Goal: Task Accomplishment & Management: Use online tool/utility

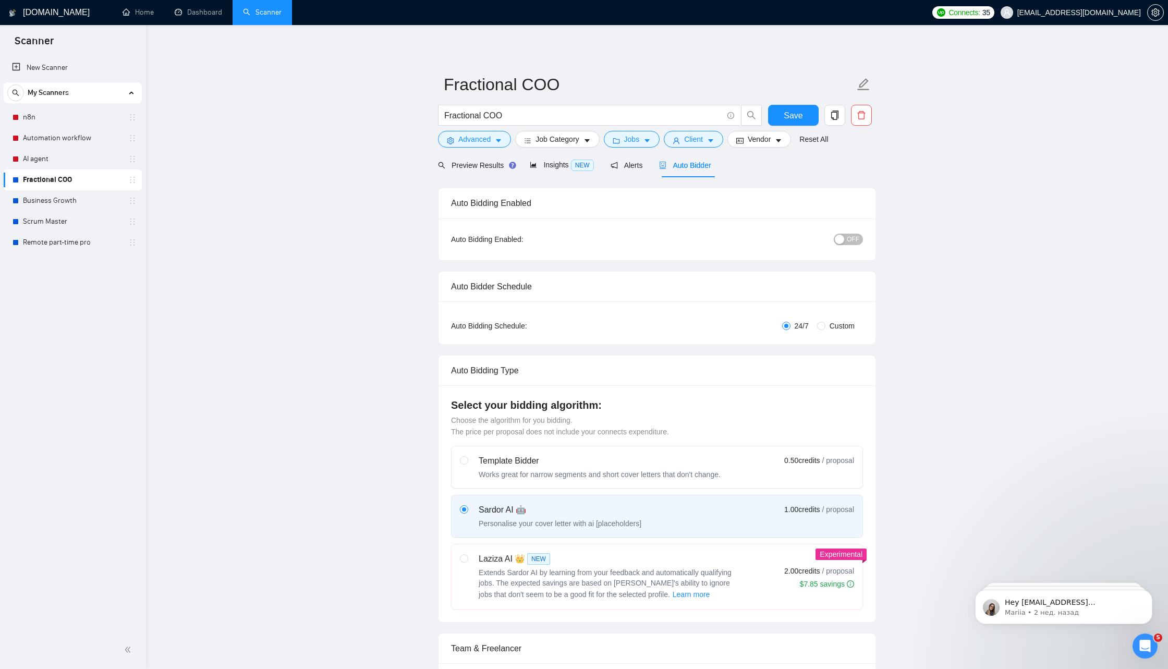
click at [79, 181] on link "Fractional COO" at bounding box center [72, 180] width 99 height 21
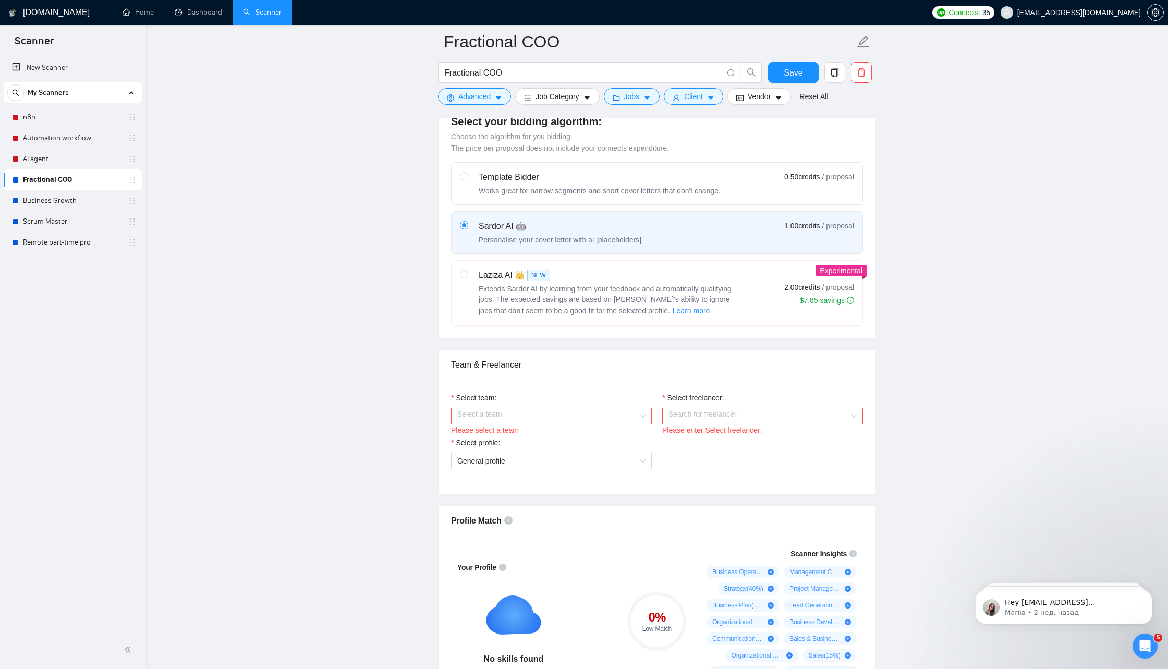
scroll to position [293, 0]
click at [552, 407] on input "Select team:" at bounding box center [547, 415] width 181 height 16
click at [523, 435] on div "DM Wings" at bounding box center [551, 432] width 188 height 11
click at [691, 416] on input "Select freelancer:" at bounding box center [759, 415] width 181 height 16
click at [696, 437] on div "[PERSON_NAME]" at bounding box center [763, 432] width 188 height 11
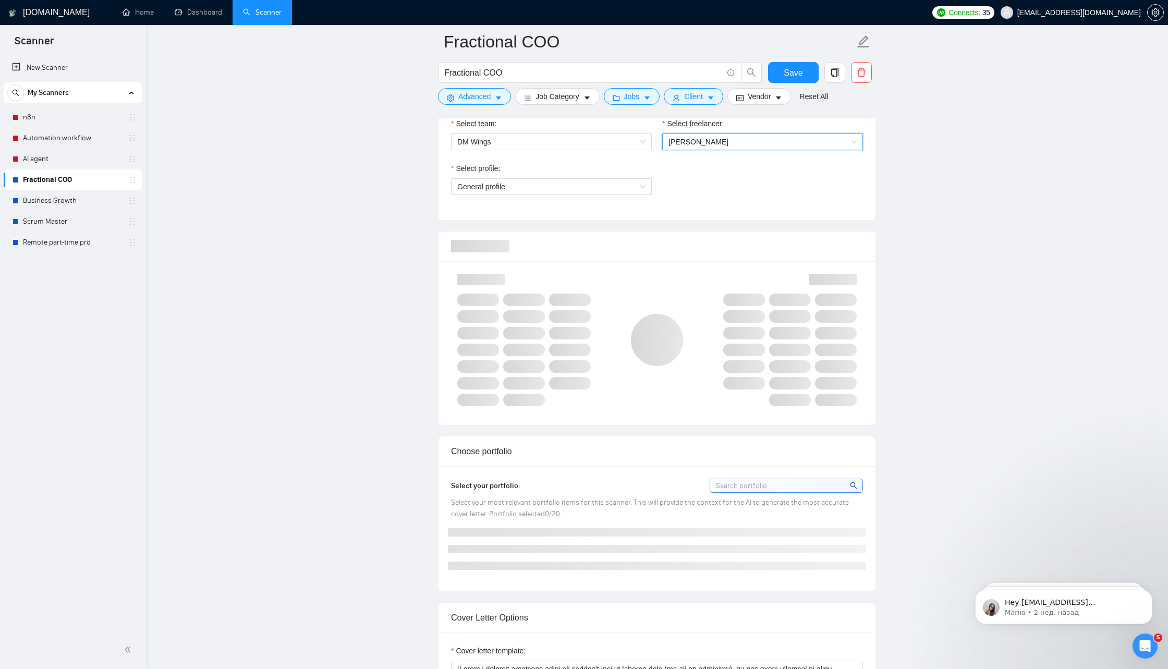
scroll to position [572, 0]
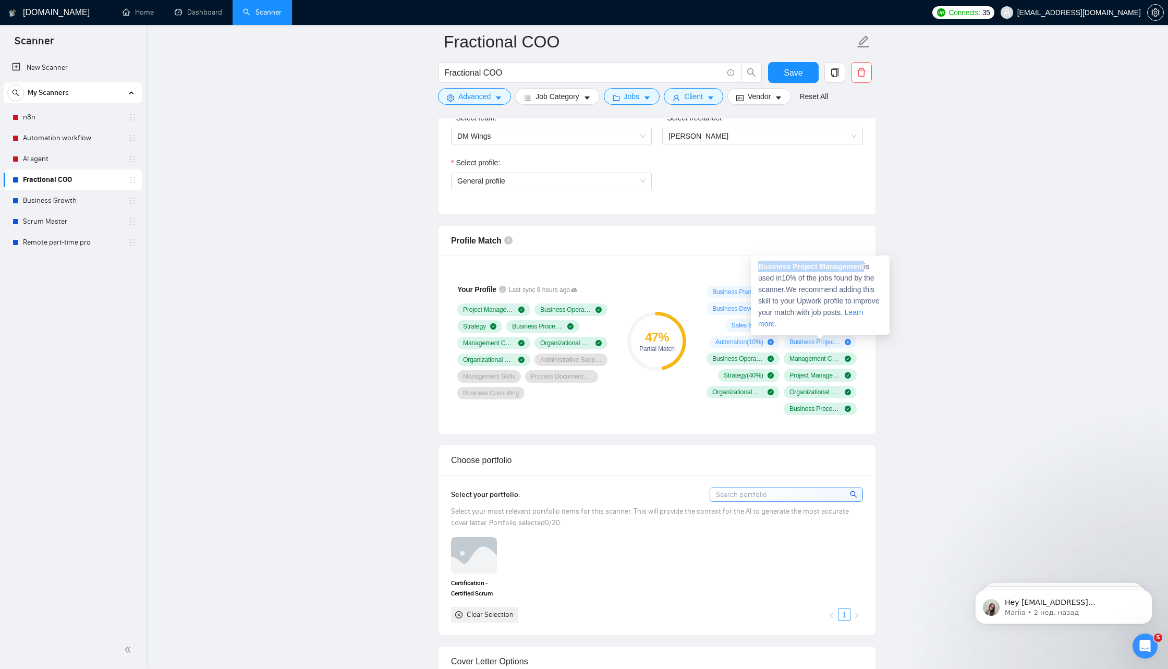
drag, startPoint x: 760, startPoint y: 268, endPoint x: 866, endPoint y: 261, distance: 107.2
click at [867, 261] on div "Business Project Management is used in 10 % of the jobs found by the scanner. W…" at bounding box center [820, 295] width 139 height 79
click at [816, 229] on div "Profile Match" at bounding box center [657, 241] width 412 height 30
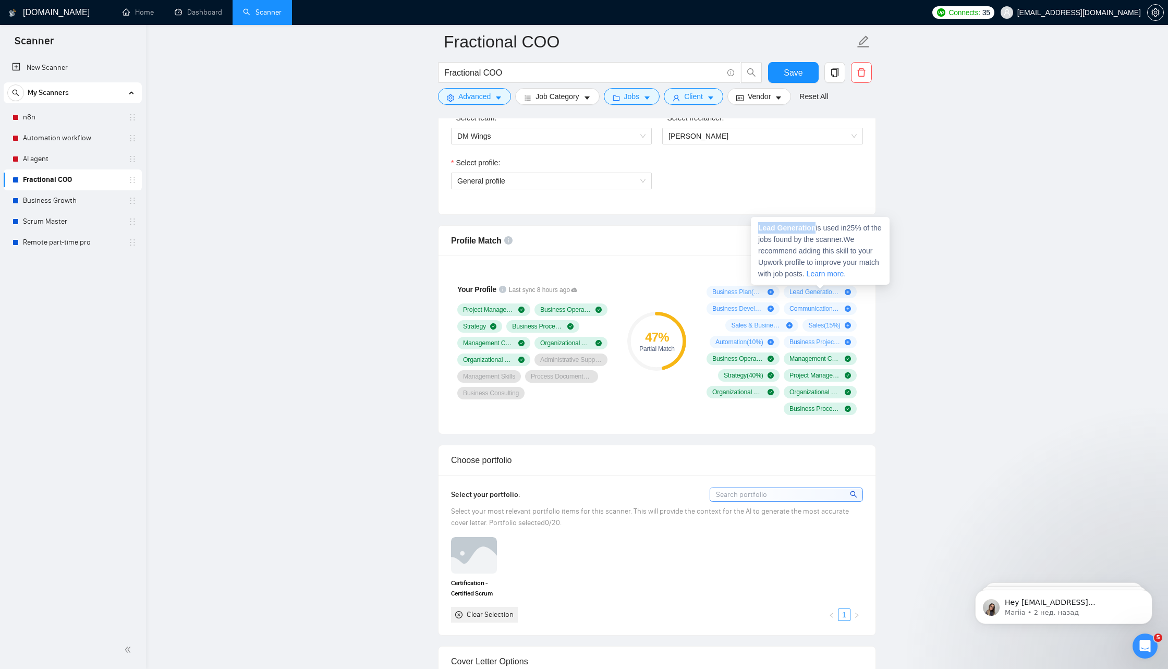
drag, startPoint x: 760, startPoint y: 229, endPoint x: 816, endPoint y: 227, distance: 56.4
click at [816, 227] on strong "Lead Generation" at bounding box center [786, 228] width 57 height 8
copy strong "Lead Generation"
click at [798, 246] on strong "Communications" at bounding box center [787, 244] width 59 height 8
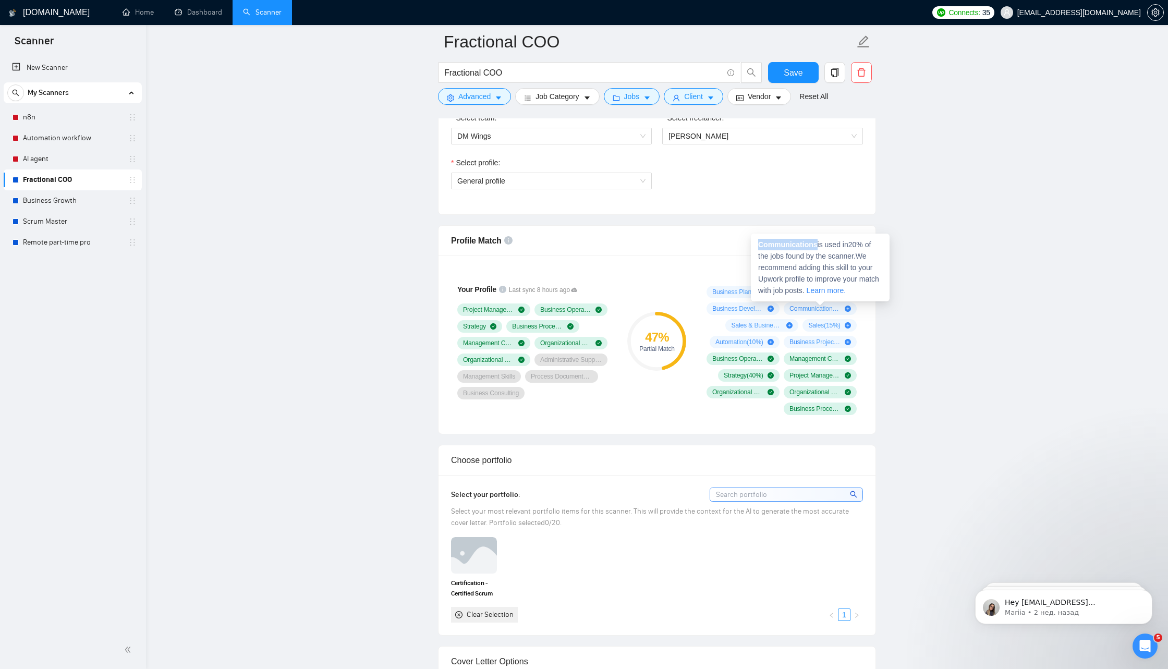
copy strong "Communications"
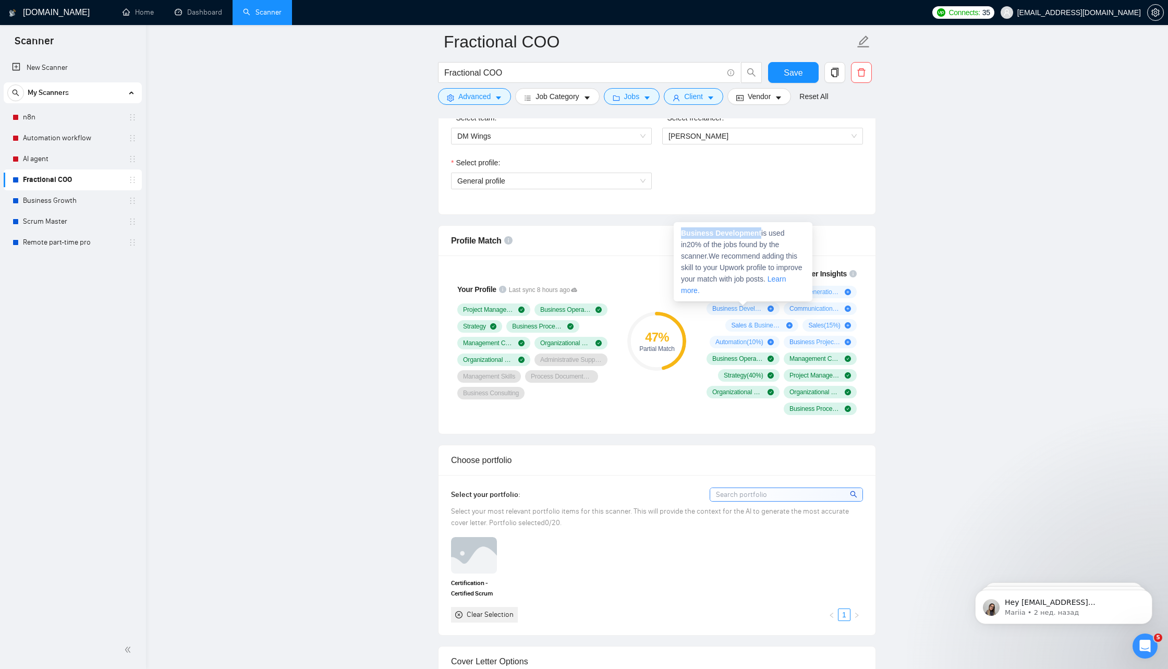
drag, startPoint x: 763, startPoint y: 232, endPoint x: 682, endPoint y: 232, distance: 80.3
click at [682, 232] on span "Business Development is used in 20 % of the jobs found by the scanner. We recom…" at bounding box center [742, 262] width 122 height 66
copy strong "Business Development"
drag, startPoint x: 808, startPoint y: 248, endPoint x: 699, endPoint y: 249, distance: 109.0
click at [699, 249] on span "Sales & Business Development is used in 20 % of the jobs found by the scanner. …" at bounding box center [758, 279] width 122 height 66
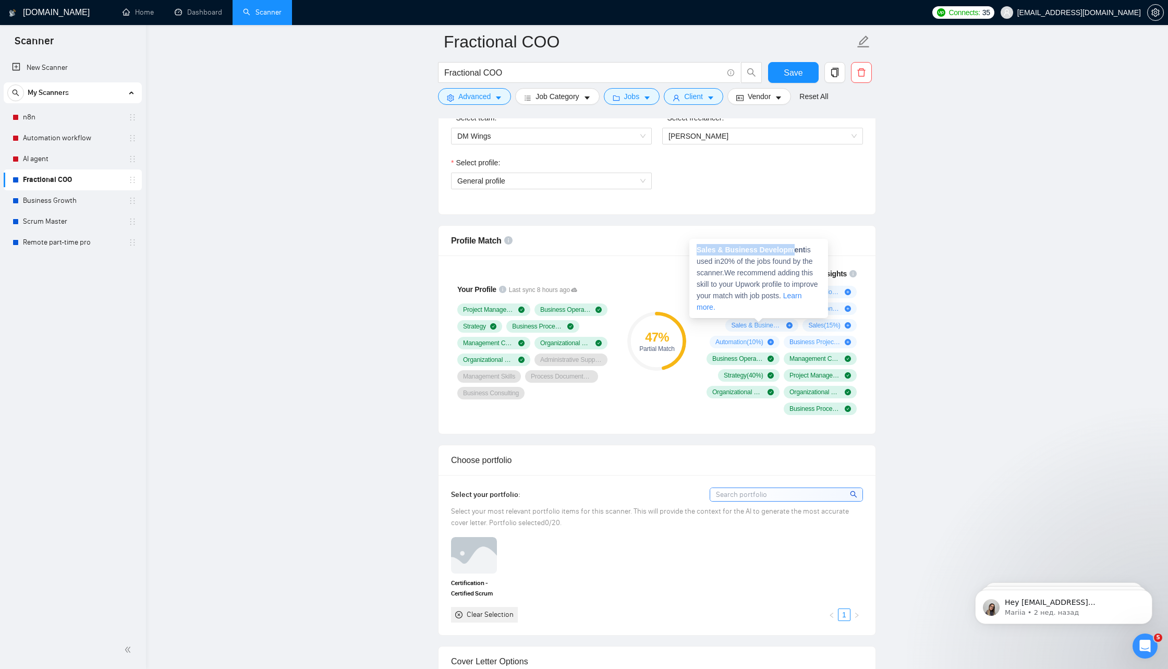
drag, startPoint x: 699, startPoint y: 249, endPoint x: 796, endPoint y: 243, distance: 97.2
click at [796, 243] on div "Sales & Business Development is used in 20 % of the jobs found by the scanner. …" at bounding box center [759, 278] width 139 height 79
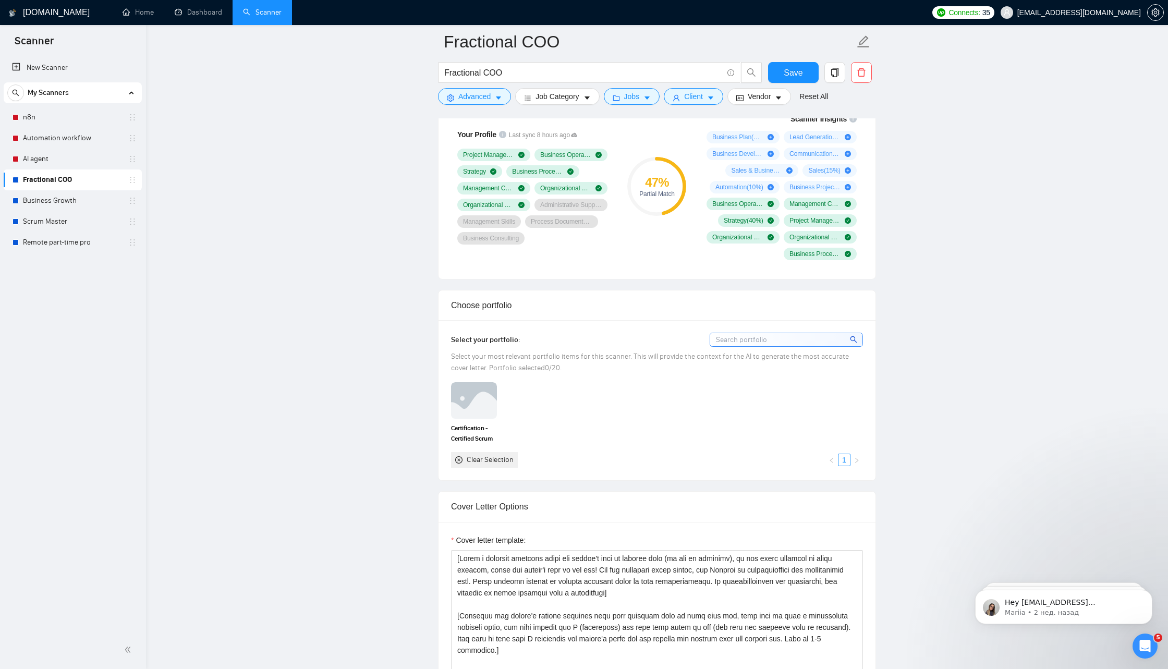
scroll to position [738, 0]
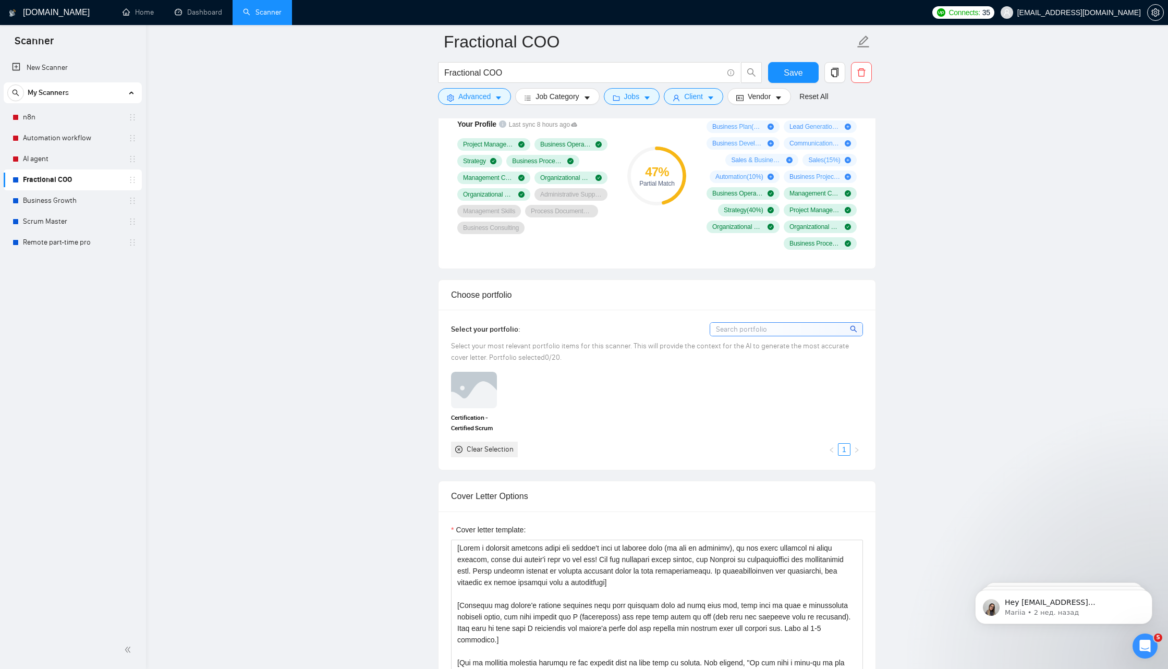
click at [728, 326] on input at bounding box center [786, 329] width 152 height 13
click at [461, 446] on icon "close-circle" at bounding box center [458, 449] width 7 height 7
click at [457, 446] on icon "close-circle" at bounding box center [458, 449] width 7 height 7
click at [765, 323] on input at bounding box center [786, 329] width 152 height 13
click at [553, 355] on div "Select your most relevant portfolio items for this scanner. This will provide t…" at bounding box center [657, 352] width 412 height 23
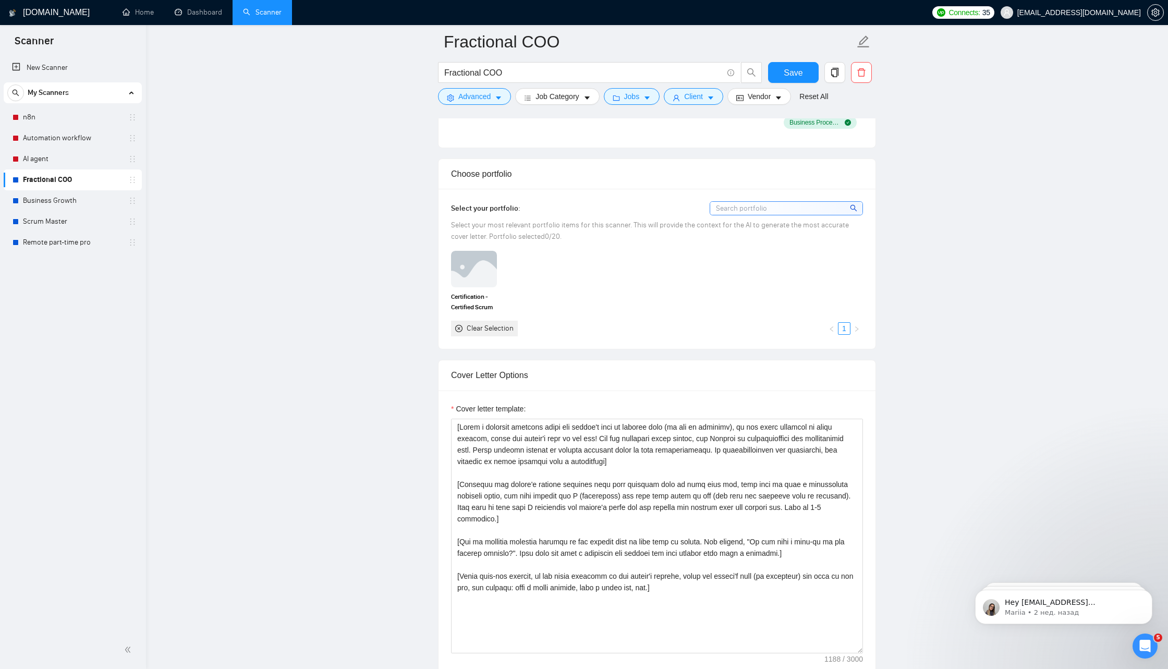
scroll to position [889, 0]
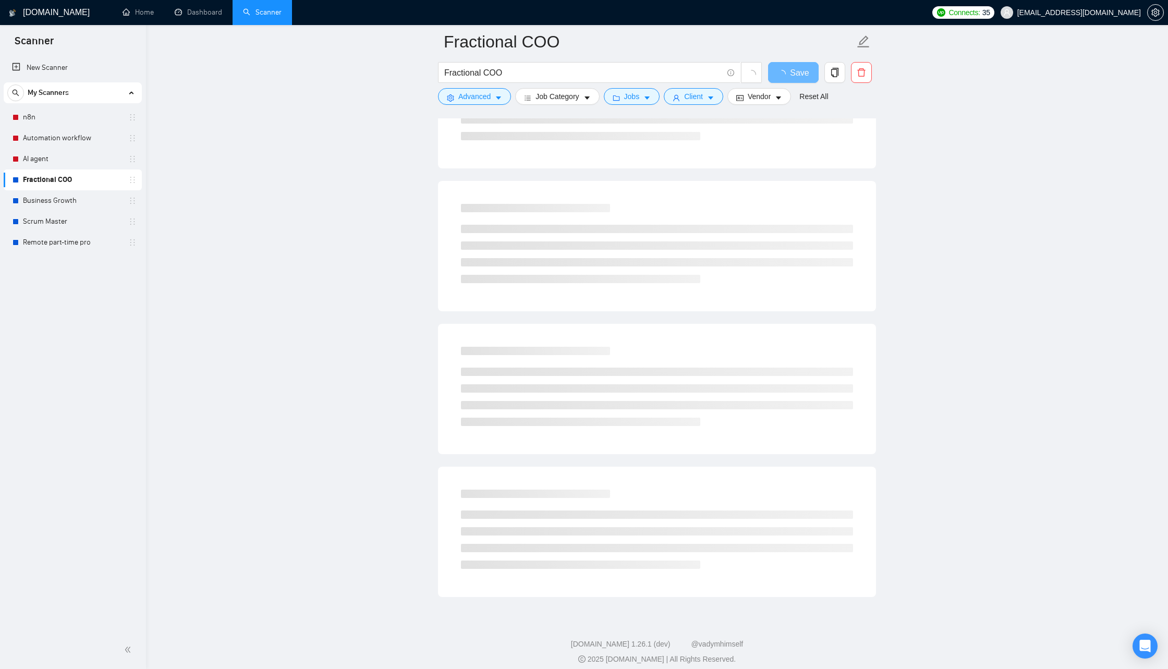
scroll to position [323, 0]
click at [980, 10] on span "Connects:" at bounding box center [964, 12] width 31 height 11
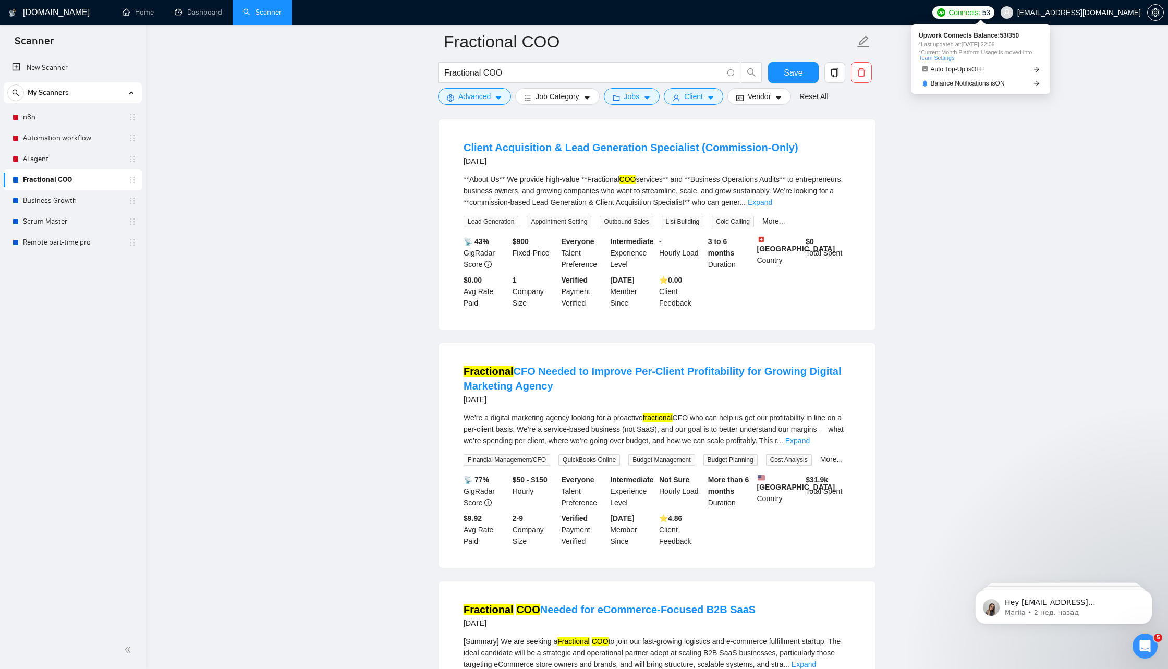
scroll to position [0, 0]
click at [1065, 13] on span "[EMAIL_ADDRESS][DOMAIN_NAME]" at bounding box center [1080, 13] width 124 height 0
click at [201, 8] on link "Dashboard" at bounding box center [198, 12] width 47 height 9
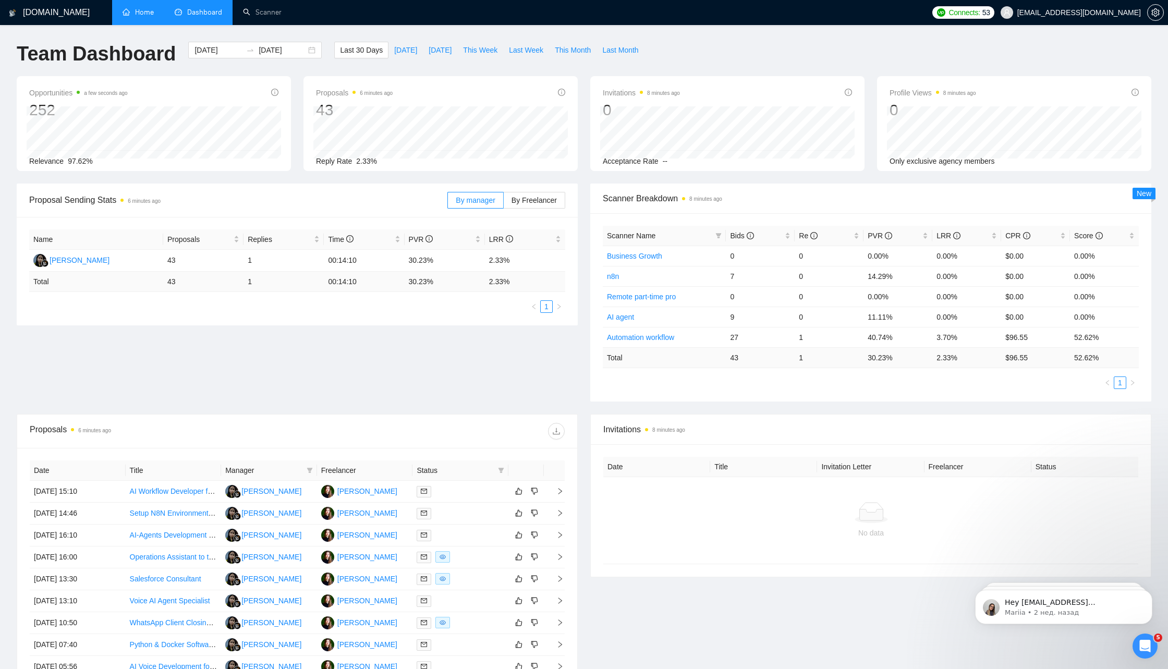
click at [134, 17] on link "Home" at bounding box center [138, 12] width 31 height 9
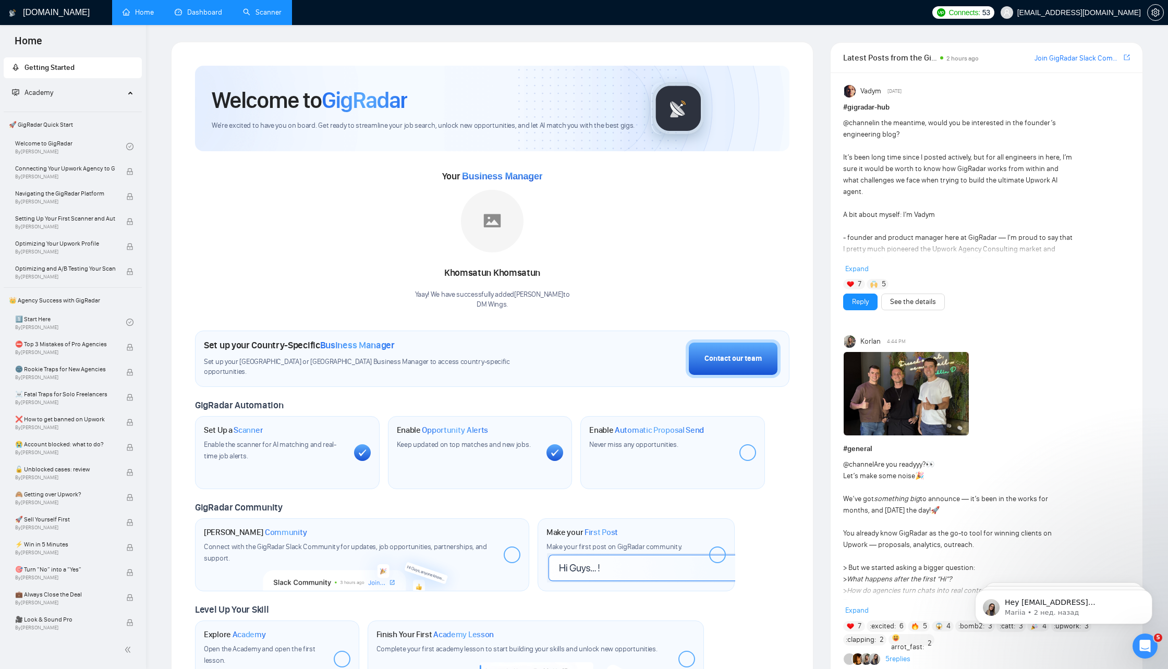
click at [265, 13] on link "Scanner" at bounding box center [262, 12] width 39 height 9
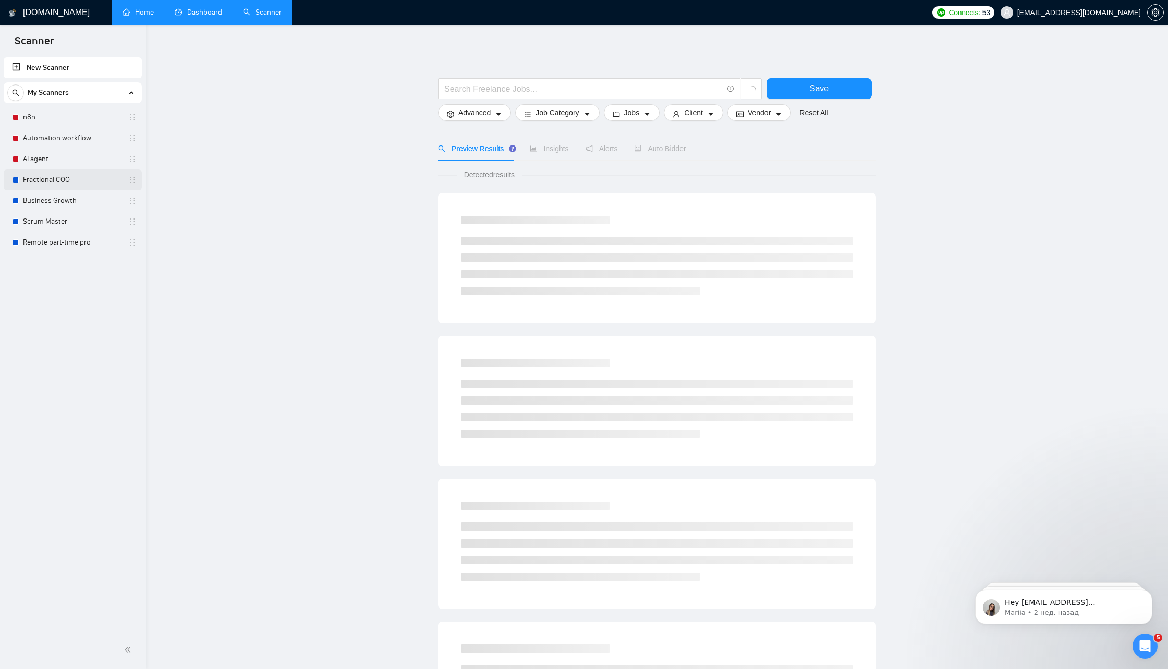
click at [52, 183] on link "Fractional COO" at bounding box center [72, 180] width 99 height 21
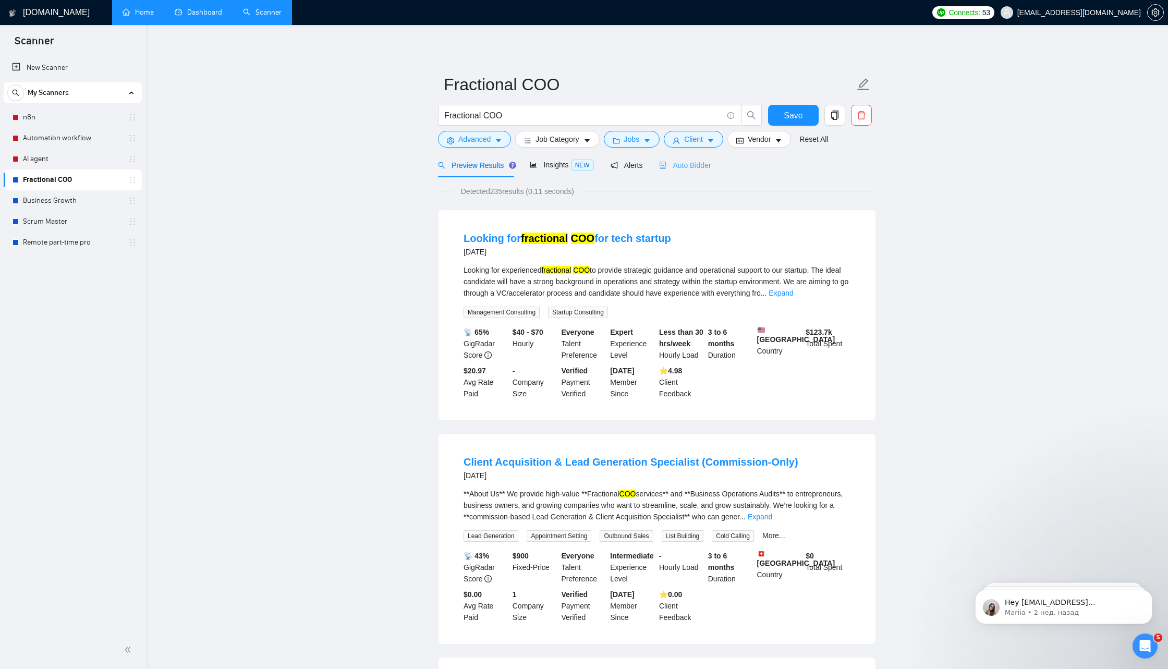
click at [697, 159] on div "Auto Bidder" at bounding box center [685, 165] width 52 height 25
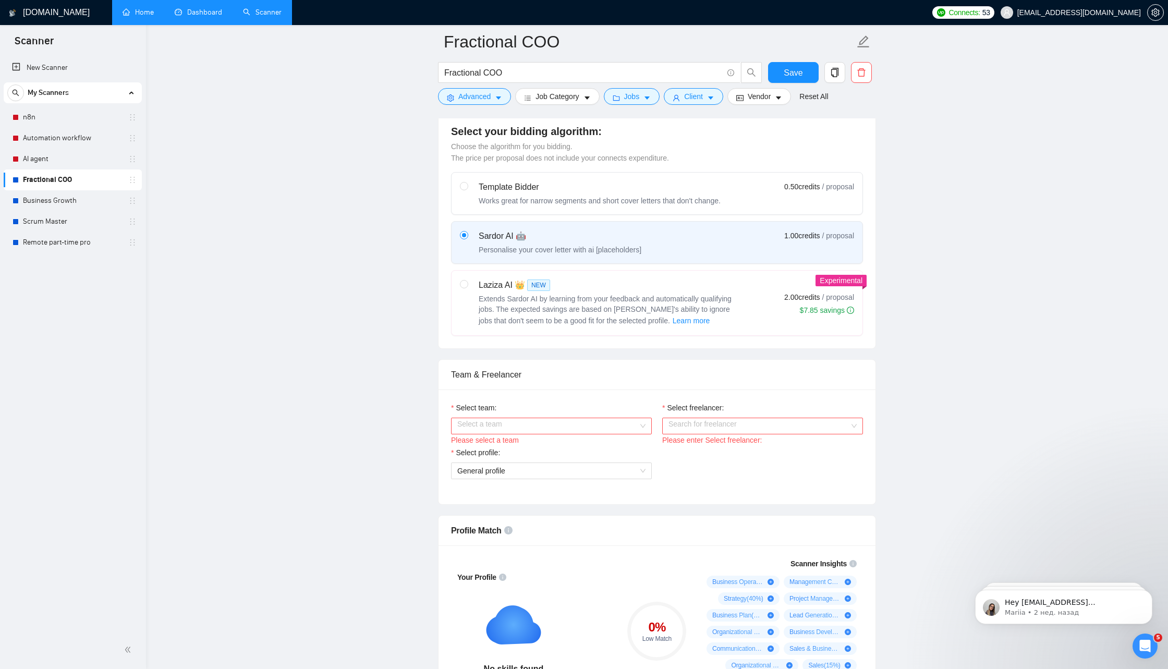
scroll to position [424, 0]
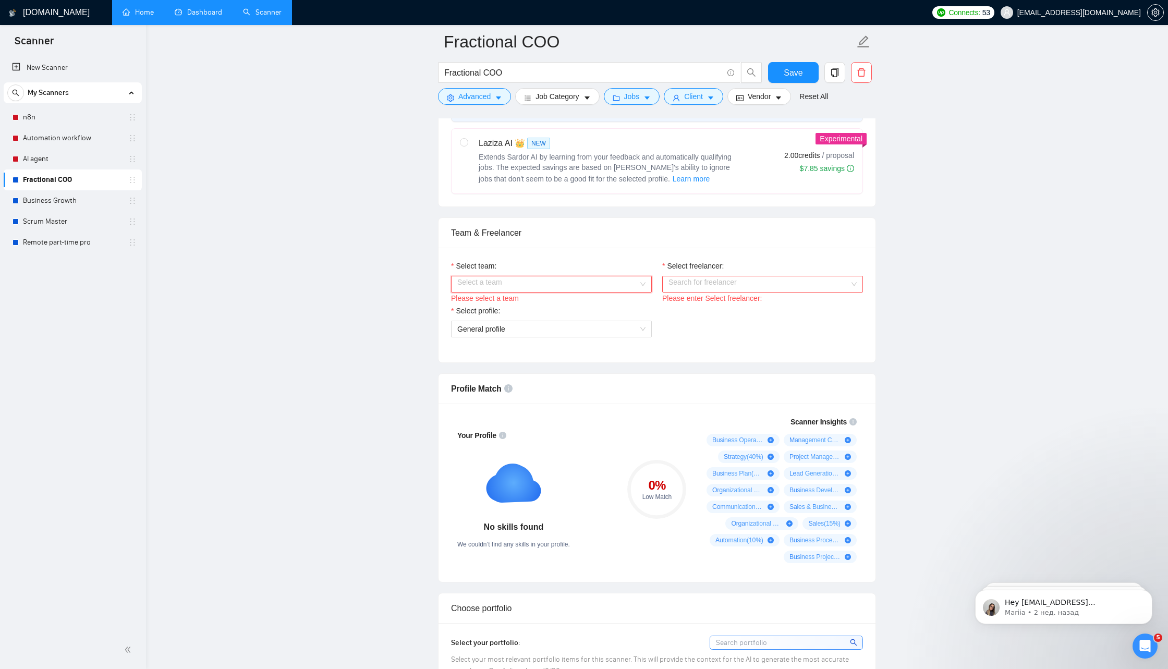
click at [633, 279] on input "Select team:" at bounding box center [547, 284] width 181 height 16
click at [564, 304] on div "DM Wings" at bounding box center [551, 302] width 188 height 11
click at [712, 287] on input "Select freelancer:" at bounding box center [759, 284] width 181 height 16
click at [716, 305] on span "[PERSON_NAME]" at bounding box center [699, 302] width 60 height 8
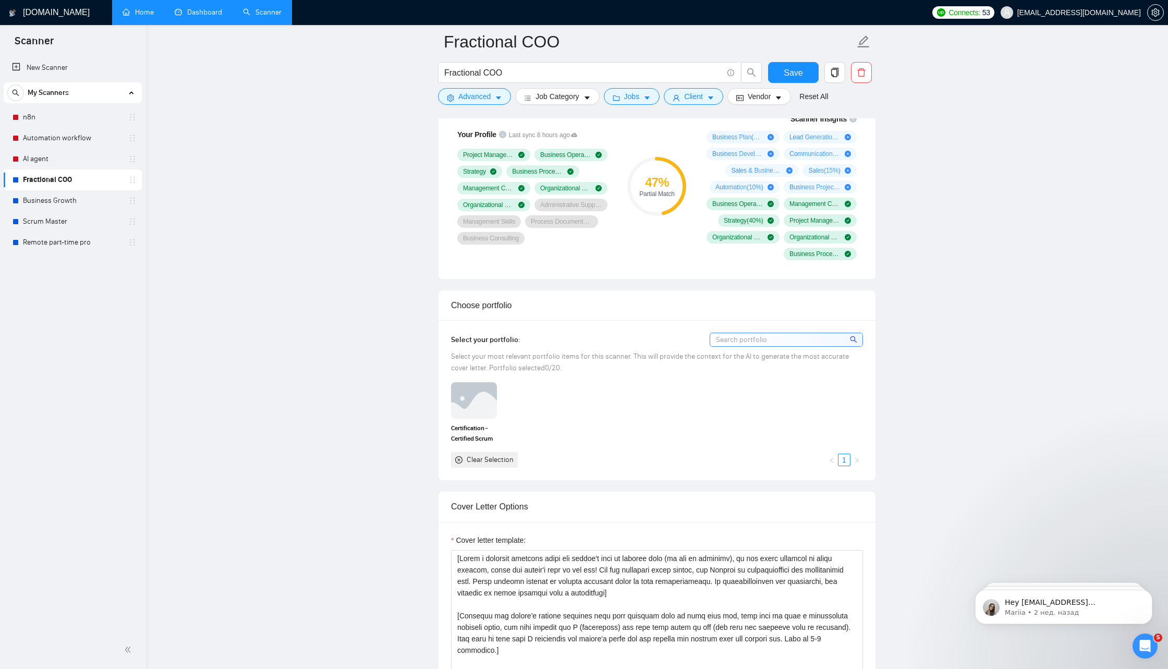
scroll to position [748, 0]
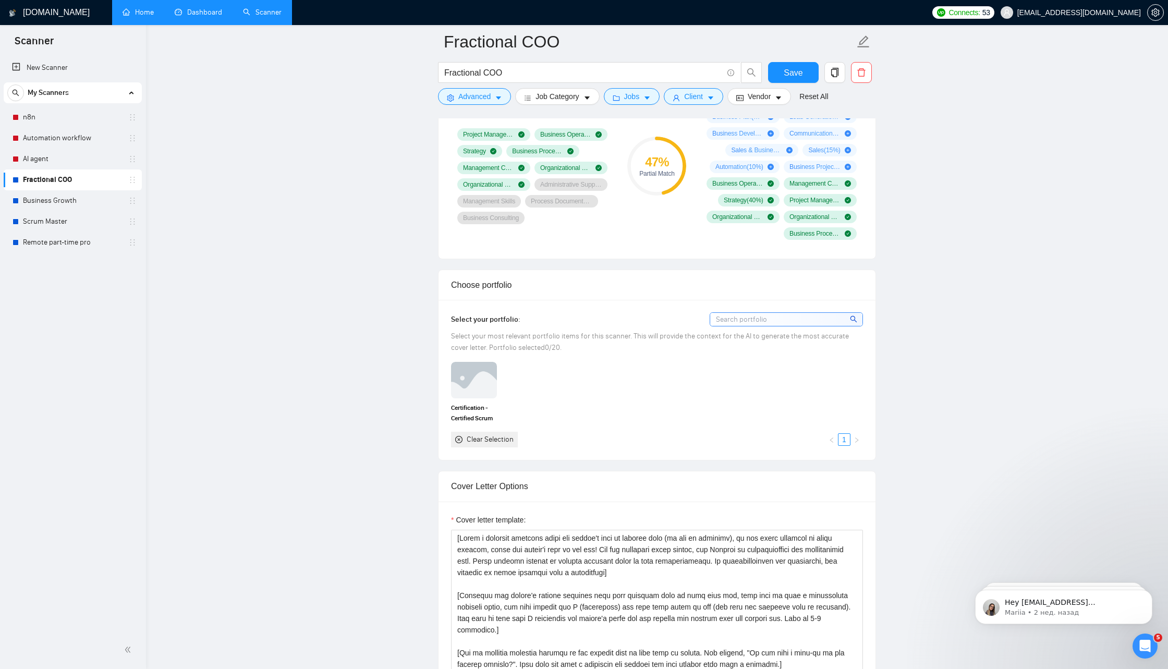
click at [761, 315] on input at bounding box center [786, 319] width 152 height 13
click at [486, 377] on img at bounding box center [474, 380] width 44 height 34
click at [478, 374] on rect at bounding box center [474, 380] width 17 height 17
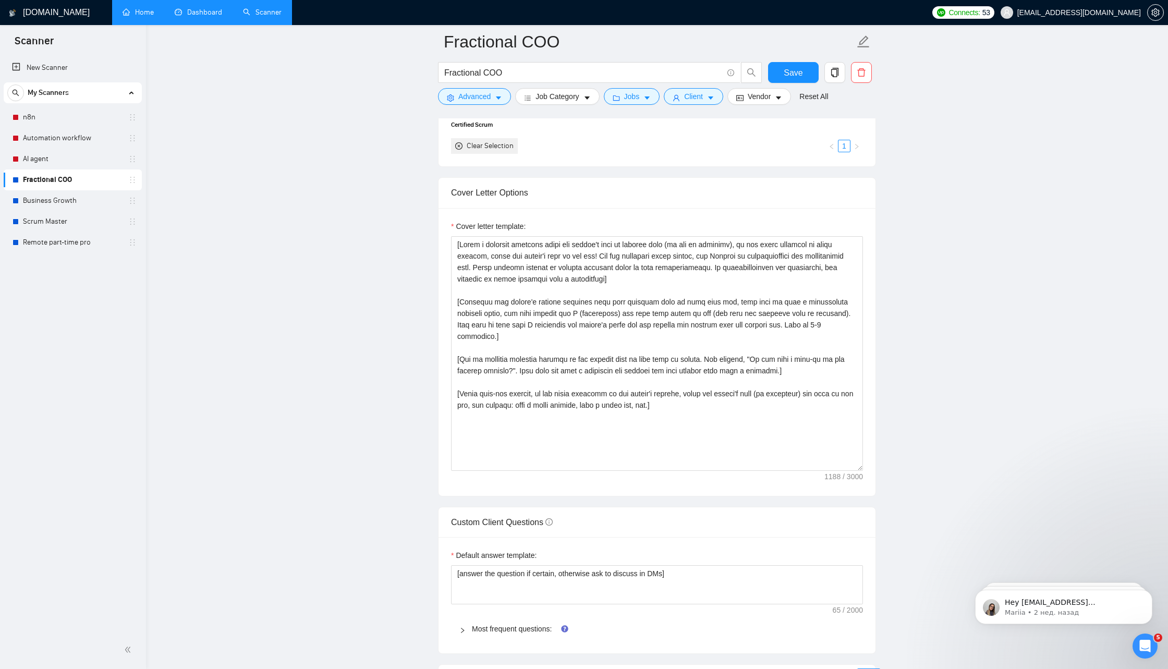
scroll to position [1052, 0]
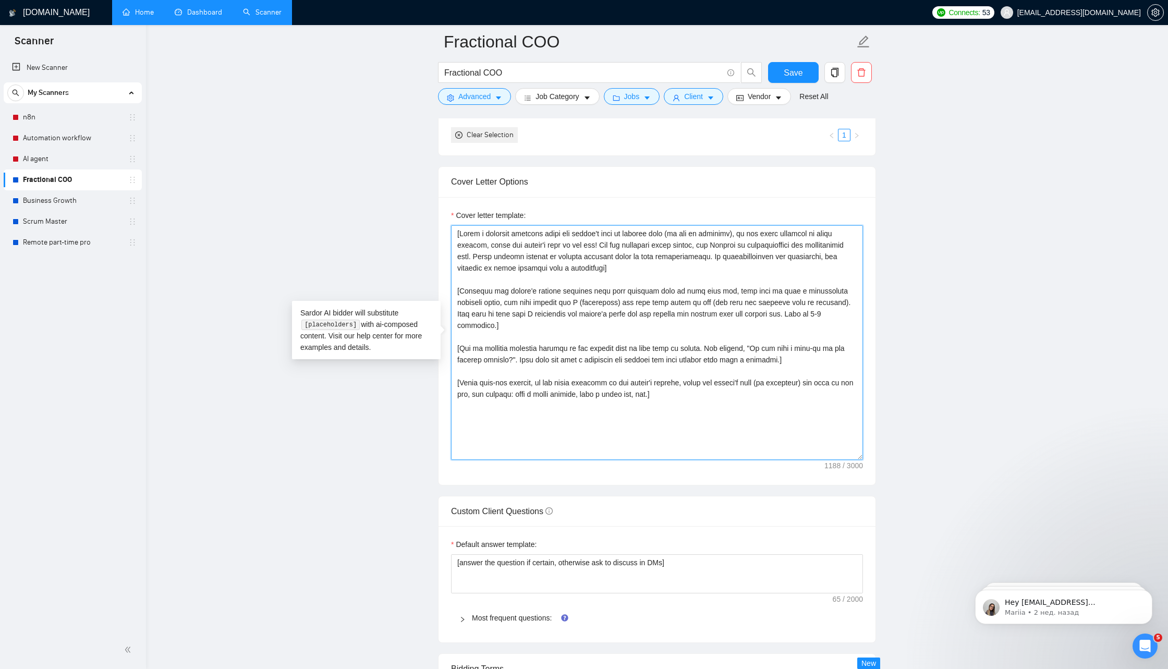
drag, startPoint x: 472, startPoint y: 251, endPoint x: 461, endPoint y: 231, distance: 22.9
click at [461, 231] on textarea "Cover letter template:" at bounding box center [657, 342] width 412 height 235
paste textarea "Identify the sharpest pain they’re hinting at in the job post (chaos, lost time…"
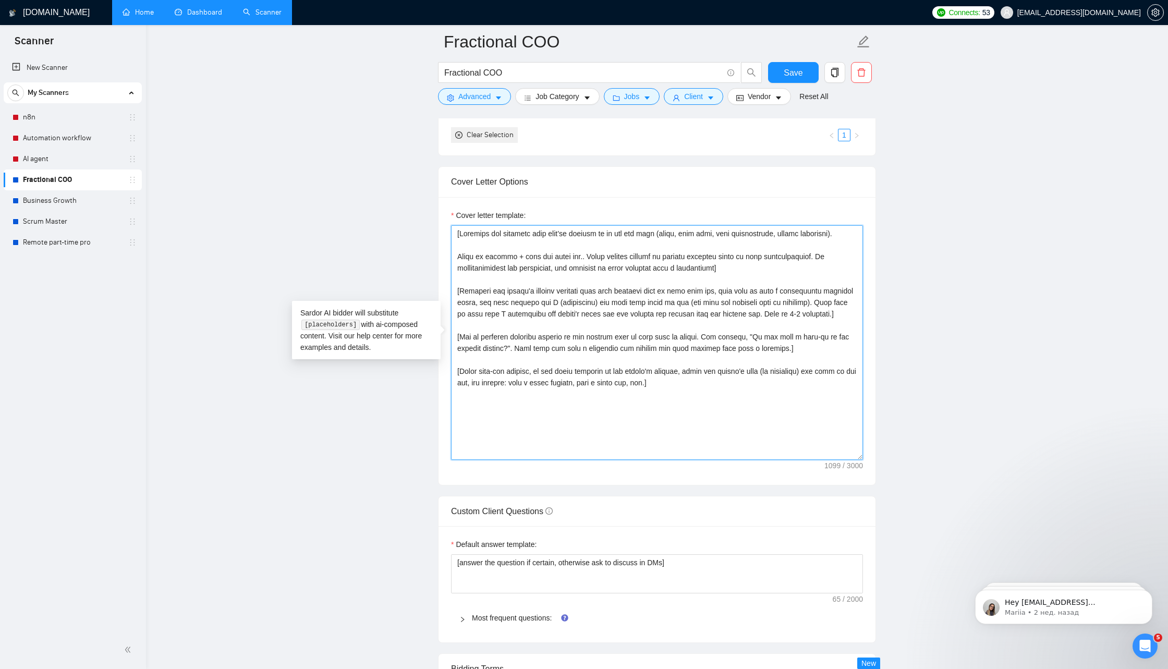
click at [500, 241] on textarea "Cover letter template:" at bounding box center [657, 342] width 412 height 235
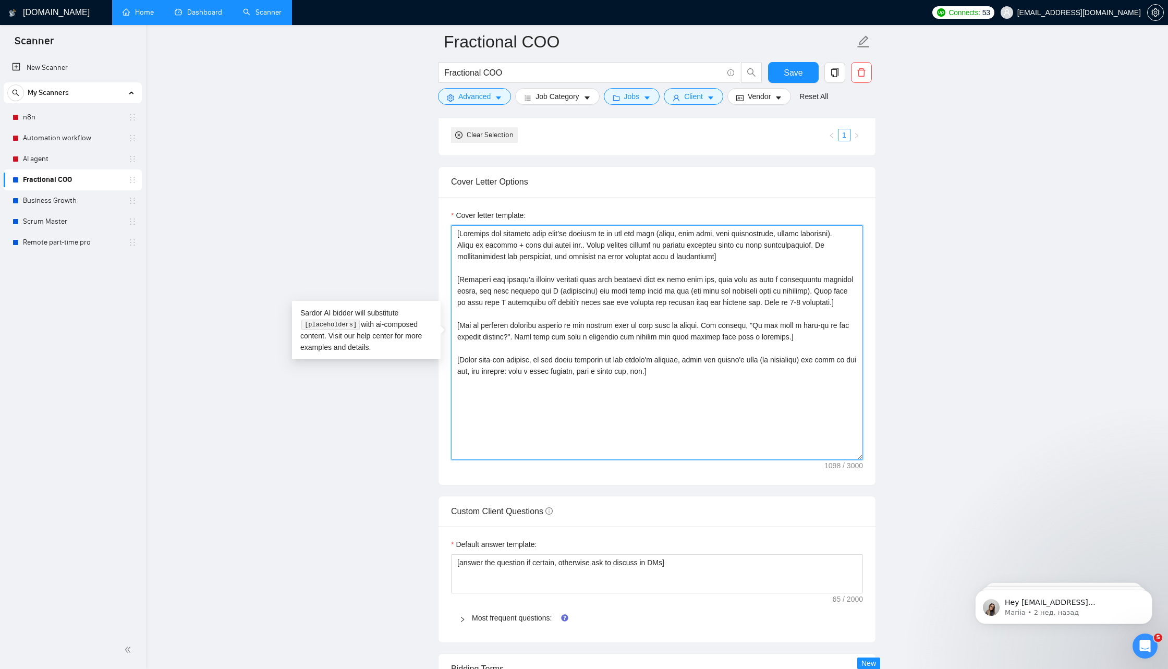
click at [580, 240] on textarea "Cover letter template:" at bounding box center [657, 342] width 412 height 235
drag, startPoint x: 460, startPoint y: 275, endPoint x: 834, endPoint y: 296, distance: 375.2
click at [834, 296] on textarea "Cover letter template:" at bounding box center [657, 342] width 412 height 235
paste textarea "Show you read and understood the post: repeat back the need in their language. …"
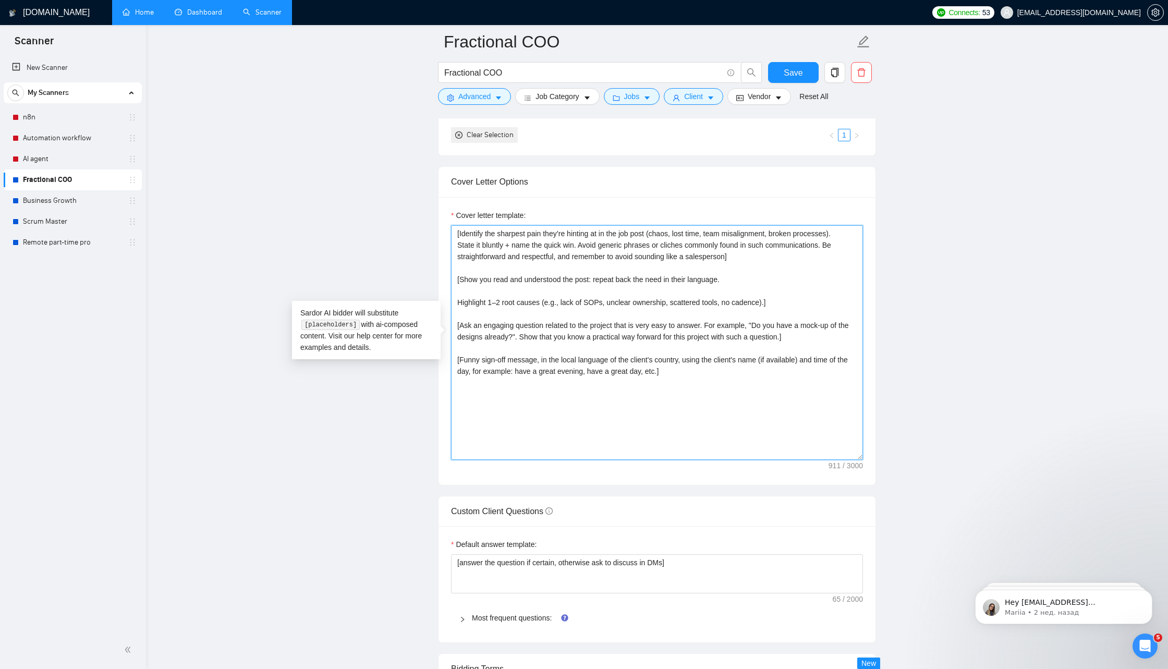
click at [459, 296] on textarea "[Identify the sharpest pain they’re hinting at in the job post (chaos, lost tim…" at bounding box center [657, 342] width 412 height 235
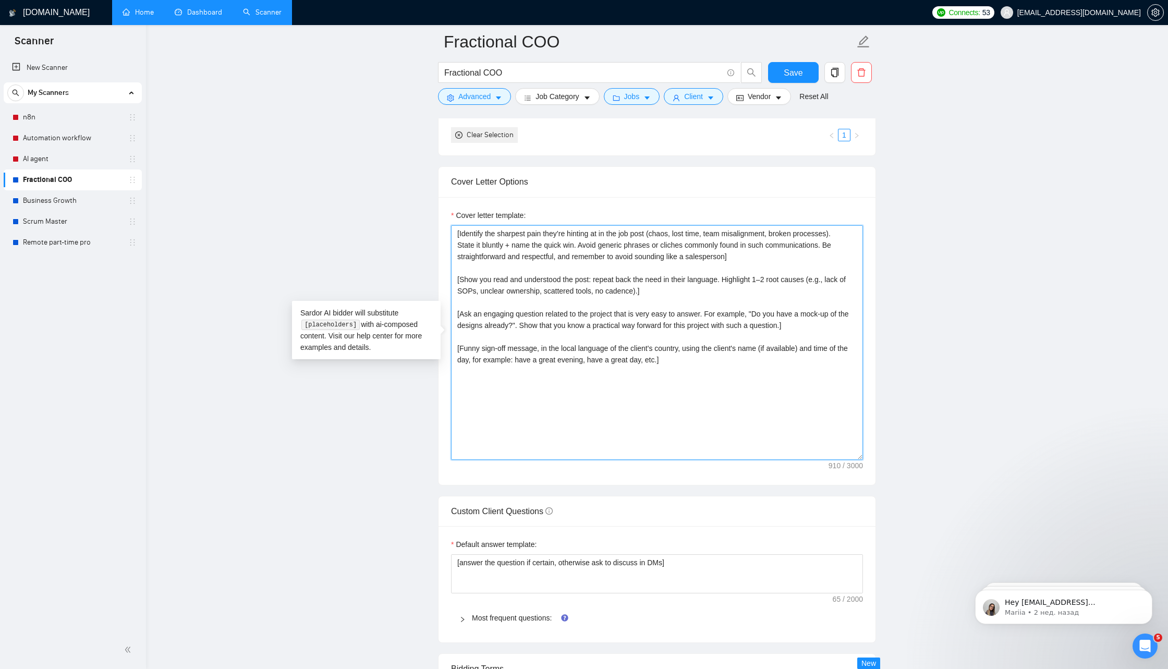
click at [651, 284] on textarea "[Identify the sharpest pain they’re hinting at in the job post (chaos, lost tim…" at bounding box center [657, 342] width 412 height 235
paste textarea "2–3 sentences about how you typically resolve these pains. Keep it practical: d…"
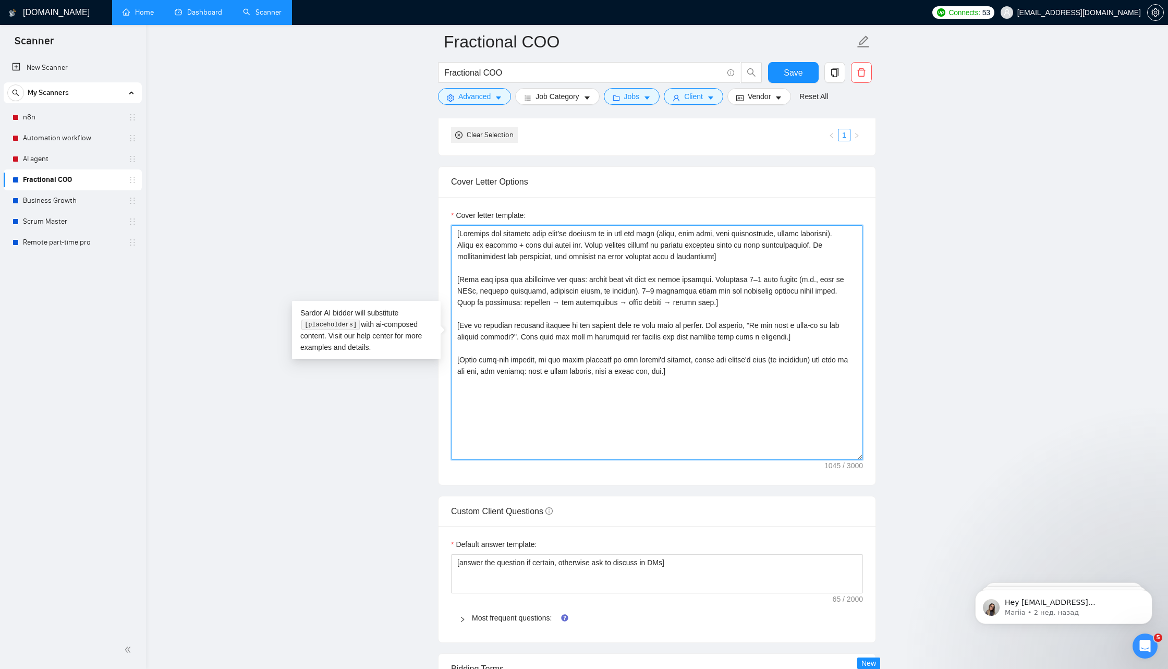
click at [750, 287] on textarea "Cover letter template:" at bounding box center [657, 342] width 412 height 235
click at [805, 334] on textarea "Cover letter template:" at bounding box center [657, 342] width 412 height 235
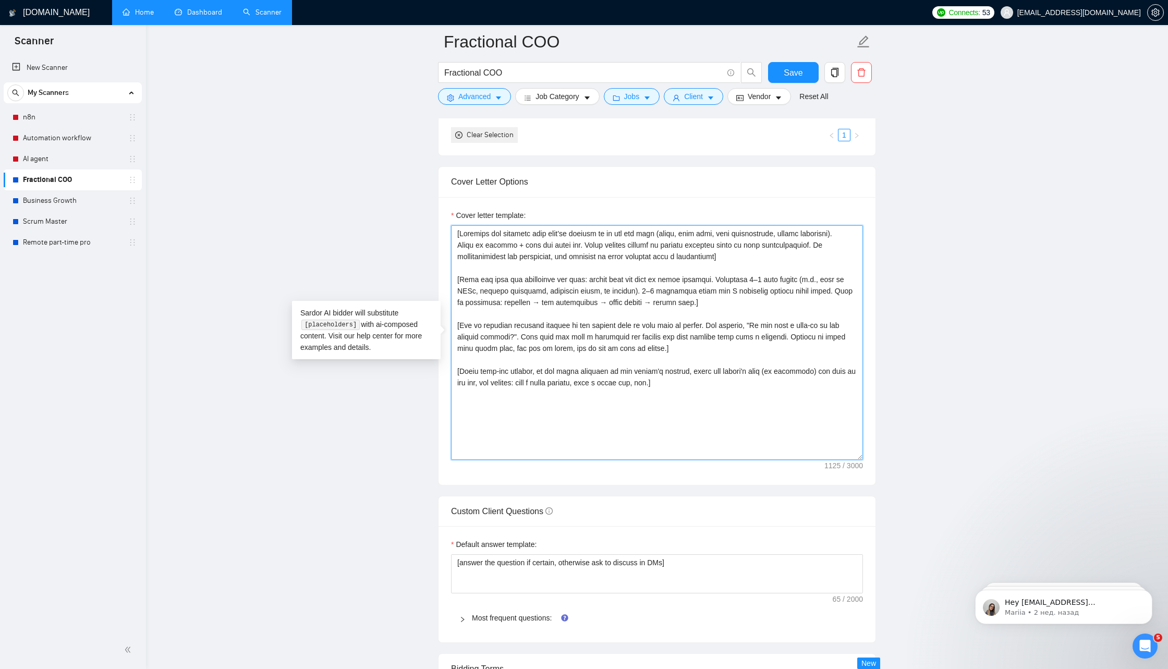
drag, startPoint x: 461, startPoint y: 365, endPoint x: 675, endPoint y: 376, distance: 214.7
click at [675, 376] on textarea "Cover letter template:" at bounding box center [657, 342] width 412 height 235
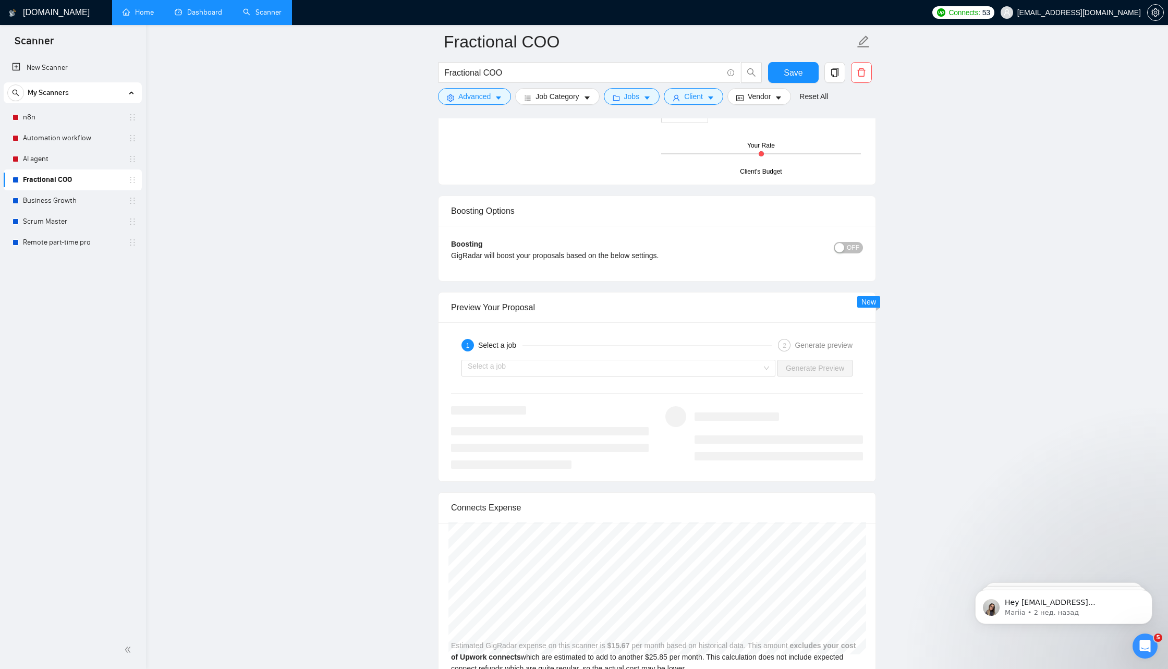
scroll to position [1755, 0]
click at [644, 364] on input "search" at bounding box center [615, 367] width 294 height 16
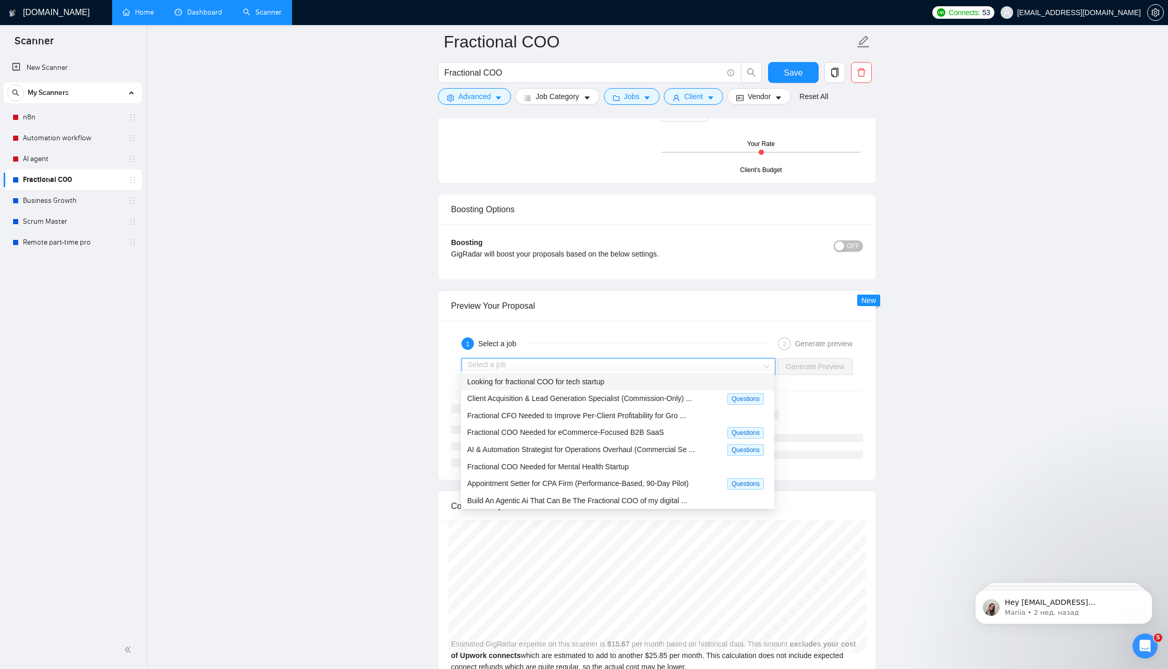
click at [635, 383] on div "Looking for fractional COO for tech startup" at bounding box center [617, 381] width 301 height 11
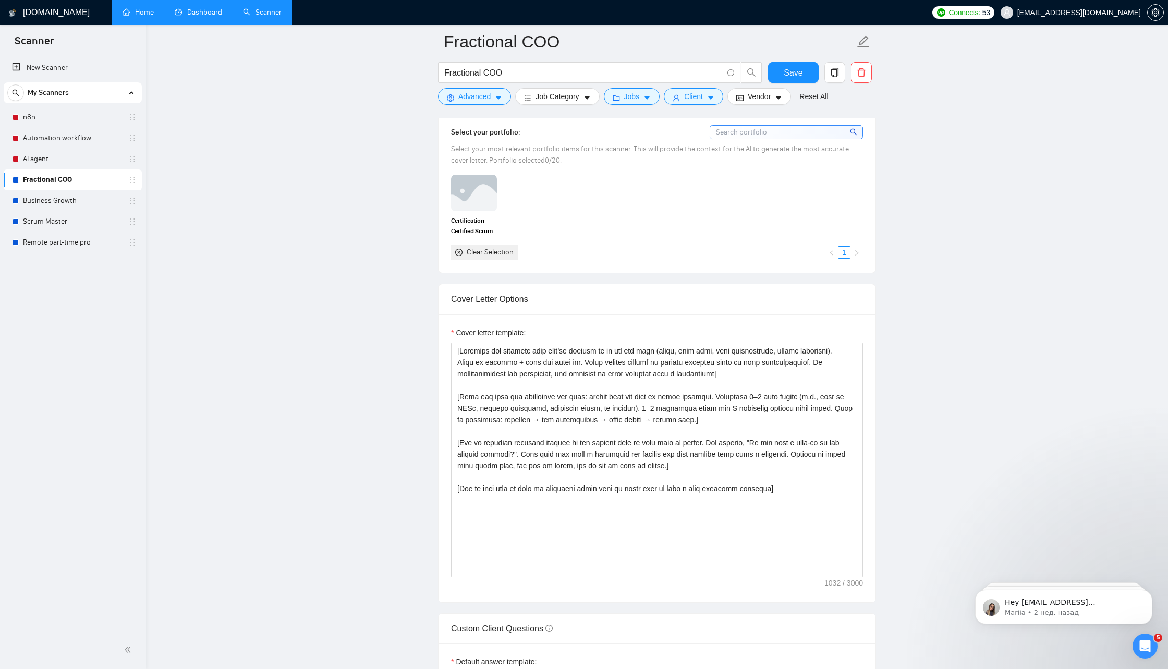
scroll to position [939, 0]
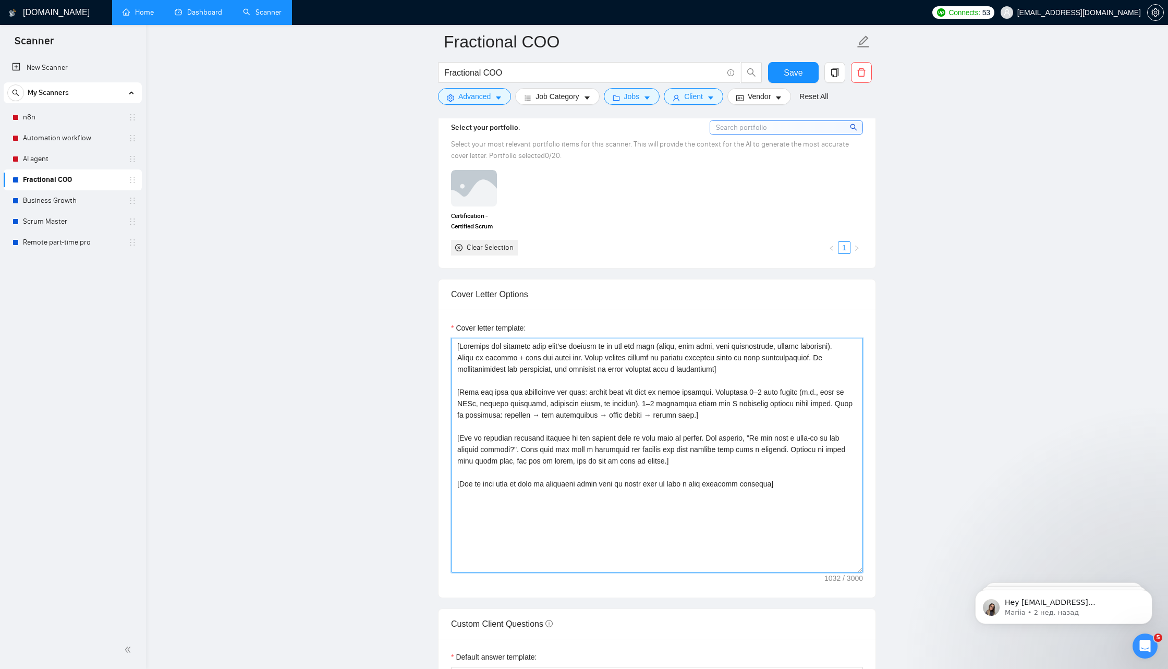
click at [687, 456] on textarea "Cover letter template:" at bounding box center [657, 455] width 412 height 235
paste textarea "https://gamma.app/docs/Serial-Ops-processes-alignment-management-huuejd1d9cbhvcl"
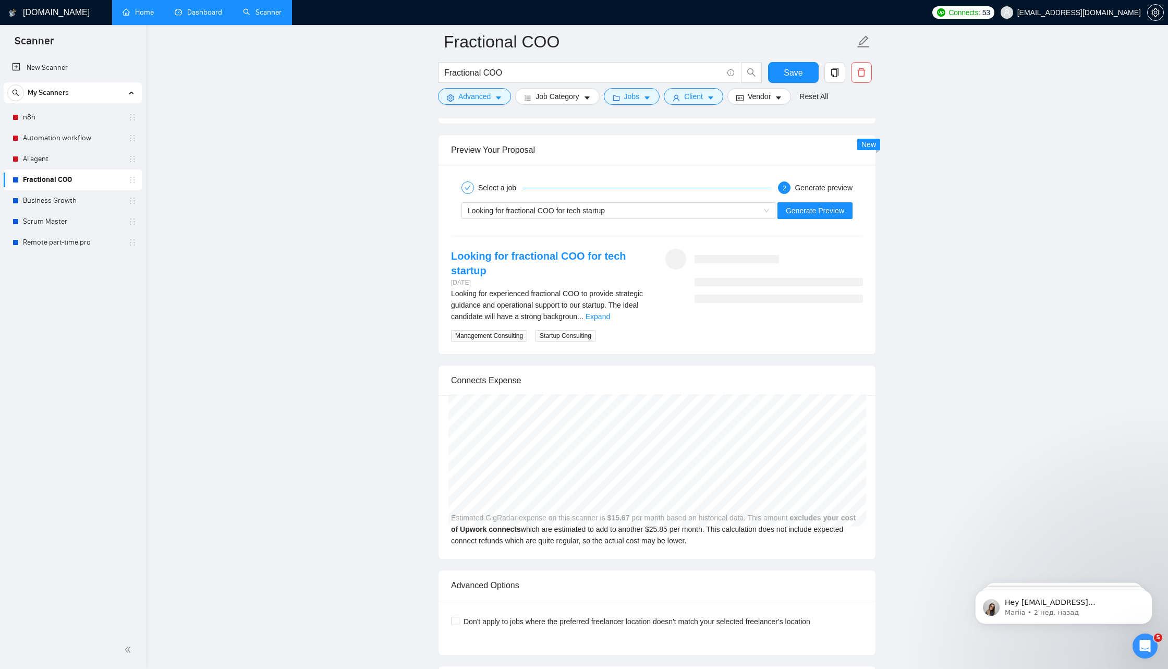
scroll to position [1866, 0]
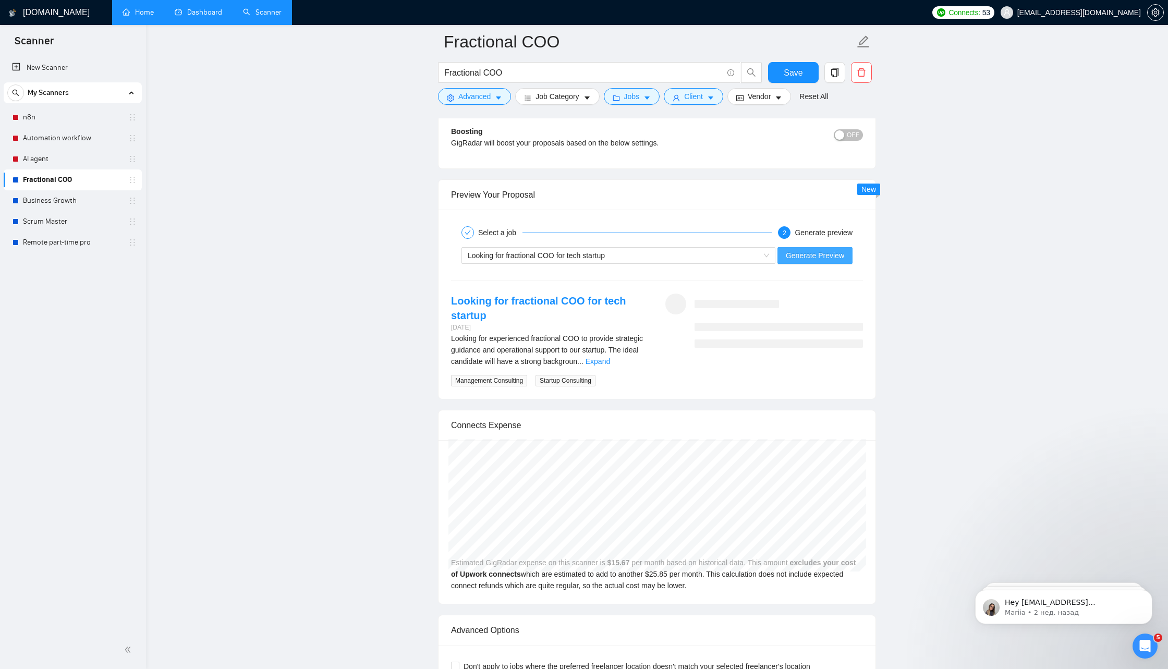
type textarea "[Identify the sharpest pain they’re hinting at in the job post (chaos, lost tim…"
click at [808, 250] on span "Generate Preview" at bounding box center [815, 255] width 58 height 11
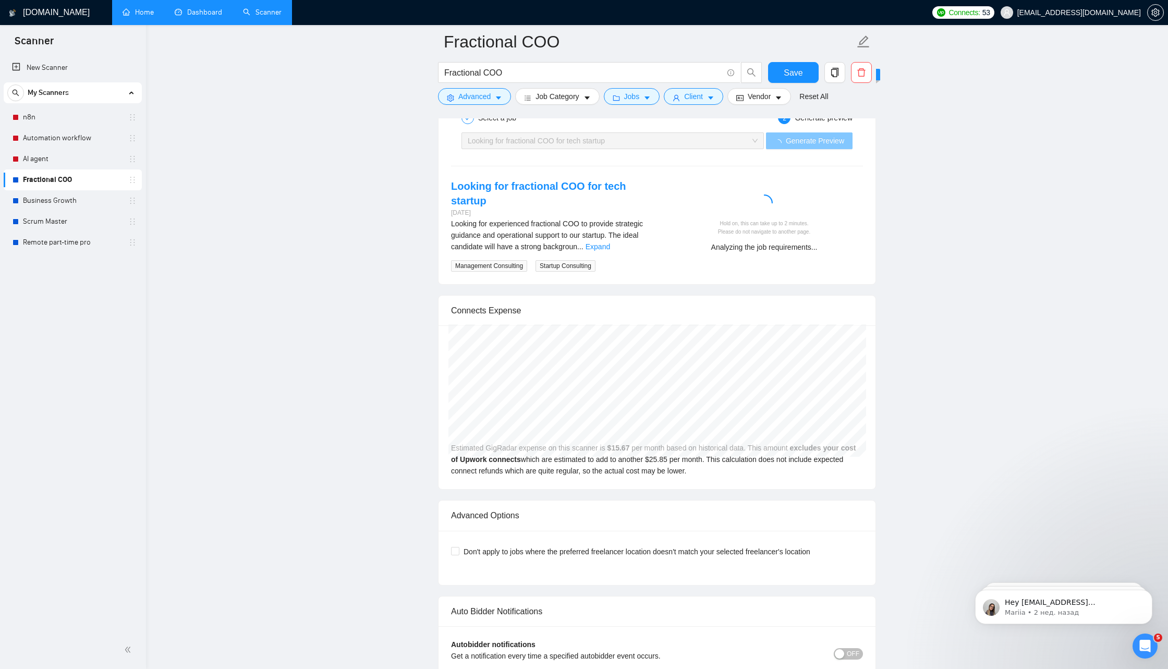
scroll to position [1982, 0]
click at [610, 242] on link "Expand" at bounding box center [598, 246] width 25 height 8
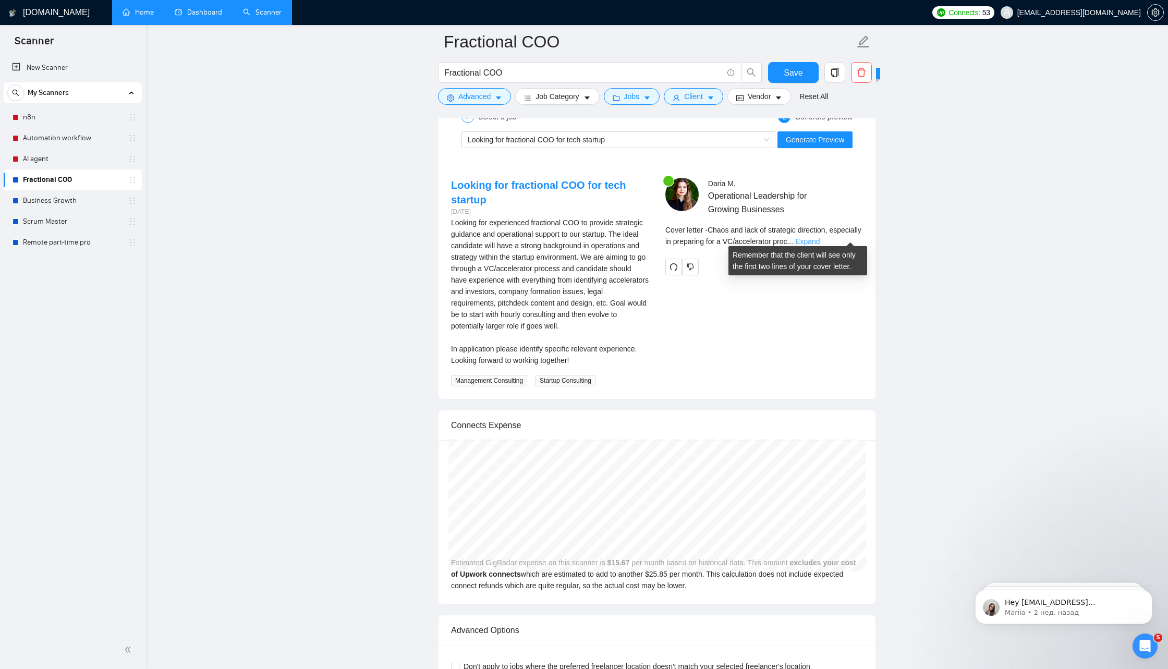
click at [820, 238] on link "Expand" at bounding box center [808, 241] width 25 height 8
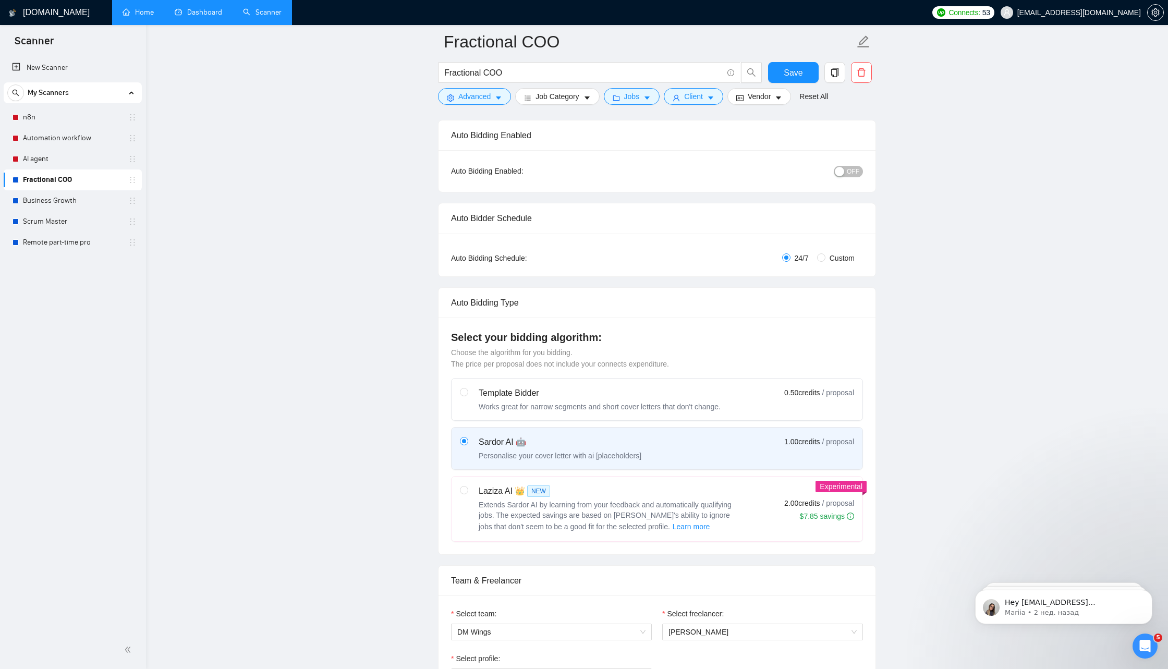
scroll to position [0, 0]
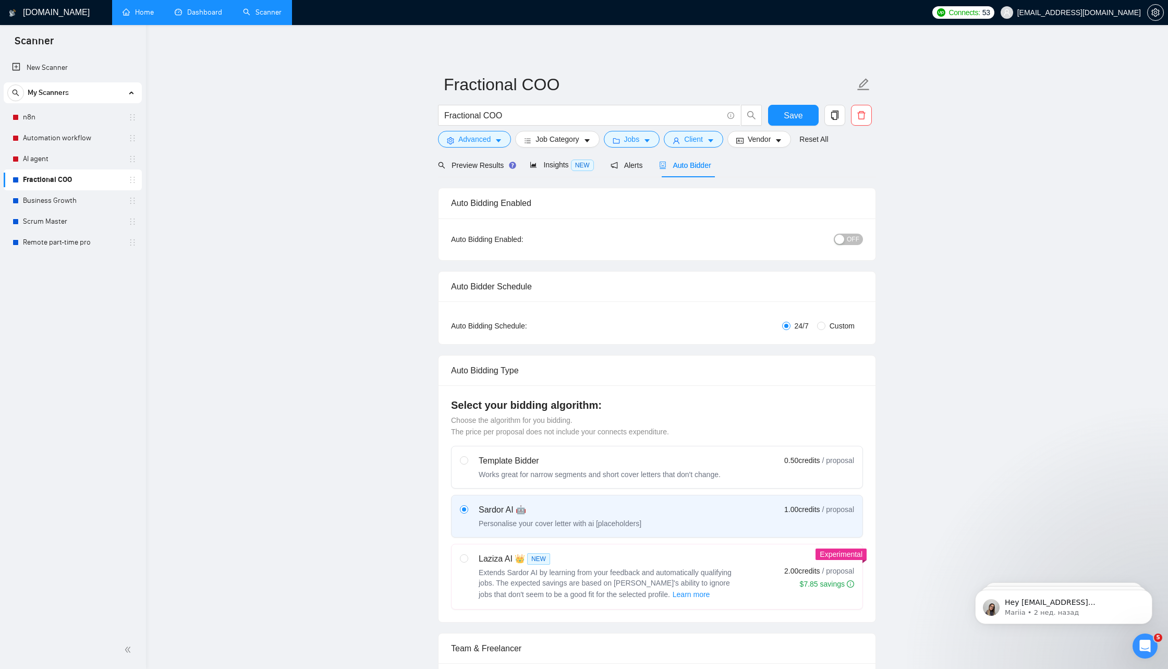
click at [854, 240] on span "OFF" at bounding box center [853, 239] width 13 height 11
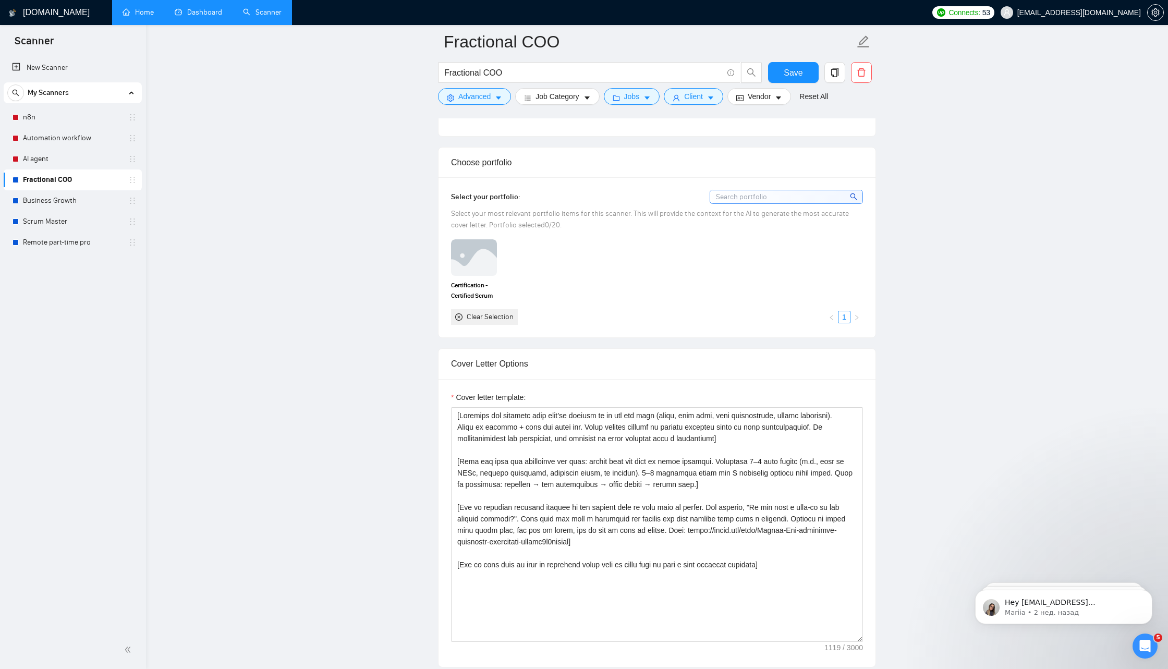
scroll to position [979, 0]
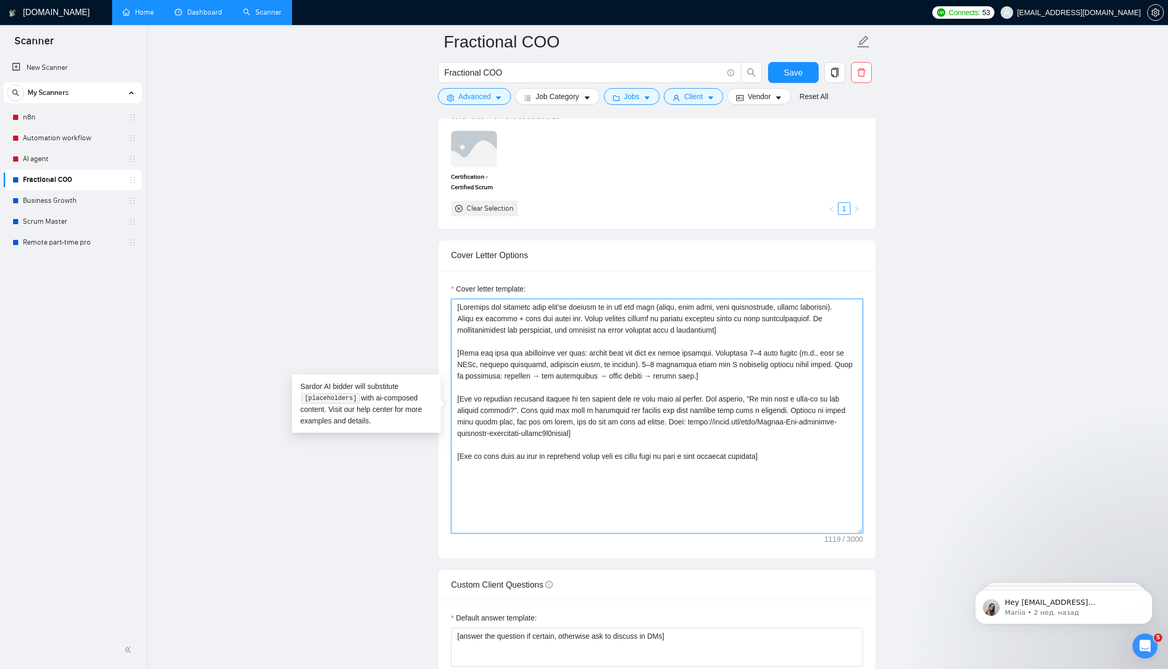
drag, startPoint x: 793, startPoint y: 451, endPoint x: 437, endPoint y: 296, distance: 389.0
click at [437, 296] on main "Fractional COO Fractional COO Save Advanced Job Category Jobs Client Vendor Res…" at bounding box center [657, 582] width 989 height 3038
click at [77, 196] on link "Business Growth" at bounding box center [72, 200] width 99 height 21
click at [802, 71] on span "Save" at bounding box center [793, 72] width 19 height 13
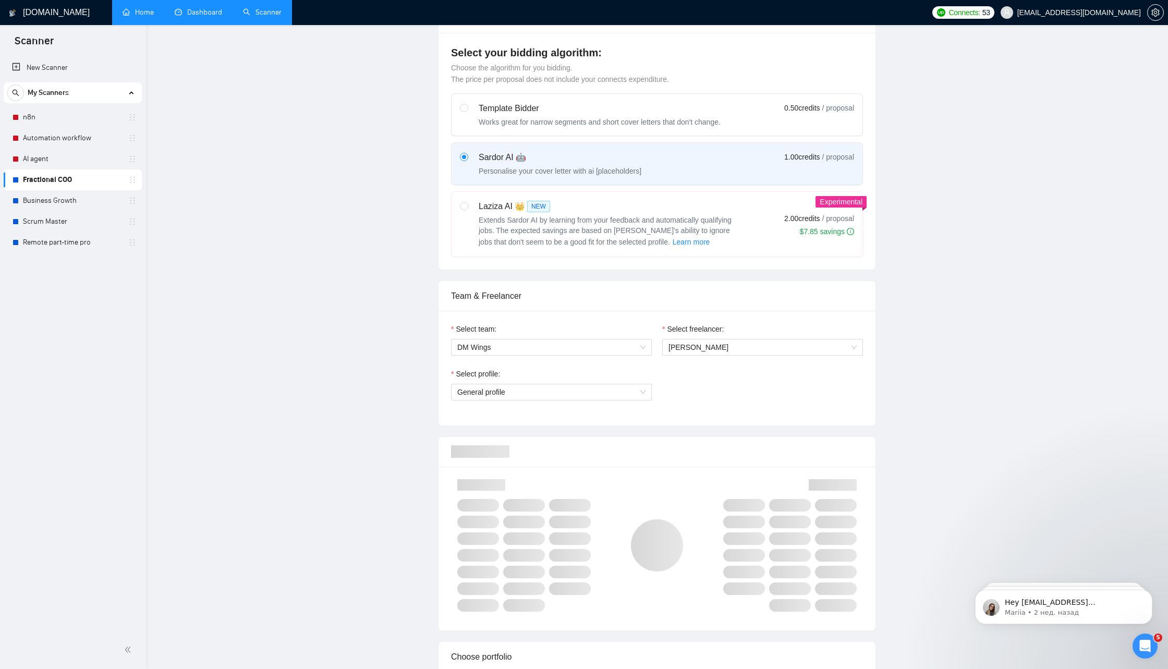
scroll to position [0, 0]
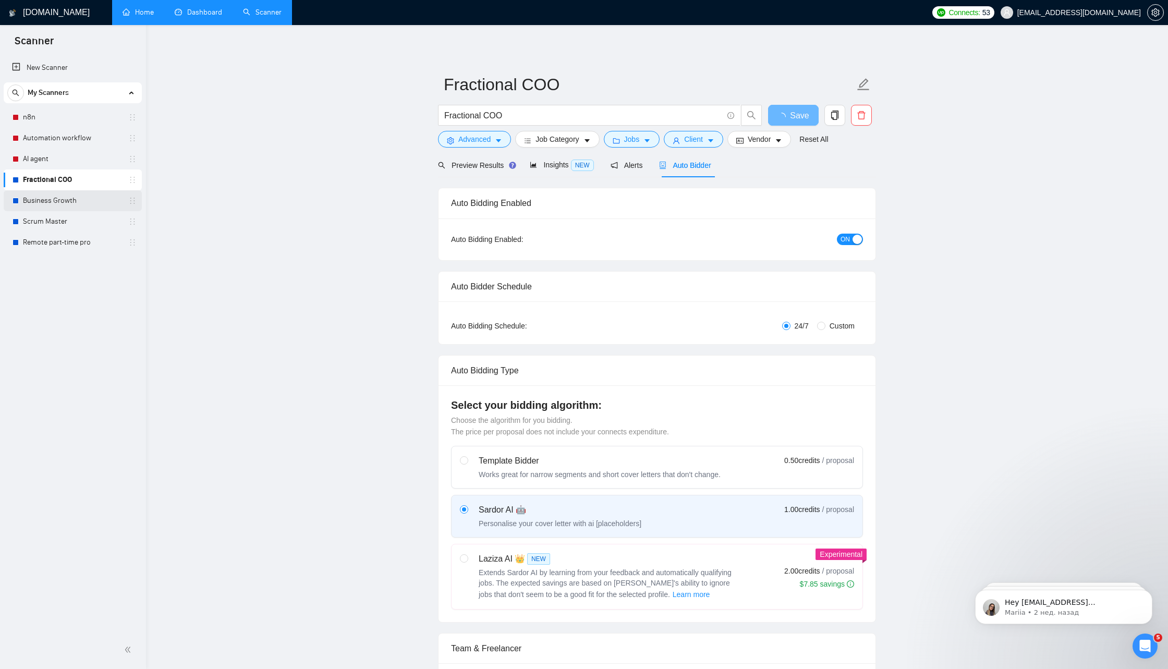
click at [69, 203] on link "Business Growth" at bounding box center [72, 200] width 99 height 21
click at [787, 117] on span "Save" at bounding box center [793, 115] width 19 height 13
click at [573, 165] on span "NEW" at bounding box center [582, 165] width 23 height 11
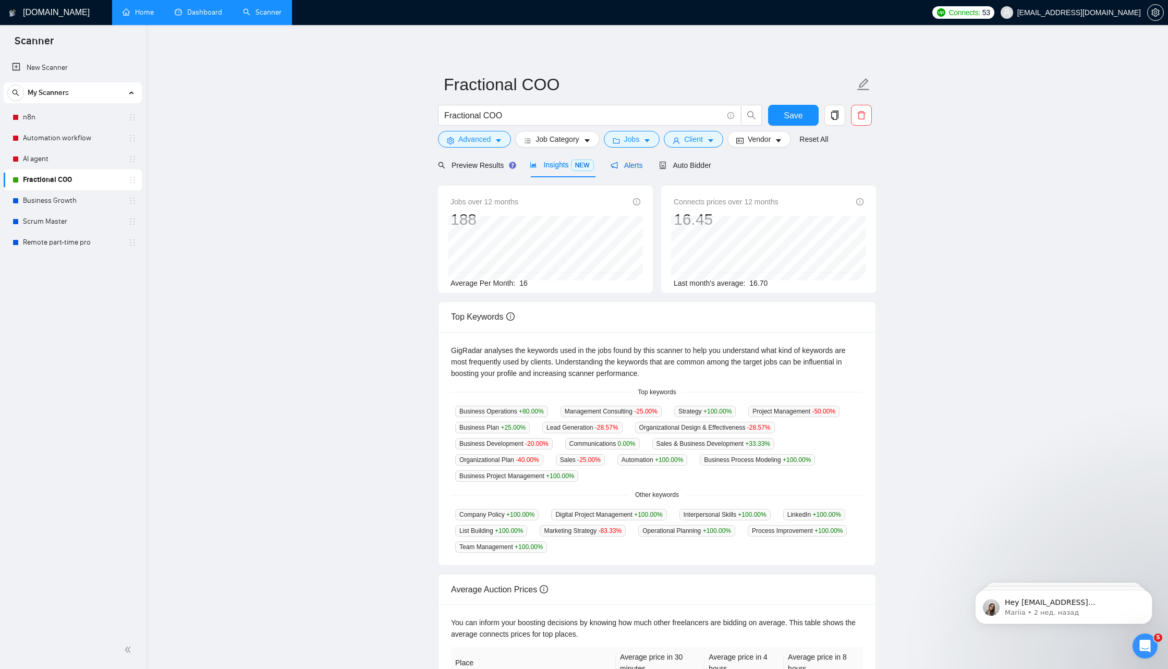
click at [633, 169] on span "Alerts" at bounding box center [627, 165] width 32 height 8
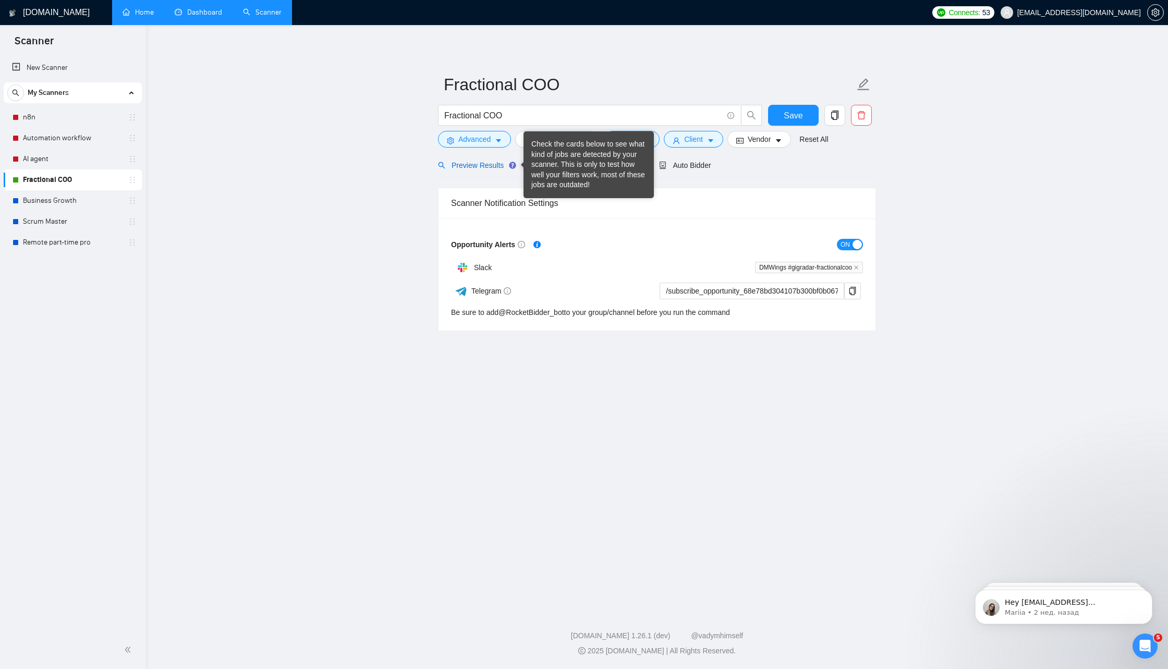
click at [502, 168] on span "Preview Results" at bounding box center [475, 165] width 75 height 8
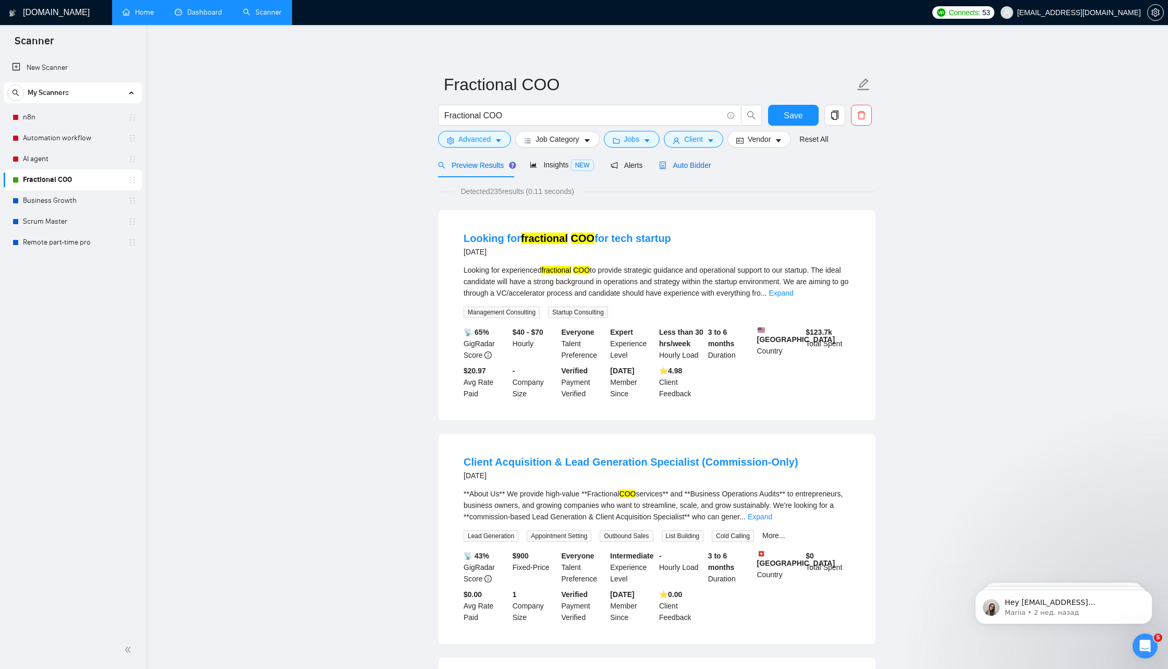
click at [701, 170] on div "Auto Bidder" at bounding box center [685, 165] width 52 height 11
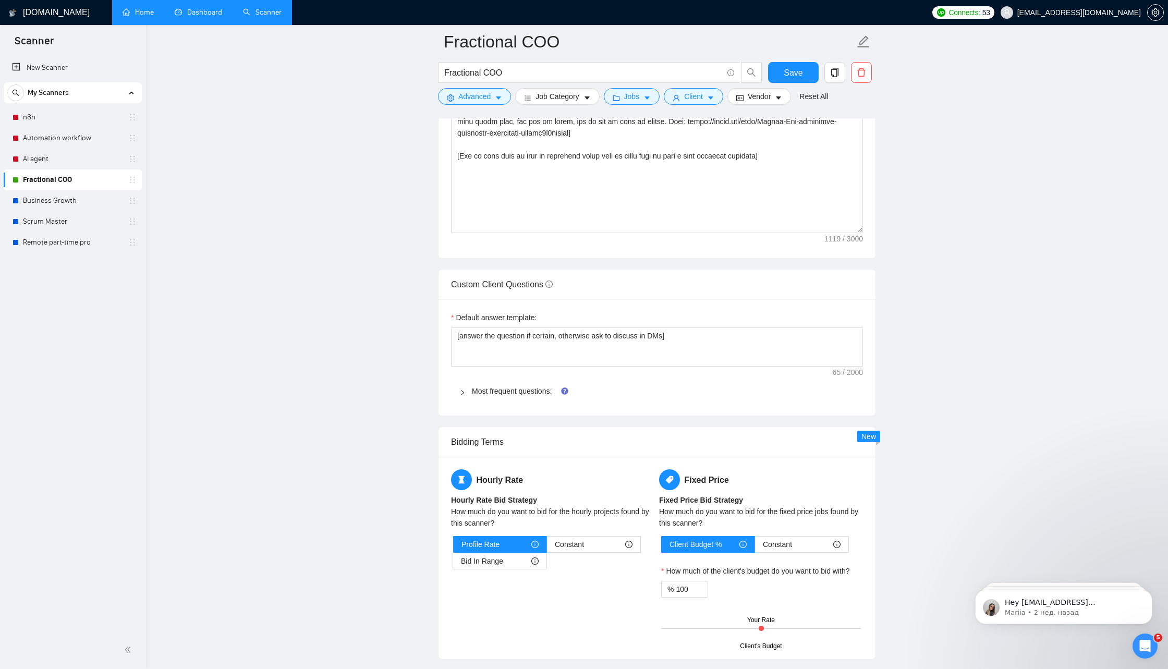
scroll to position [1299, 0]
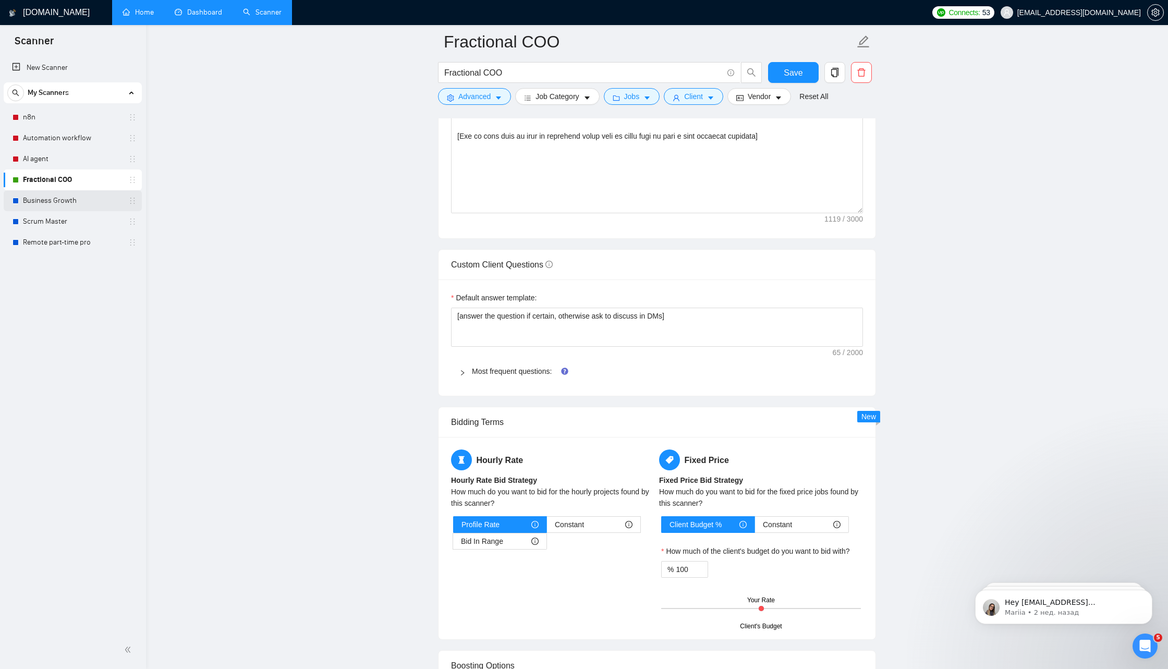
click at [94, 199] on link "Business Growth" at bounding box center [72, 200] width 99 height 21
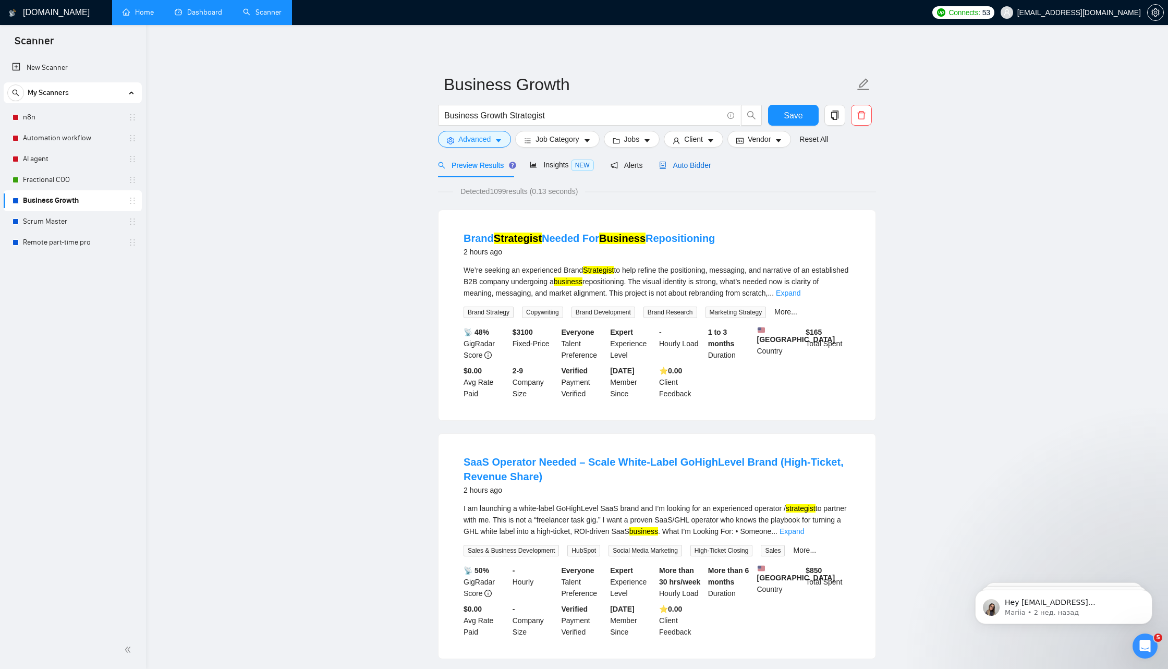
click at [700, 166] on span "Auto Bidder" at bounding box center [685, 165] width 52 height 8
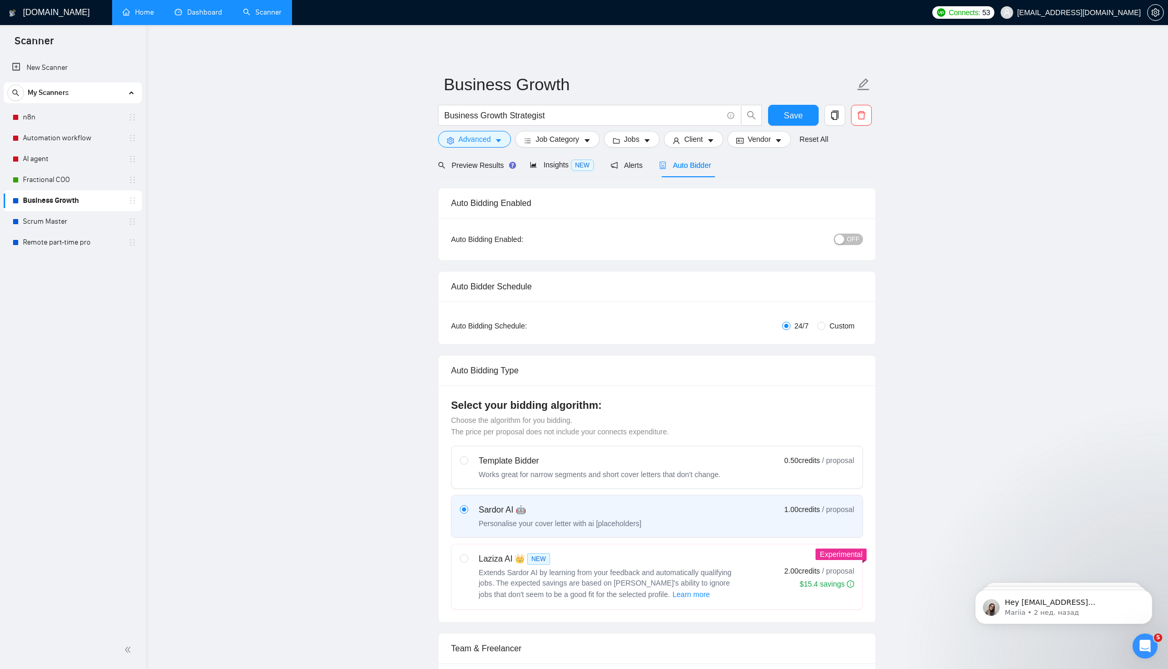
click at [846, 247] on div "Auto Bidding Enabled: OFF" at bounding box center [657, 240] width 437 height 42
click at [849, 240] on span "OFF" at bounding box center [853, 239] width 13 height 11
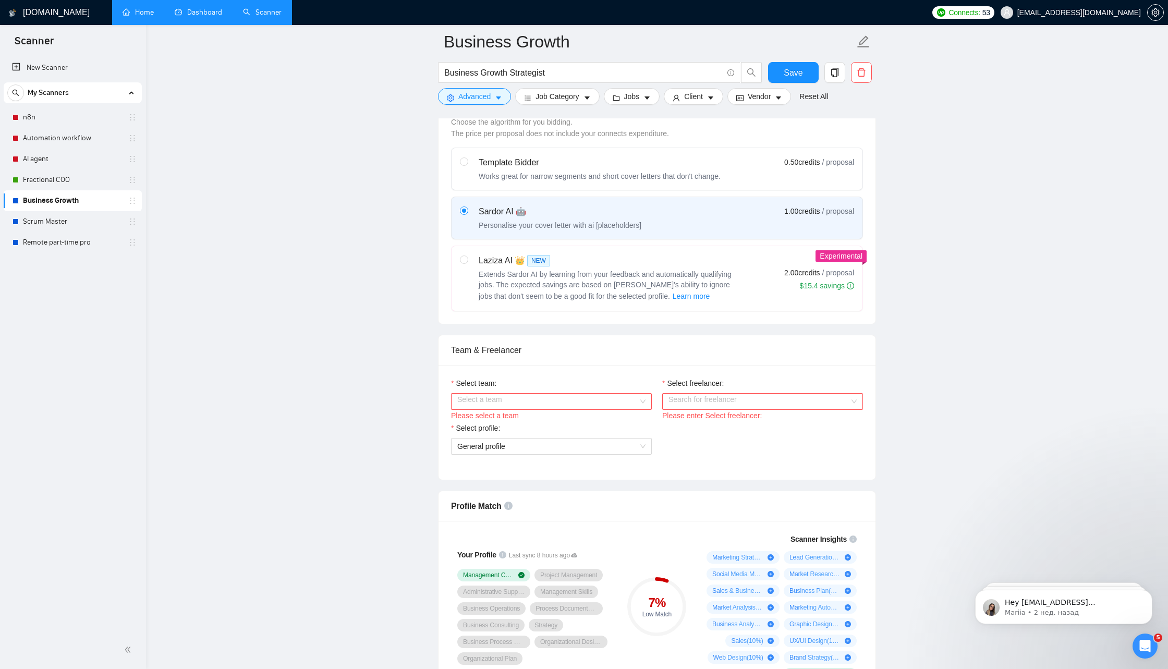
scroll to position [502, 0]
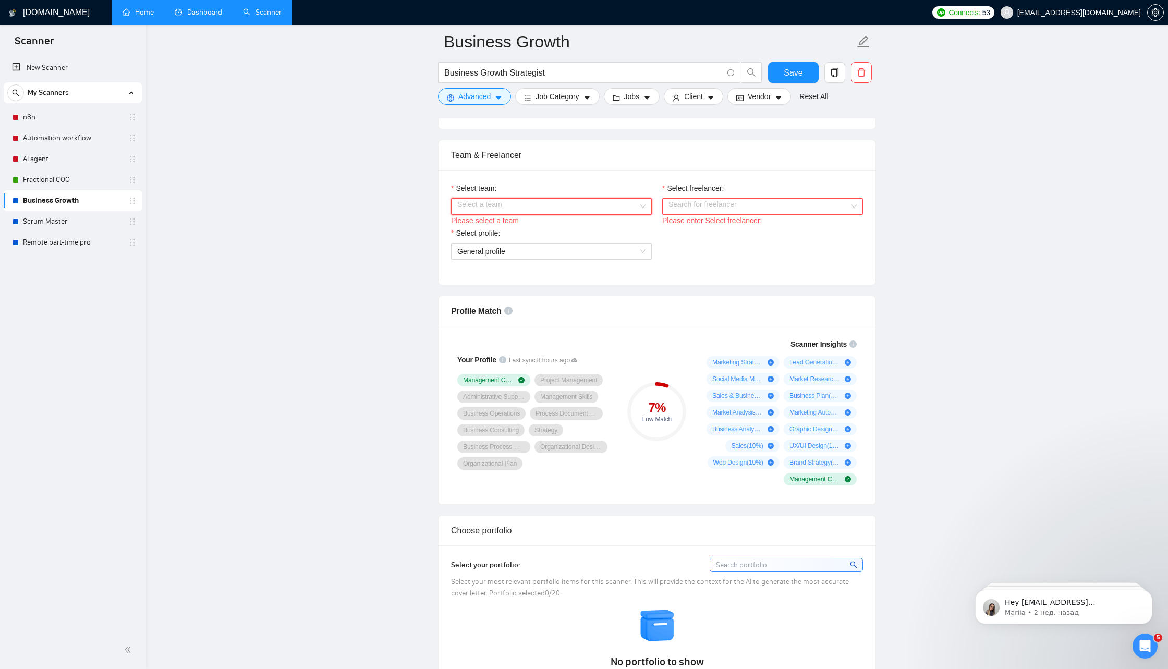
click at [625, 200] on input "Select team:" at bounding box center [547, 207] width 181 height 16
click at [580, 227] on div "DM Wings" at bounding box center [551, 224] width 188 height 11
click at [696, 208] on input "Select freelancer:" at bounding box center [759, 207] width 181 height 16
click at [700, 226] on span "[PERSON_NAME]" at bounding box center [699, 224] width 60 height 8
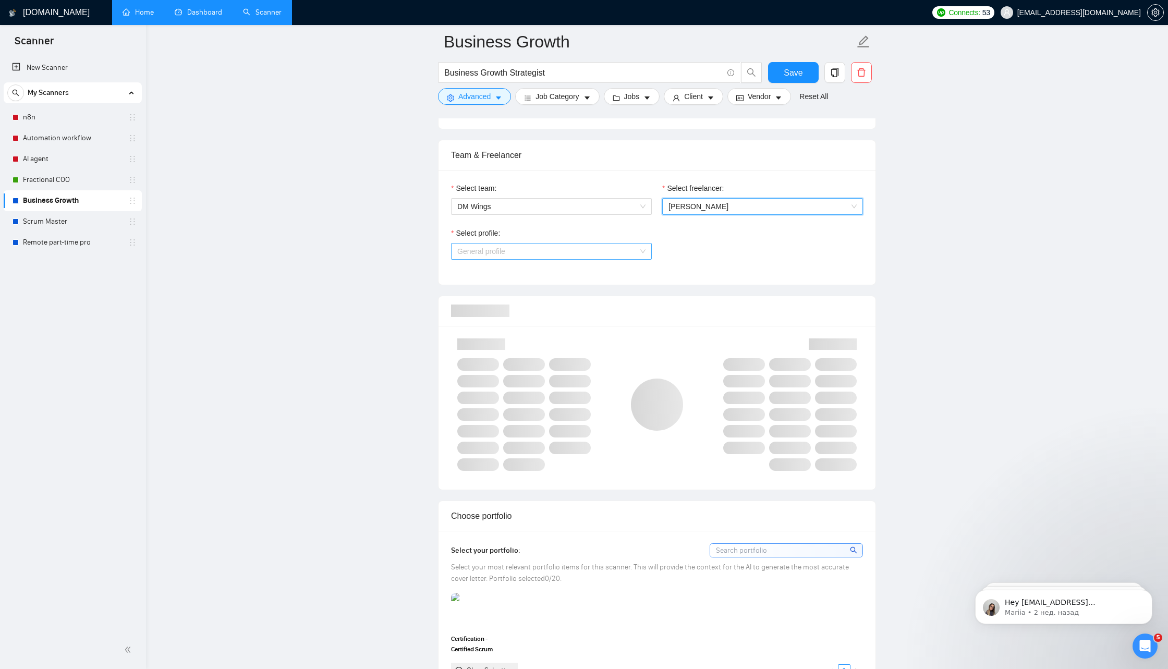
click at [620, 253] on span "General profile" at bounding box center [551, 252] width 188 height 16
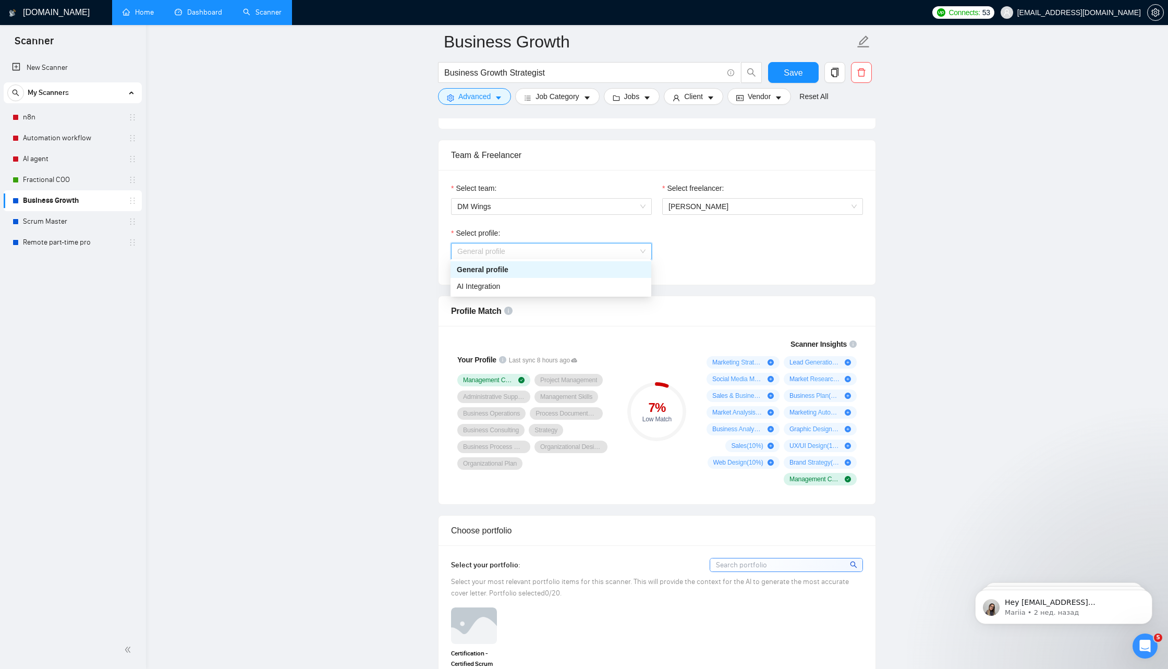
click at [577, 269] on div "General profile" at bounding box center [551, 269] width 188 height 11
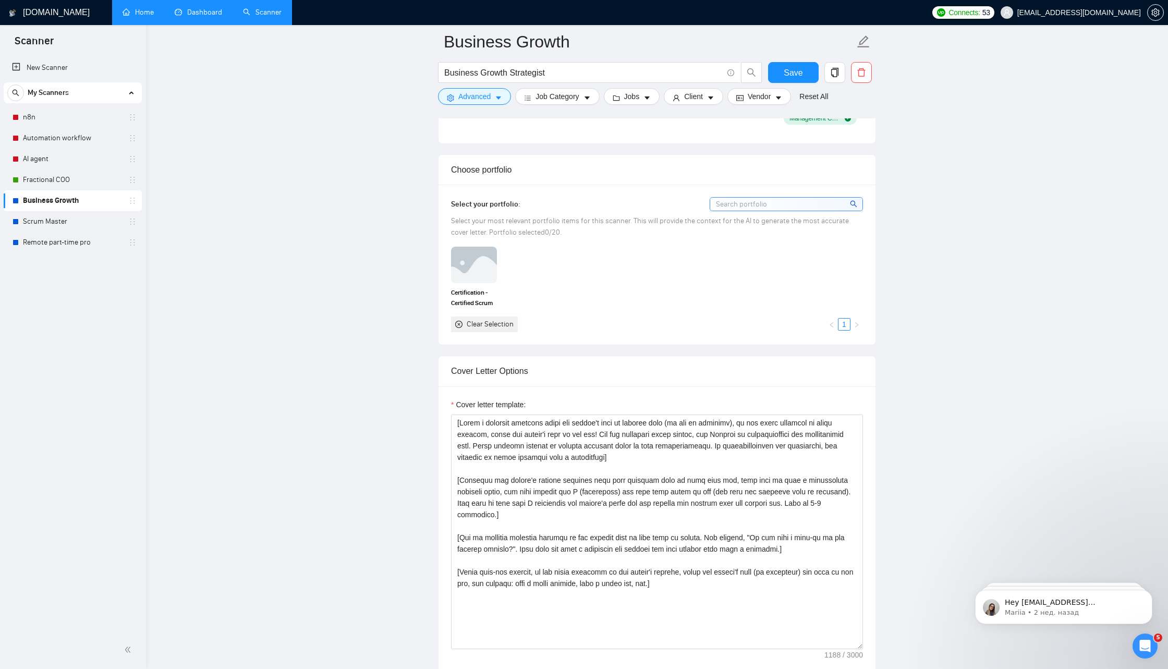
scroll to position [981, 0]
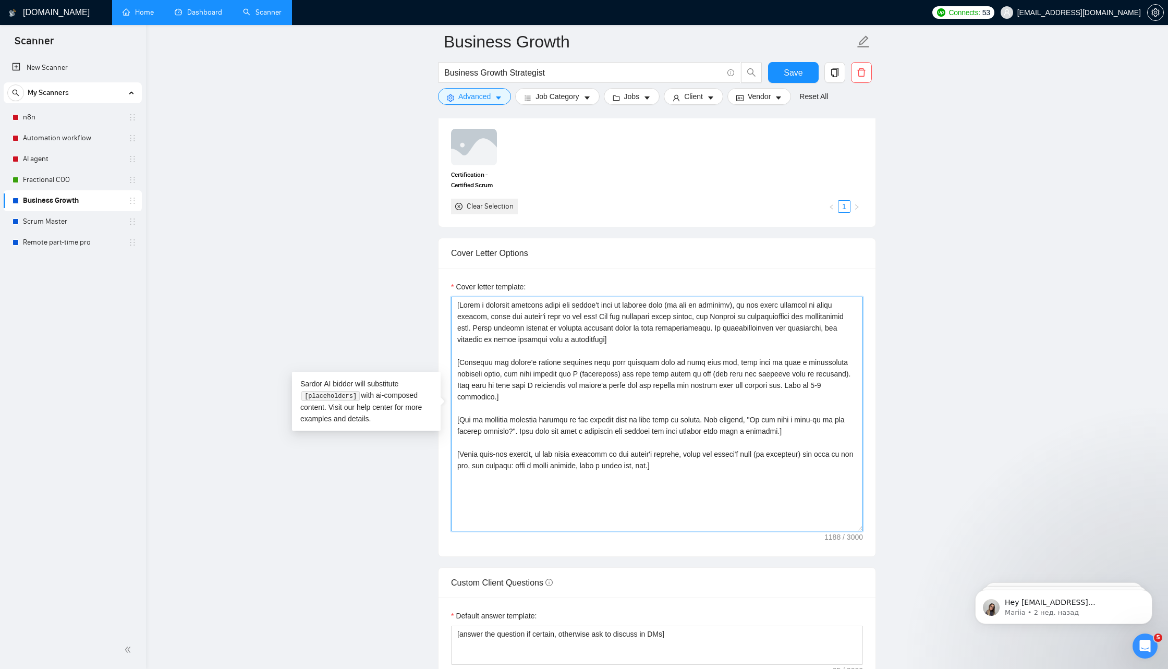
drag, startPoint x: 721, startPoint y: 453, endPoint x: 686, endPoint y: 260, distance: 196.1
click at [686, 260] on div "Cover Letter Options Cover letter template:" at bounding box center [657, 397] width 438 height 319
paste textarea "Identify the sharpest pain they’re hinting at in the job post (chaos, lost time…"
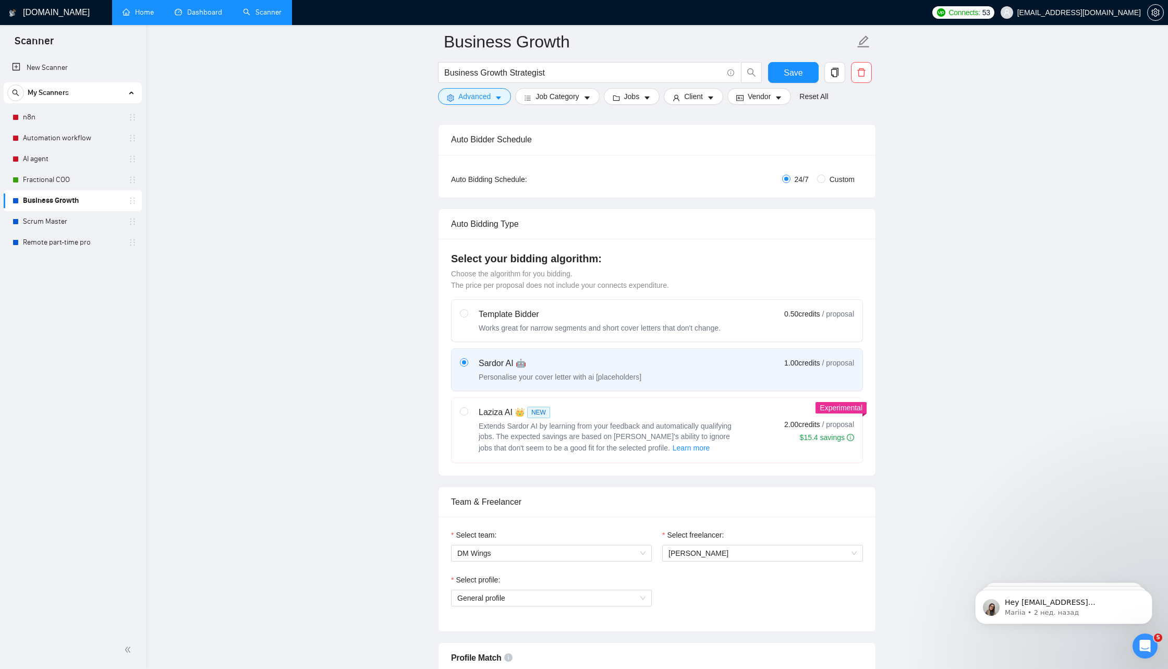
scroll to position [0, 0]
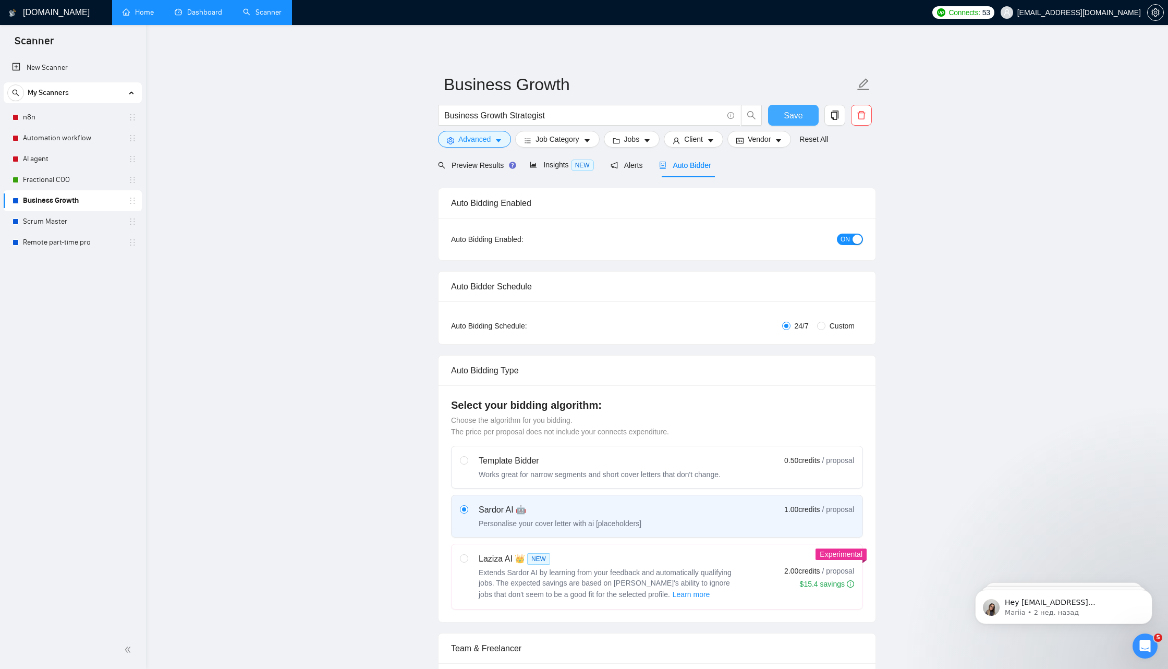
type textarea "[Identify the sharpest pain they’re hinting at in the job post (chaos, lost tim…"
click at [792, 117] on span "Save" at bounding box center [793, 115] width 19 height 13
click at [71, 219] on link "Scrum Master" at bounding box center [72, 221] width 99 height 21
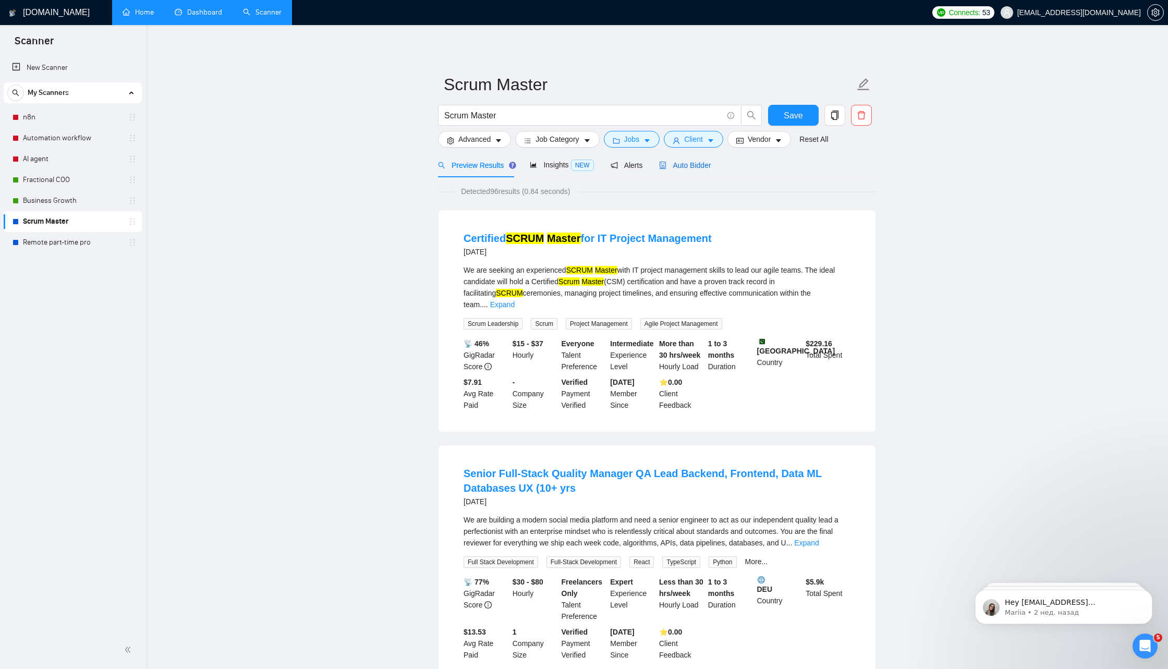
click at [684, 170] on div "Auto Bidder" at bounding box center [685, 165] width 52 height 11
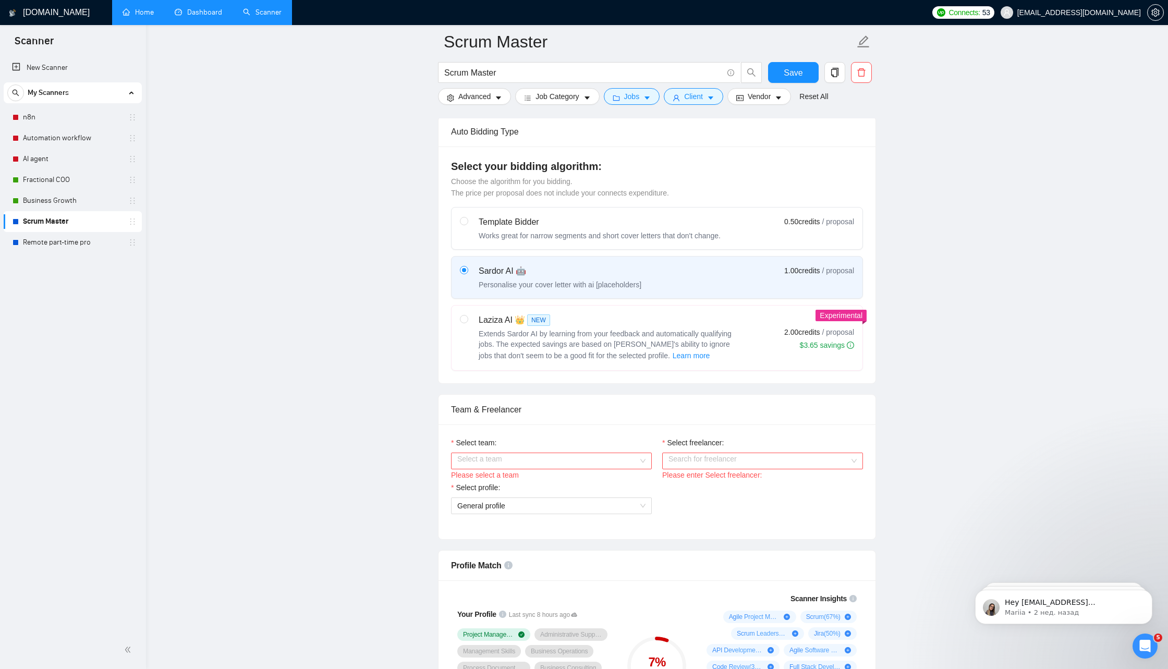
scroll to position [298, 0]
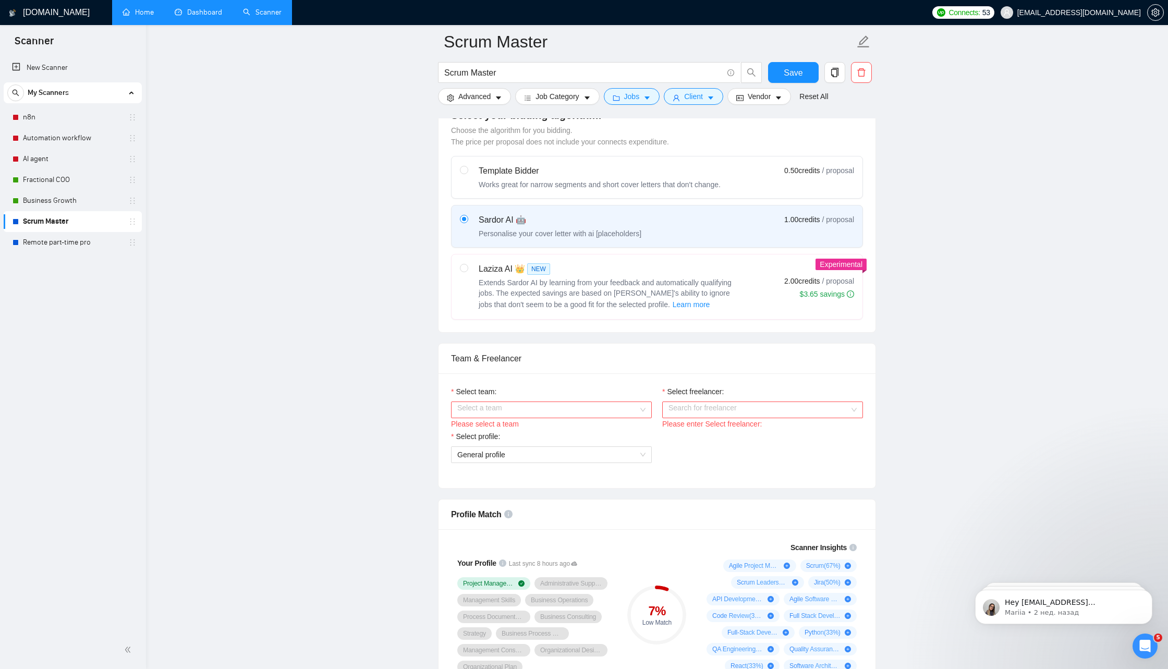
click at [576, 403] on input "Select team:" at bounding box center [547, 410] width 181 height 16
click at [549, 429] on div "DM Wings" at bounding box center [551, 427] width 188 height 11
click at [691, 404] on input "Select freelancer:" at bounding box center [759, 410] width 181 height 16
click at [697, 427] on span "[PERSON_NAME]" at bounding box center [699, 428] width 60 height 8
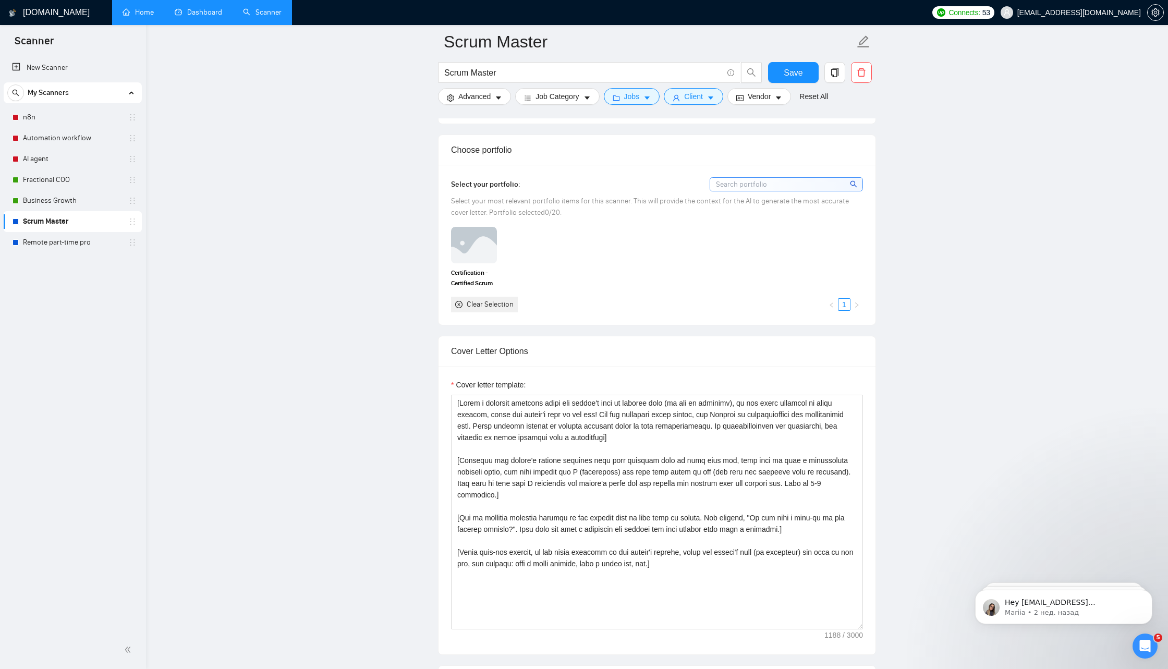
scroll to position [885, 0]
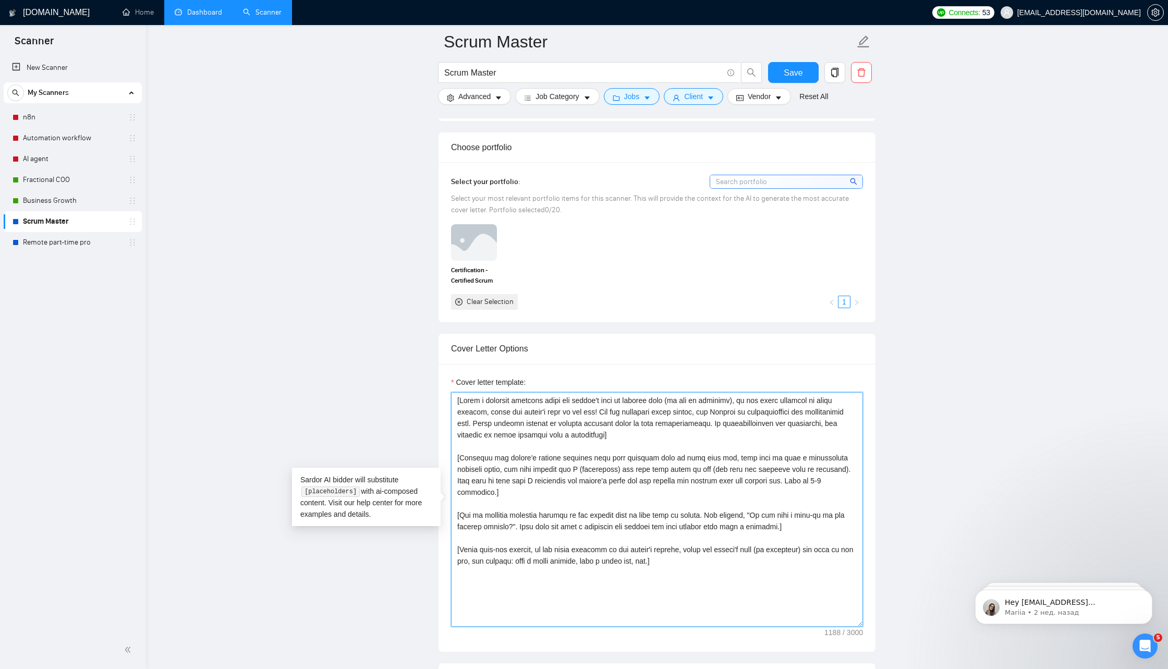
drag, startPoint x: 688, startPoint y: 547, endPoint x: 432, endPoint y: 375, distance: 307.9
click at [432, 375] on main "Scrum Master Scrum Master Save Advanced Job Category Jobs Client Vendor Reset A…" at bounding box center [657, 544] width 989 height 2777
paste textarea "Identify the sharpest pain they’re hinting at in the job post (chaos, lost time…"
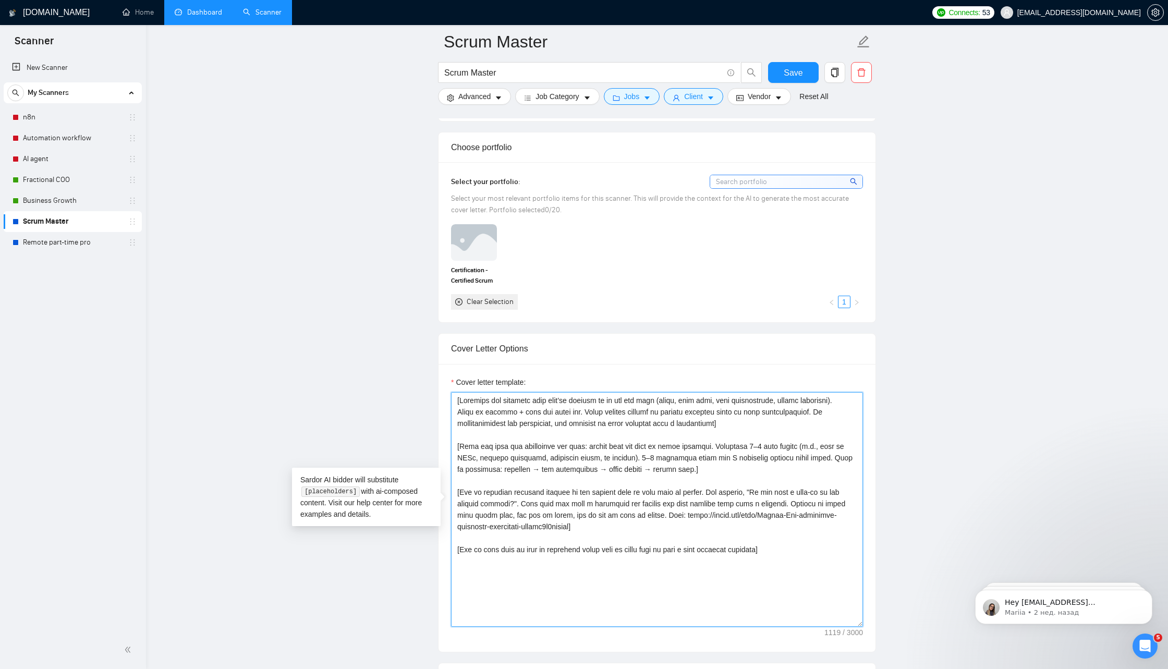
click at [638, 523] on textarea "Cover letter template:" at bounding box center [657, 509] width 412 height 235
paste textarea "Mention Scrum PO certification (formal credential). Add field experience: onsit…"
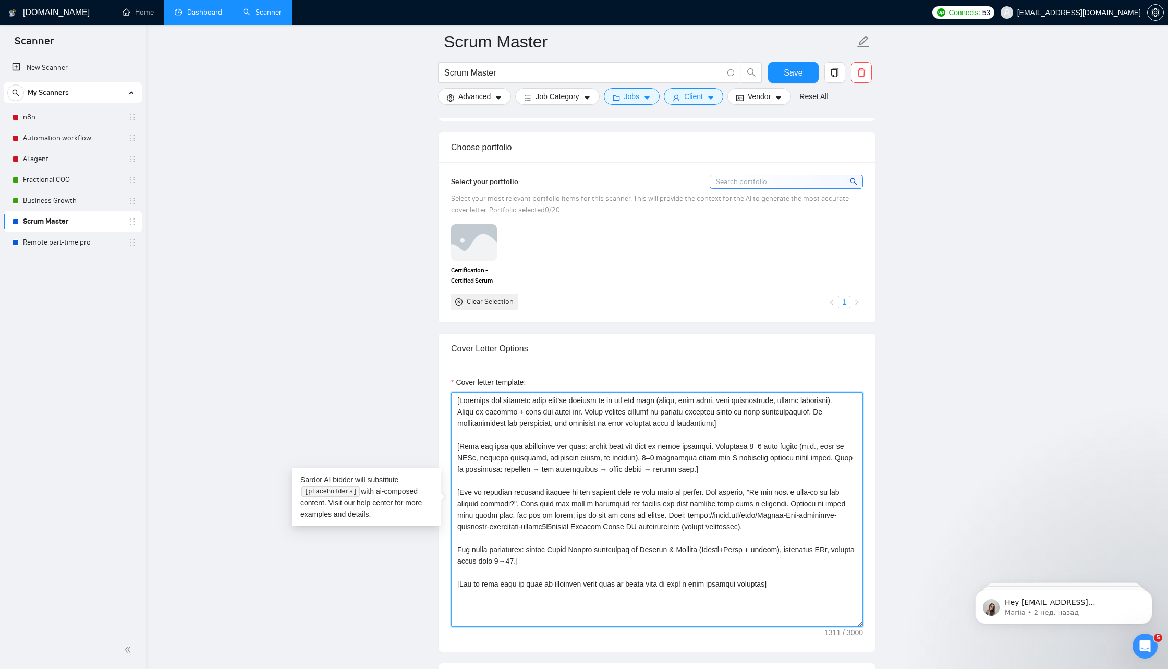
click at [459, 545] on textarea "Cover letter template:" at bounding box center [657, 509] width 412 height 235
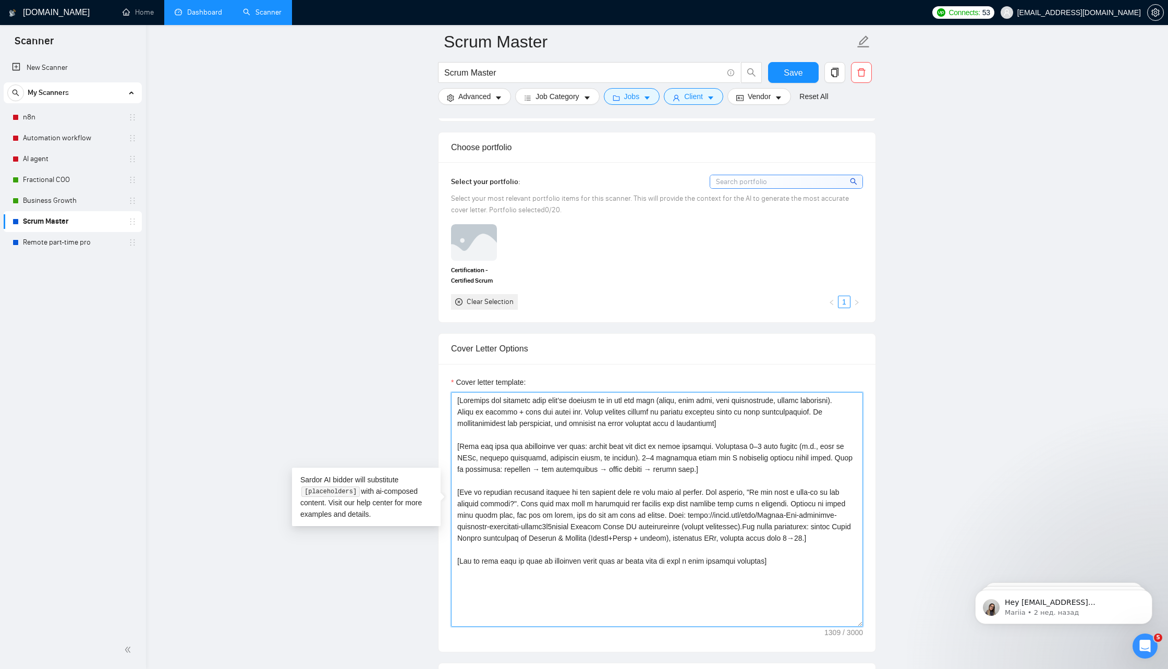
type textarea "[Identify the sharpest pain they’re hinting at in the job post (chaos, lost tim…"
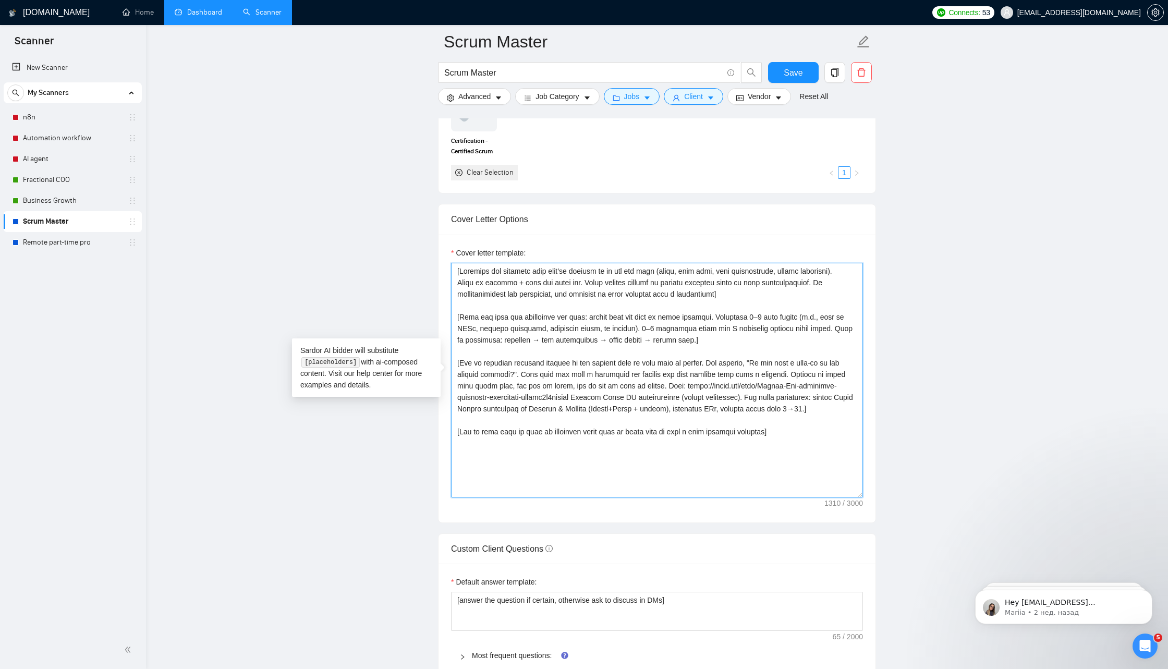
scroll to position [1036, 0]
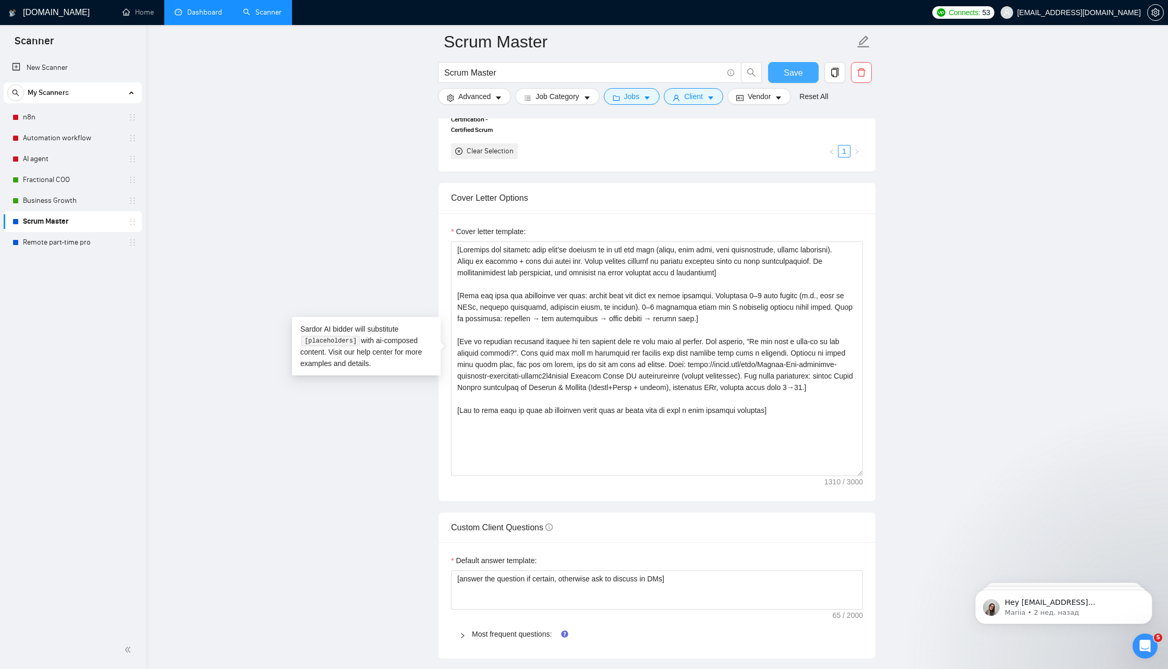
click at [797, 71] on span "Save" at bounding box center [793, 72] width 19 height 13
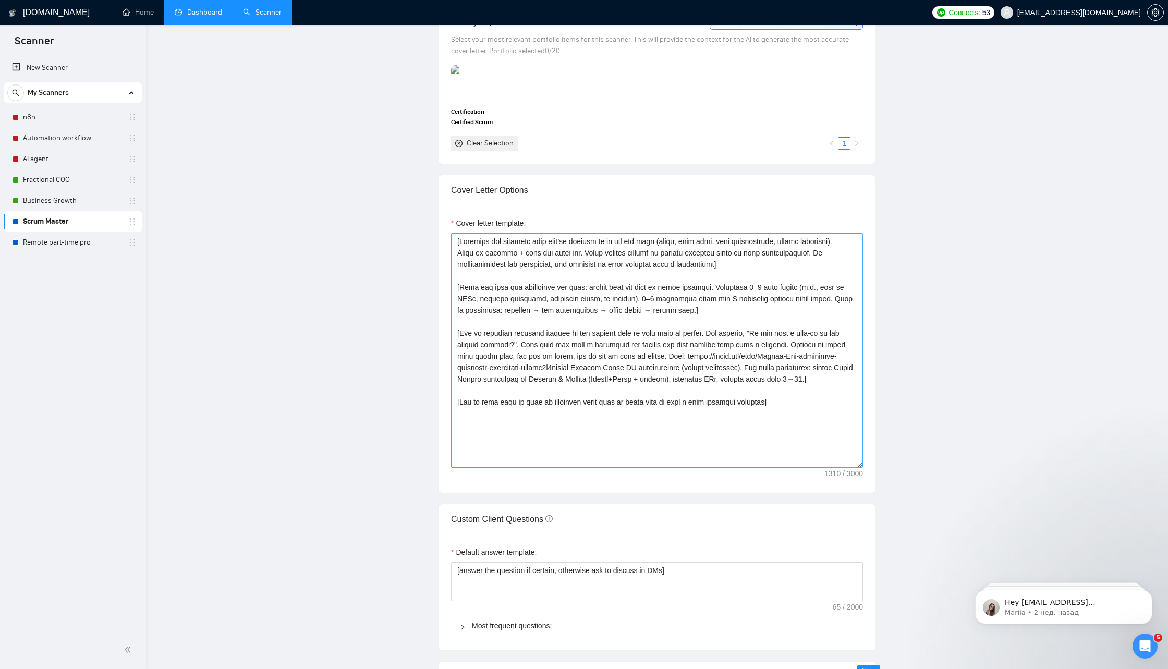
scroll to position [0, 0]
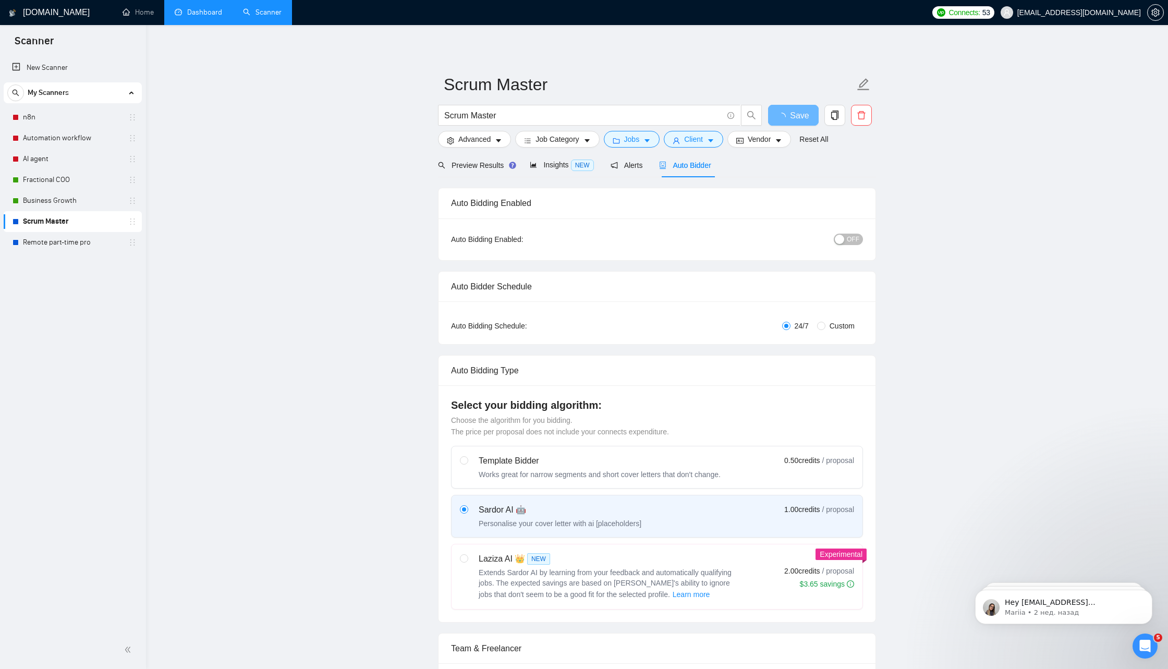
click at [848, 237] on span "OFF" at bounding box center [853, 239] width 13 height 11
click at [851, 242] on span "OFF" at bounding box center [853, 239] width 13 height 11
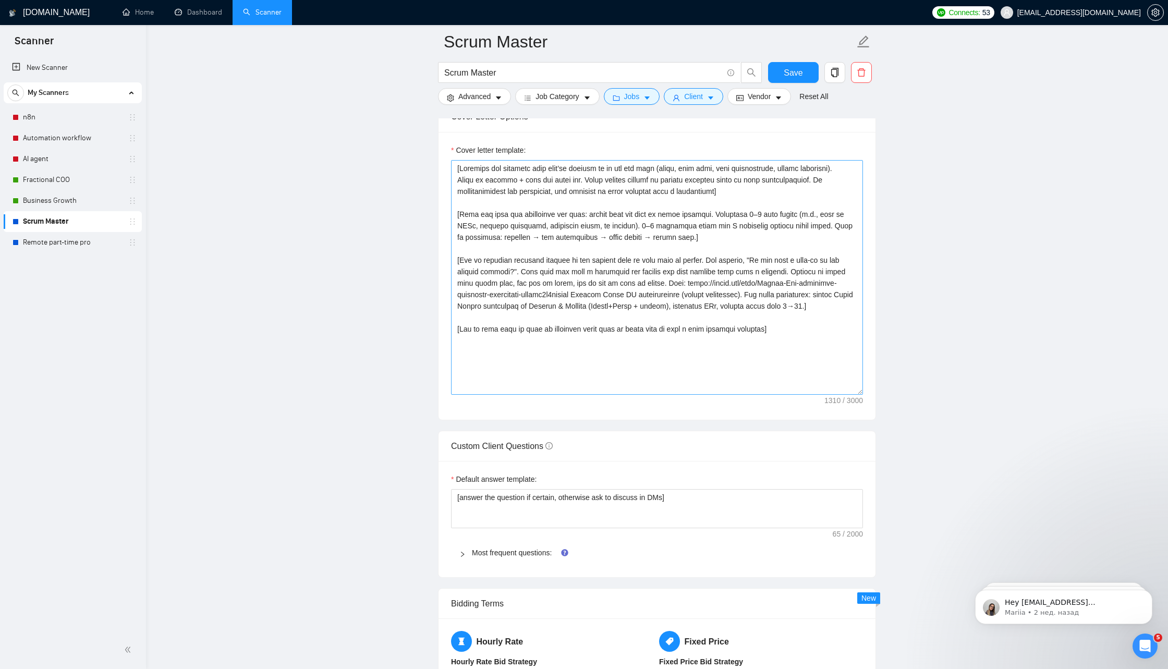
scroll to position [1107, 0]
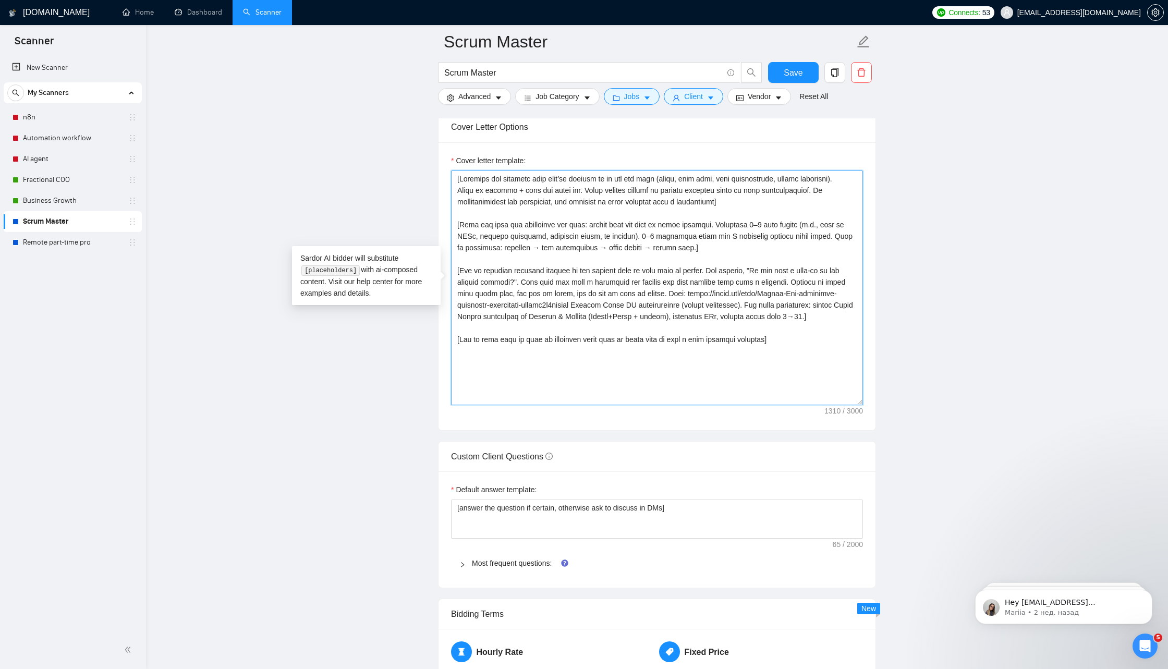
drag, startPoint x: 814, startPoint y: 351, endPoint x: 407, endPoint y: 152, distance: 453.1
click at [407, 152] on main "Scrum Master Scrum Master Save Advanced Job Category Jobs Client Vendor Reset A…" at bounding box center [657, 323] width 989 height 2777
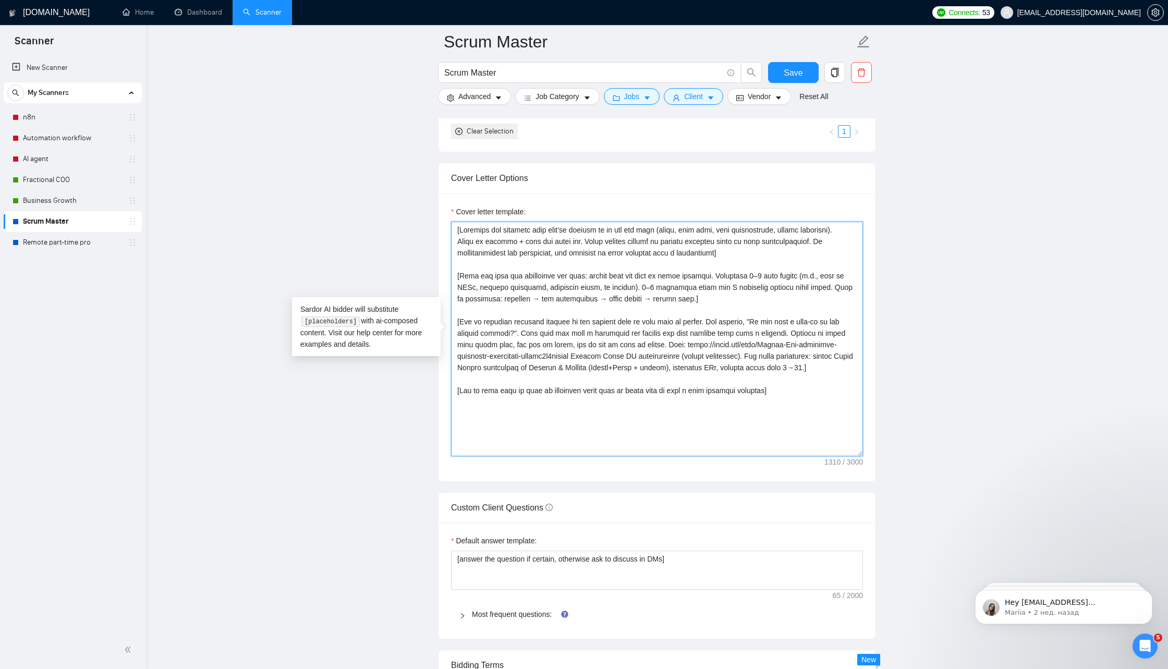
scroll to position [0, 0]
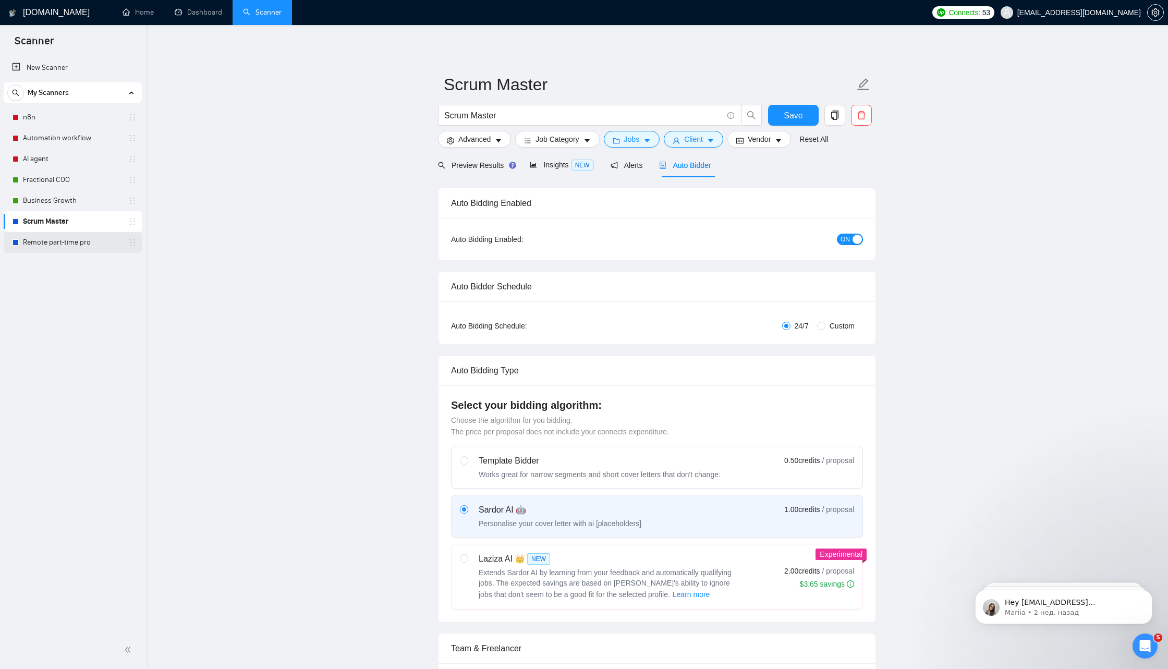
click at [85, 239] on link "Remote part-time pro" at bounding box center [72, 242] width 99 height 21
click at [788, 115] on span "Save" at bounding box center [793, 115] width 19 height 13
click at [70, 242] on link "Remote part-time pro" at bounding box center [72, 242] width 99 height 21
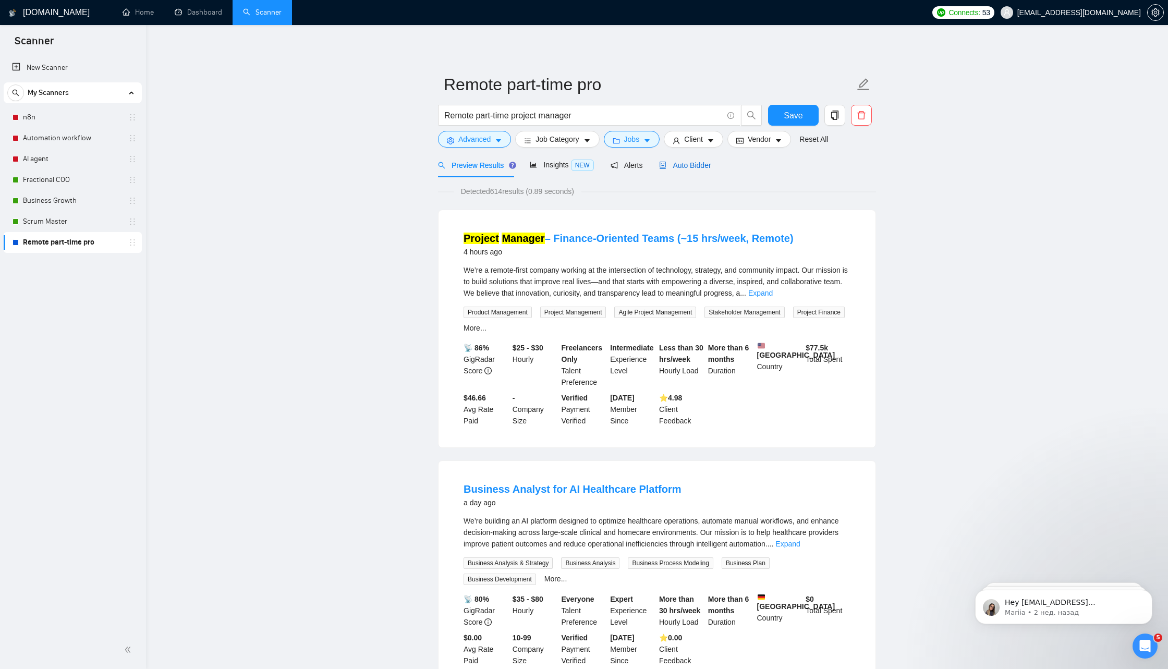
click at [707, 162] on span "Auto Bidder" at bounding box center [685, 165] width 52 height 8
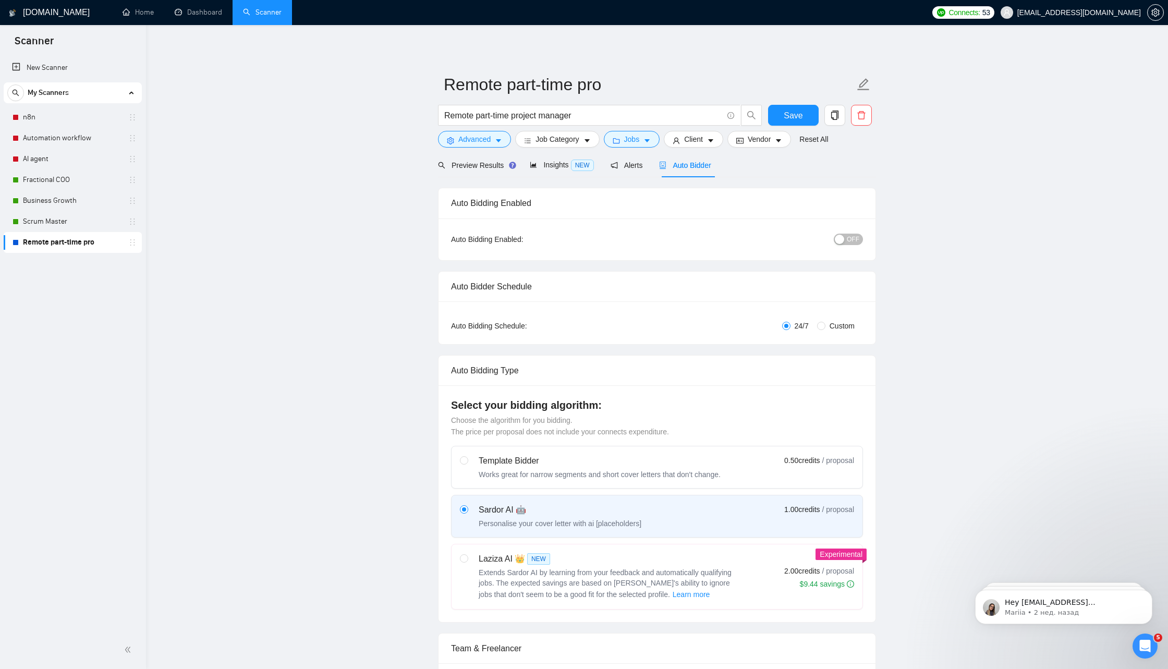
click at [843, 238] on div "button" at bounding box center [839, 239] width 9 height 9
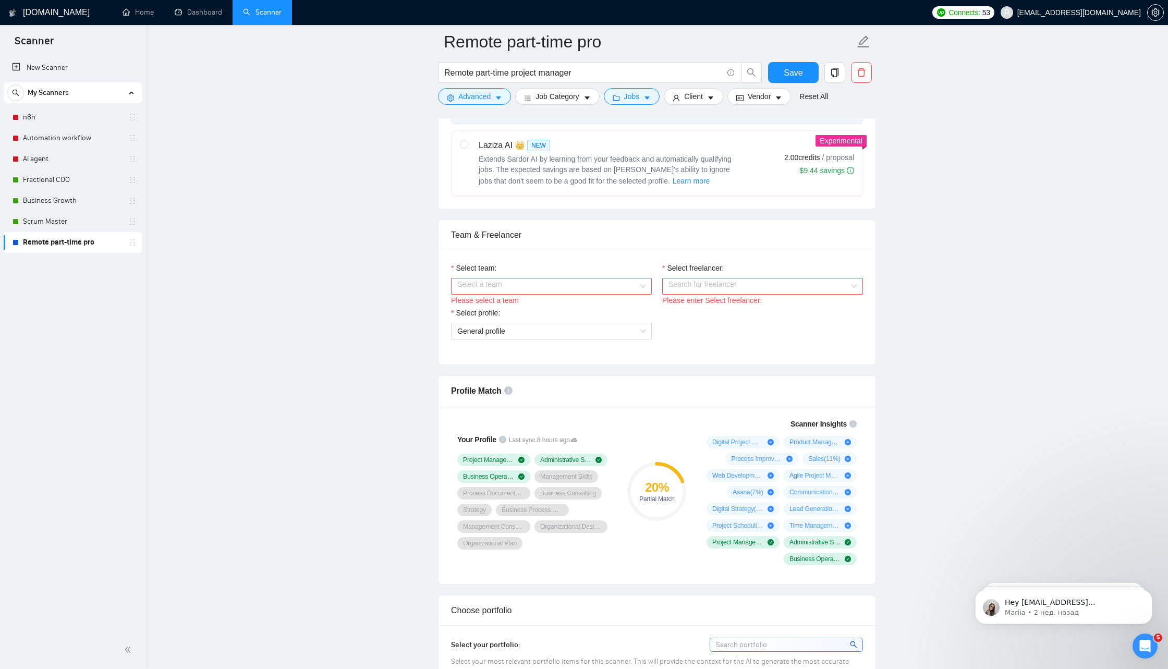
scroll to position [428, 0]
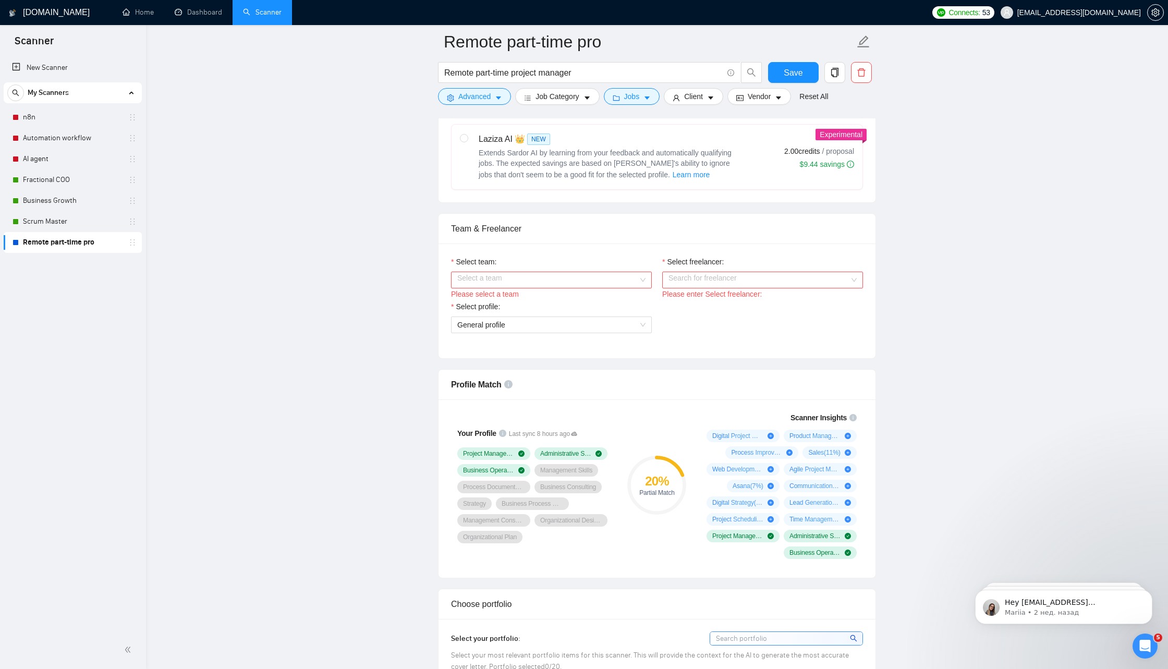
click at [635, 276] on input "Select team:" at bounding box center [547, 280] width 181 height 16
click at [582, 302] on div "DM Wings" at bounding box center [551, 298] width 188 height 11
click at [695, 276] on input "Select freelancer:" at bounding box center [759, 280] width 181 height 16
click at [696, 293] on div "[PERSON_NAME]" at bounding box center [763, 298] width 188 height 11
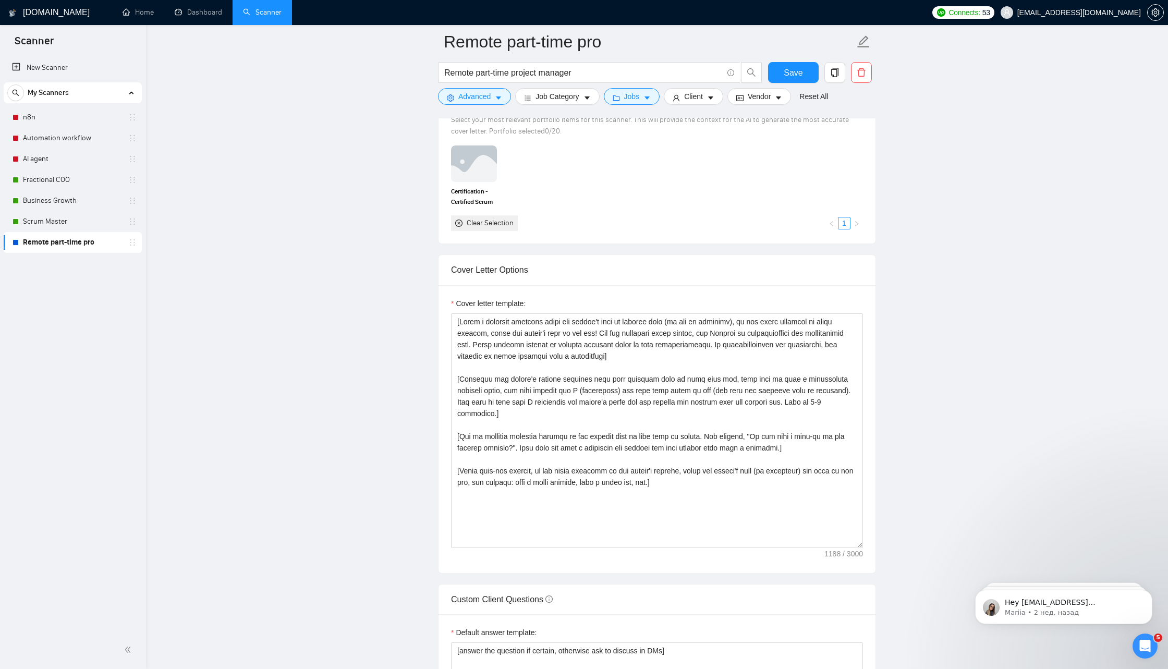
scroll to position [973, 0]
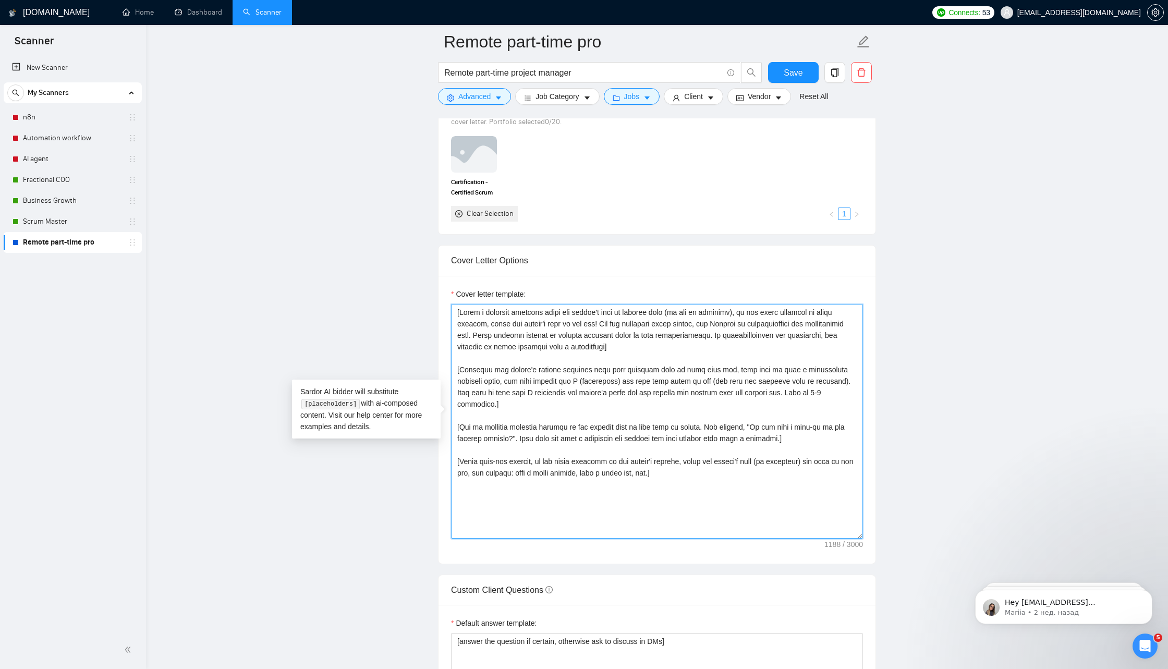
drag, startPoint x: 695, startPoint y: 459, endPoint x: 446, endPoint y: 297, distance: 297.5
click at [446, 297] on div "Cover letter template:" at bounding box center [657, 420] width 437 height 288
paste textarea "Identify the sharpest pain they’re hinting at in the job post (chaos, lost time…"
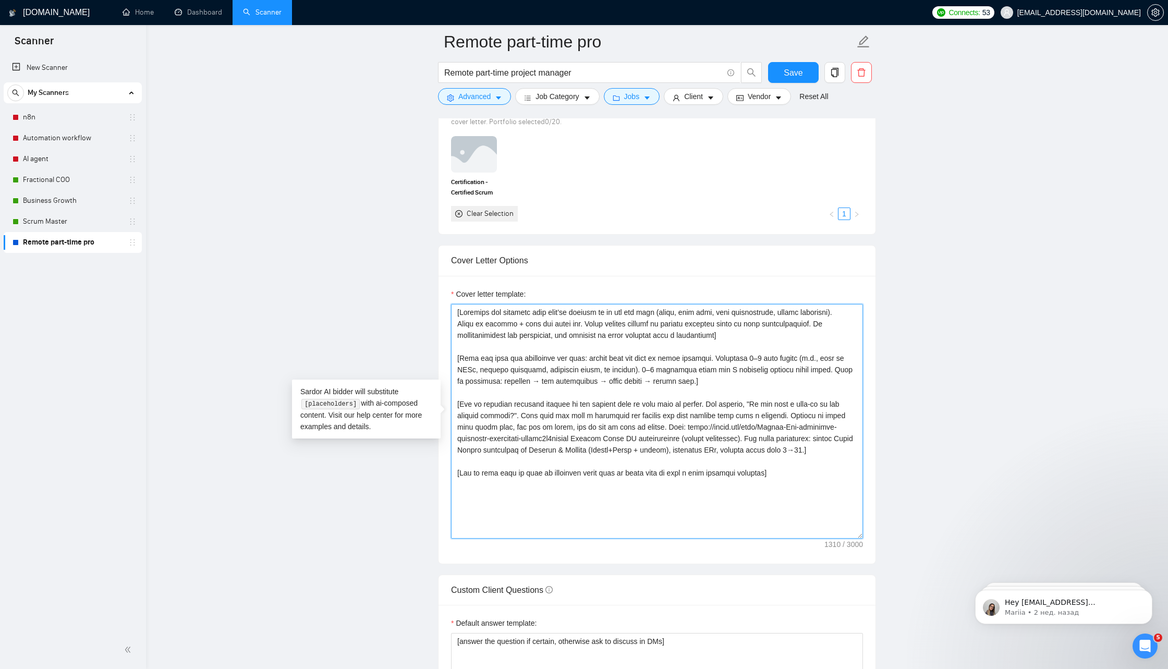
drag, startPoint x: 670, startPoint y: 435, endPoint x: 693, endPoint y: 451, distance: 28.5
click at [693, 451] on textarea "Cover letter template:" at bounding box center [657, 421] width 412 height 235
paste textarea "10+ years in IT project management across Europe & US. Co-founded and scaled a …"
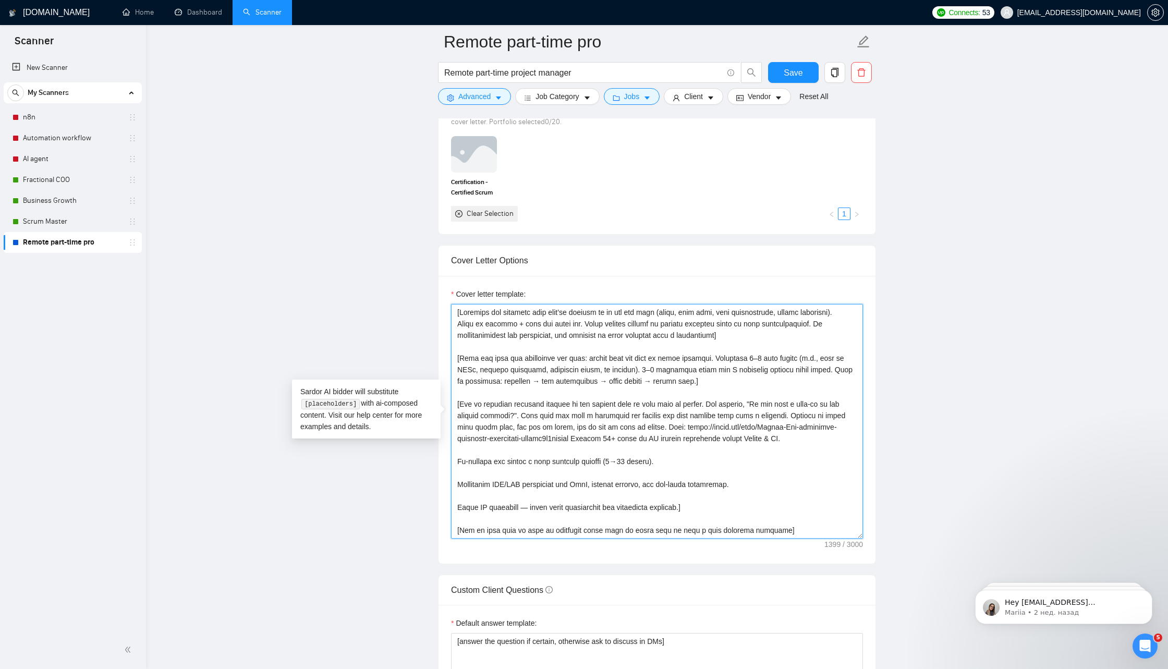
click at [558, 439] on textarea "Cover letter template:" at bounding box center [657, 421] width 412 height 235
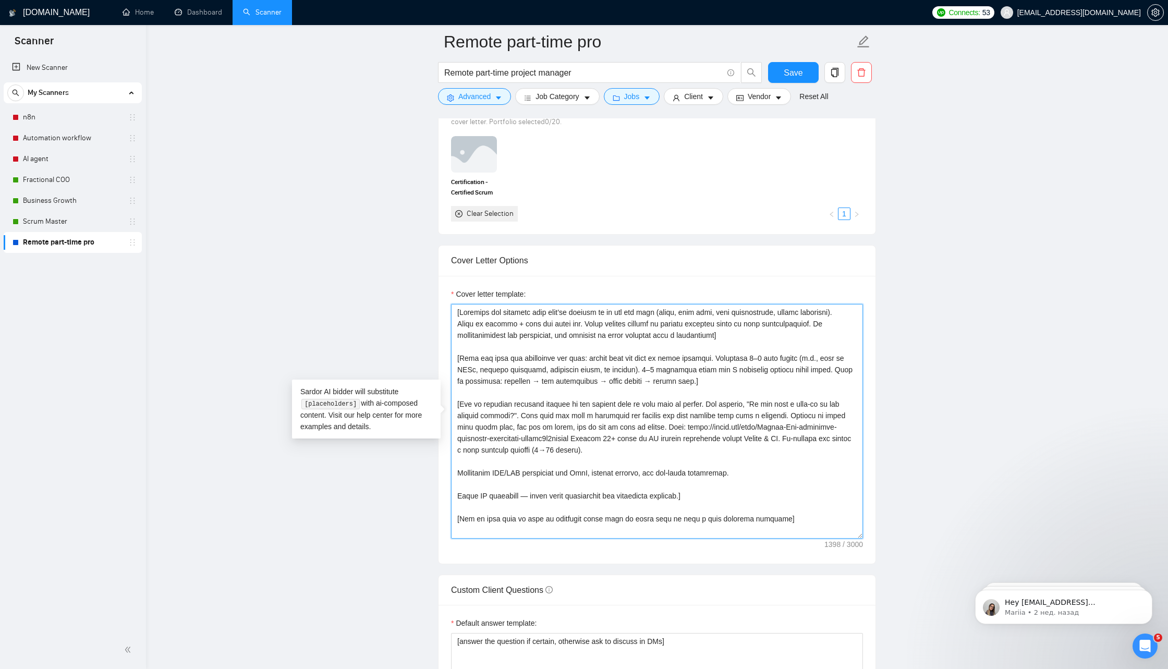
click at [702, 441] on textarea "Cover letter template:" at bounding box center [657, 421] width 412 height 235
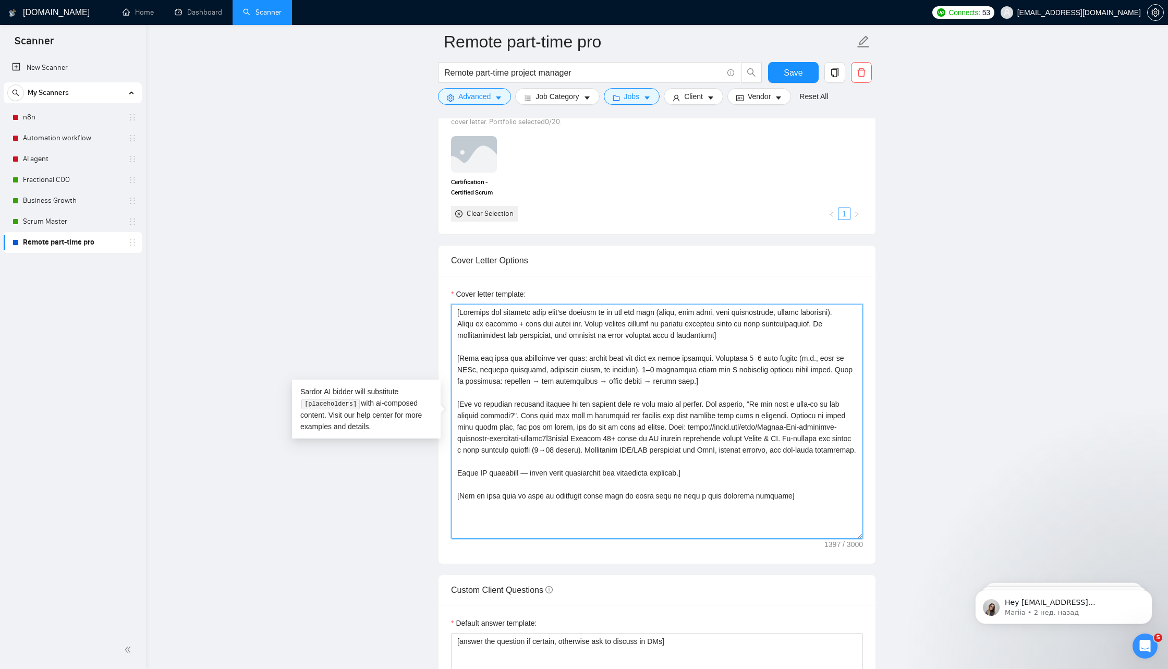
click at [710, 455] on textarea "Cover letter template:" at bounding box center [657, 421] width 412 height 235
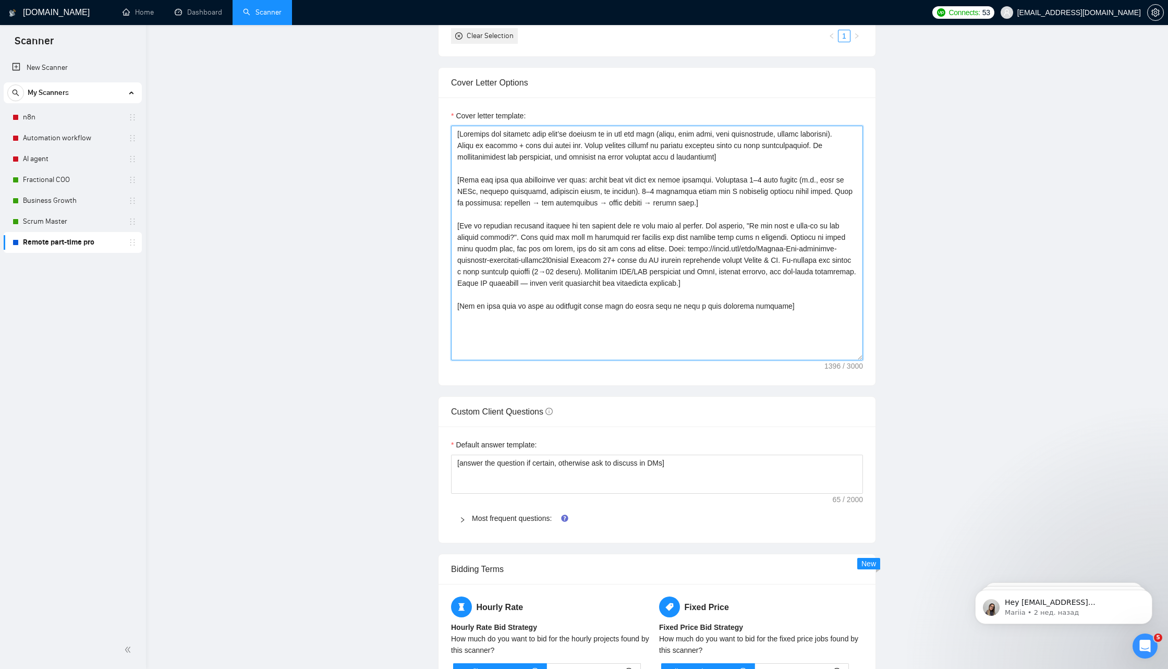
scroll to position [0, 0]
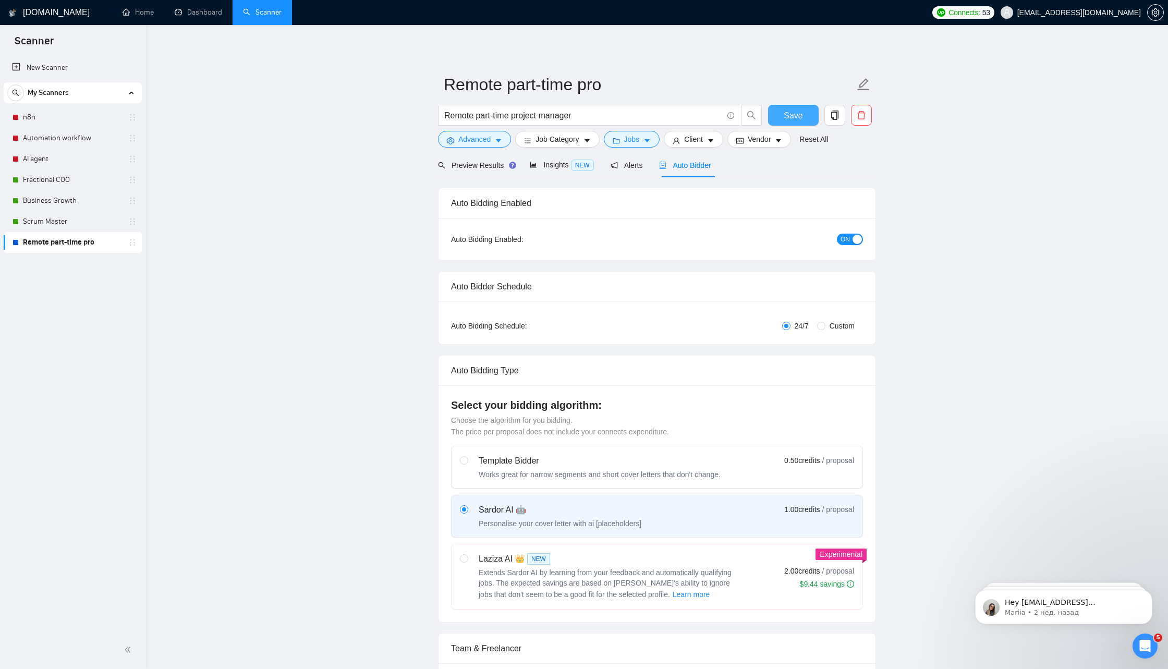
type textarea "[Identify the sharpest pain they’re hinting at in the job post (chaos, lost tim…"
click at [808, 107] on button "Save" at bounding box center [793, 115] width 51 height 21
click at [67, 219] on link "Scrum Master" at bounding box center [72, 221] width 99 height 21
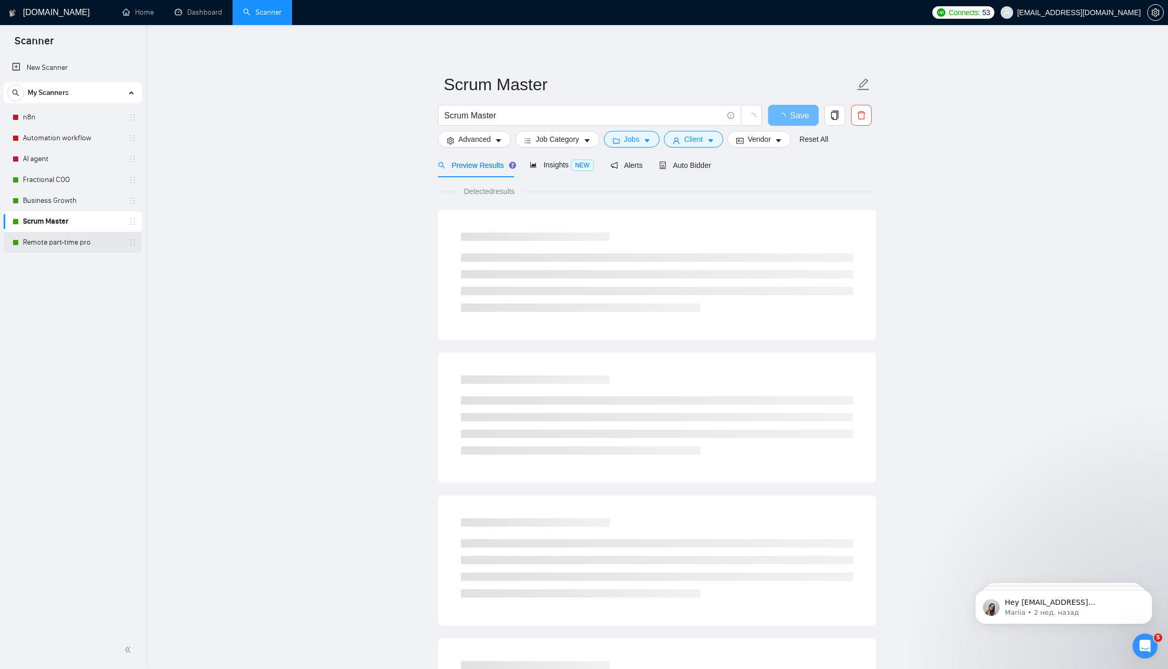
click at [81, 241] on link "Remote part-time pro" at bounding box center [72, 242] width 99 height 21
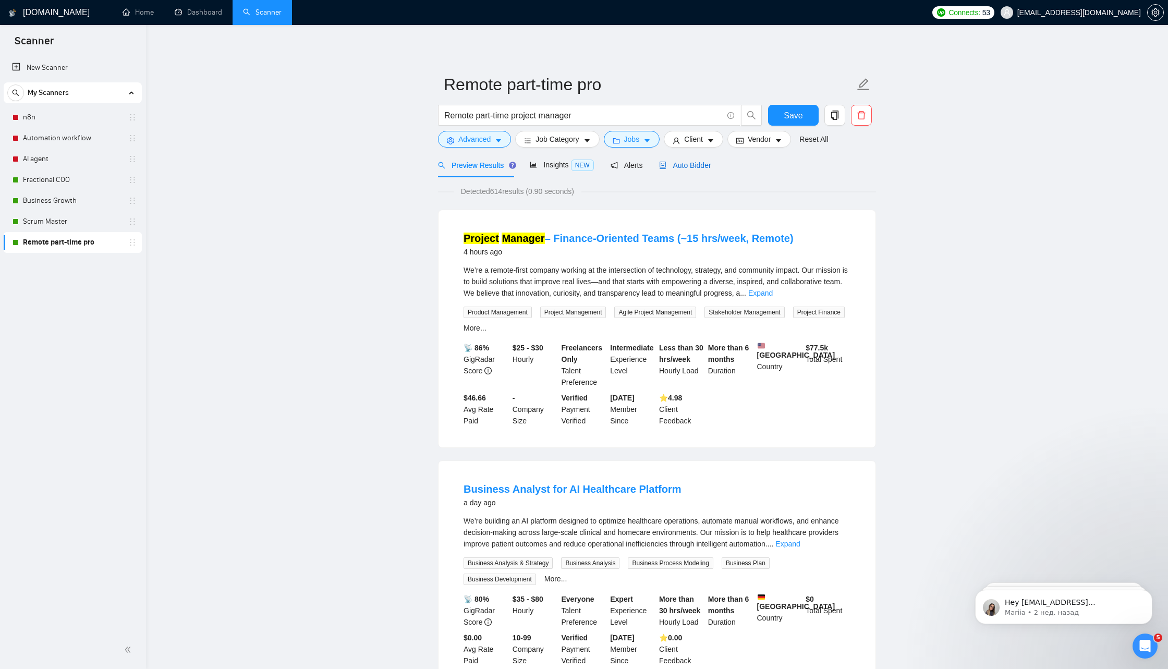
click at [694, 165] on span "Auto Bidder" at bounding box center [685, 165] width 52 height 8
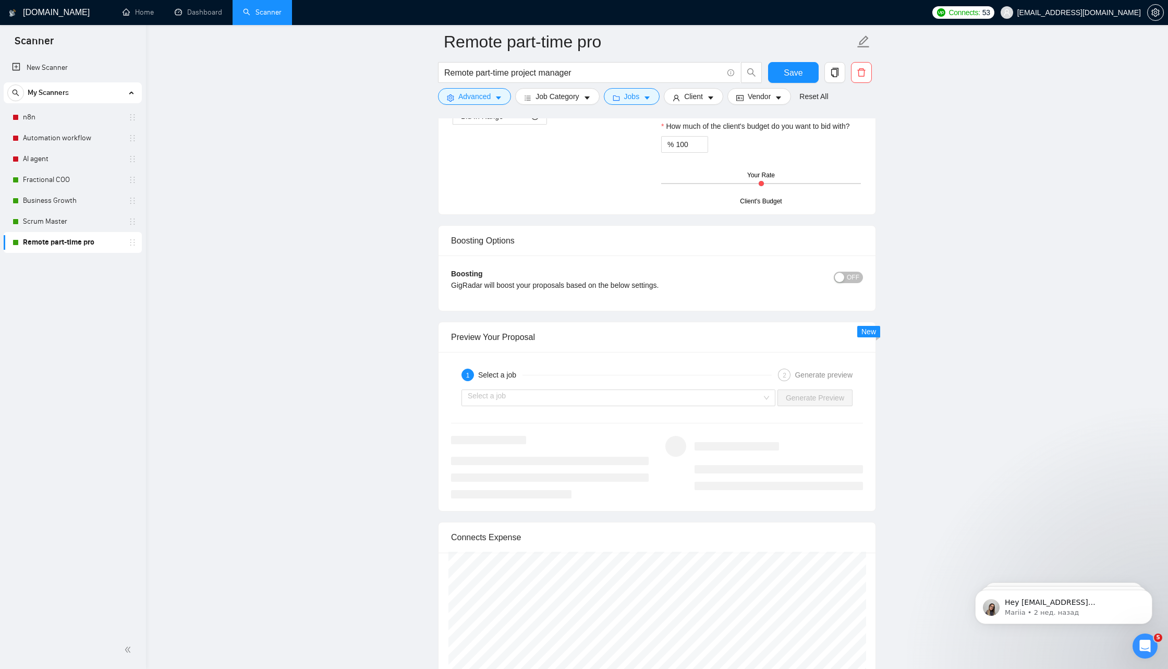
scroll to position [1764, 0]
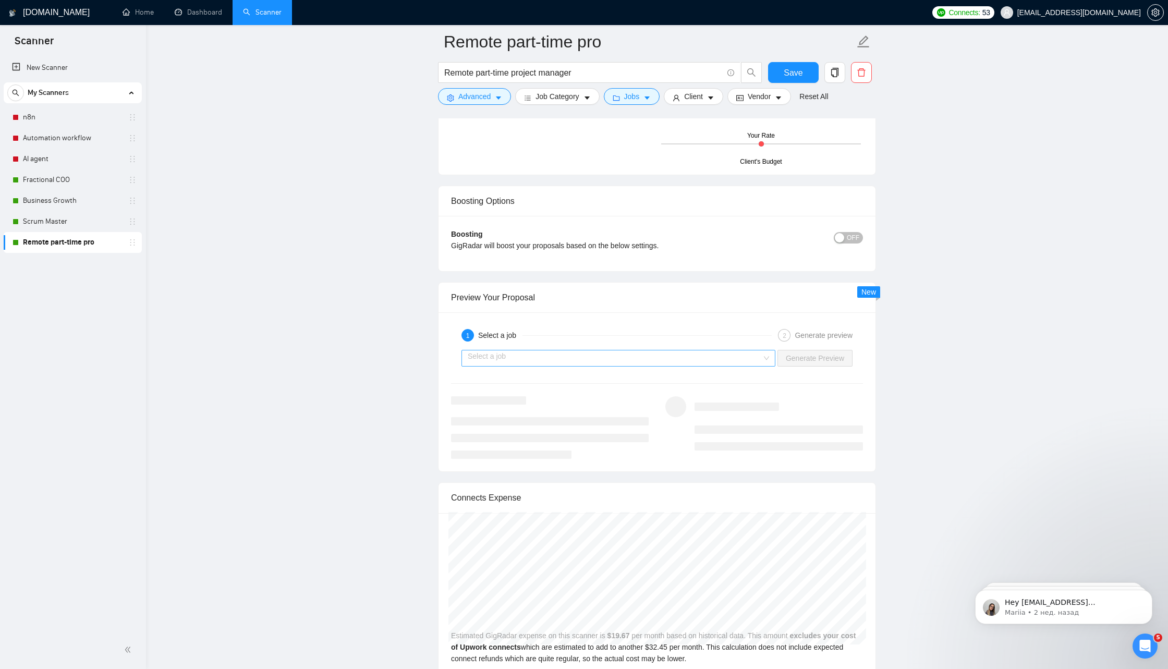
click at [609, 351] on input "search" at bounding box center [615, 359] width 294 height 16
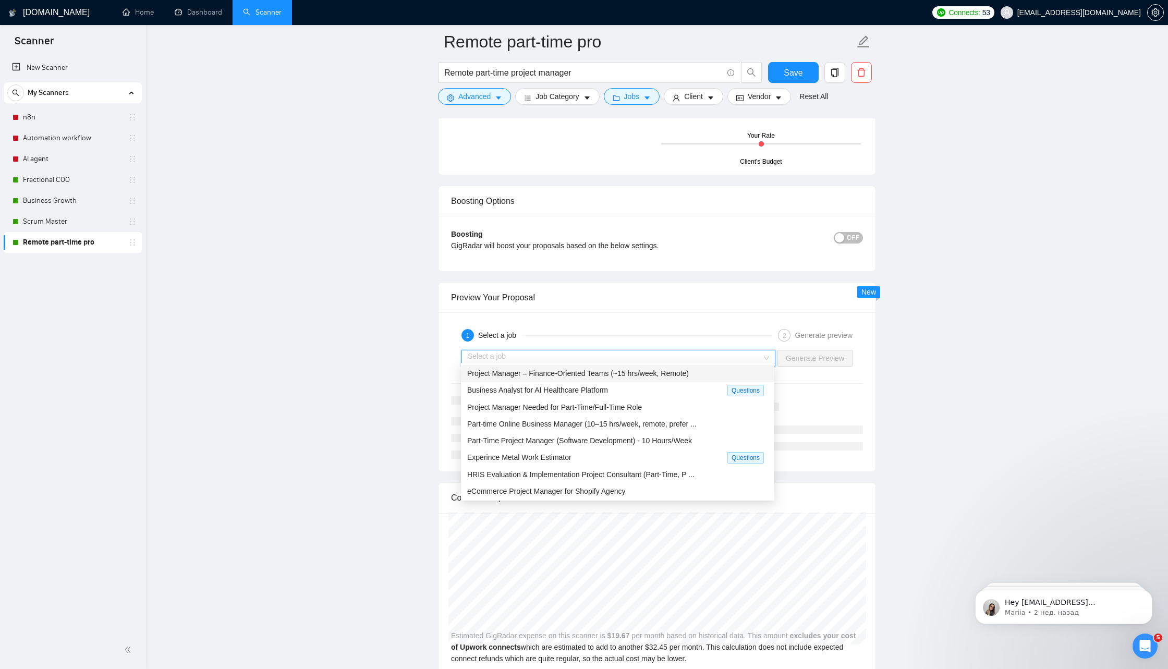
click at [622, 372] on span "Project Manager – Finance-Oriented Teams (~15 hrs/week, Remote)" at bounding box center [578, 373] width 222 height 8
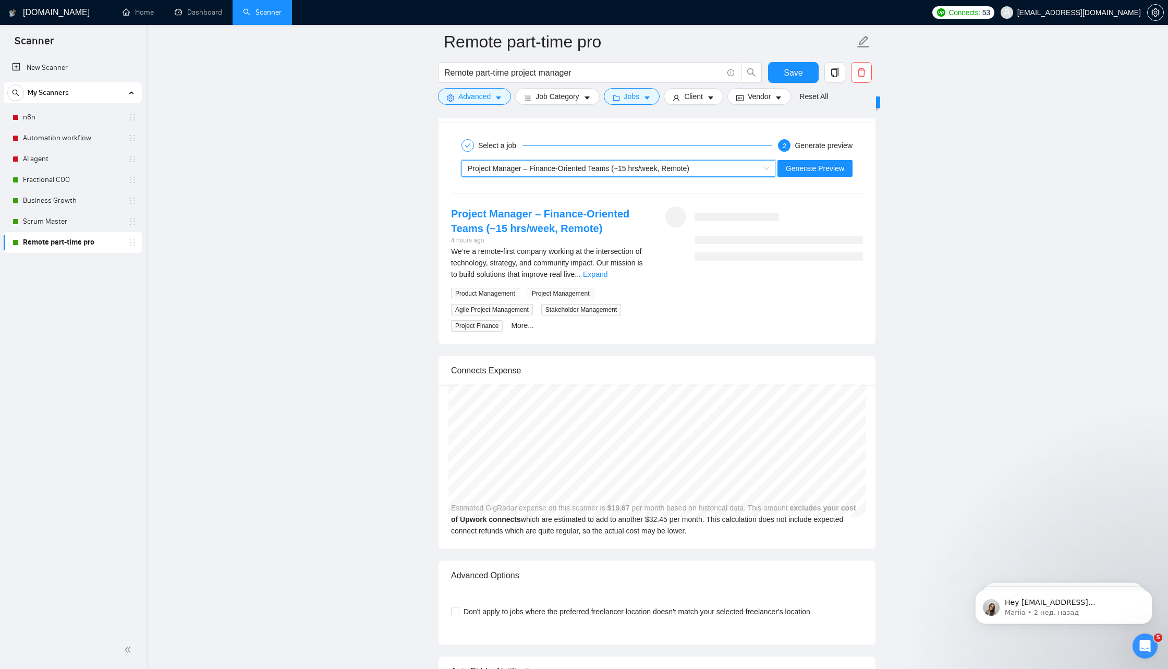
scroll to position [1954, 0]
click at [816, 168] on button "Generate Preview" at bounding box center [815, 168] width 75 height 17
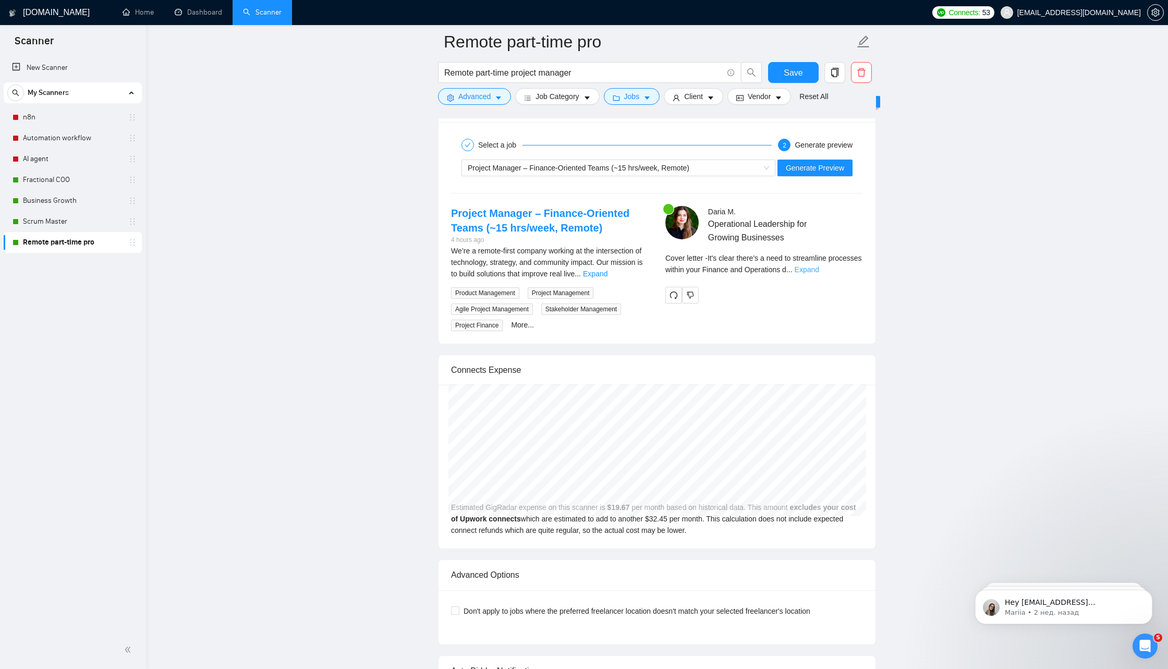
click at [820, 266] on link "Expand" at bounding box center [807, 270] width 25 height 8
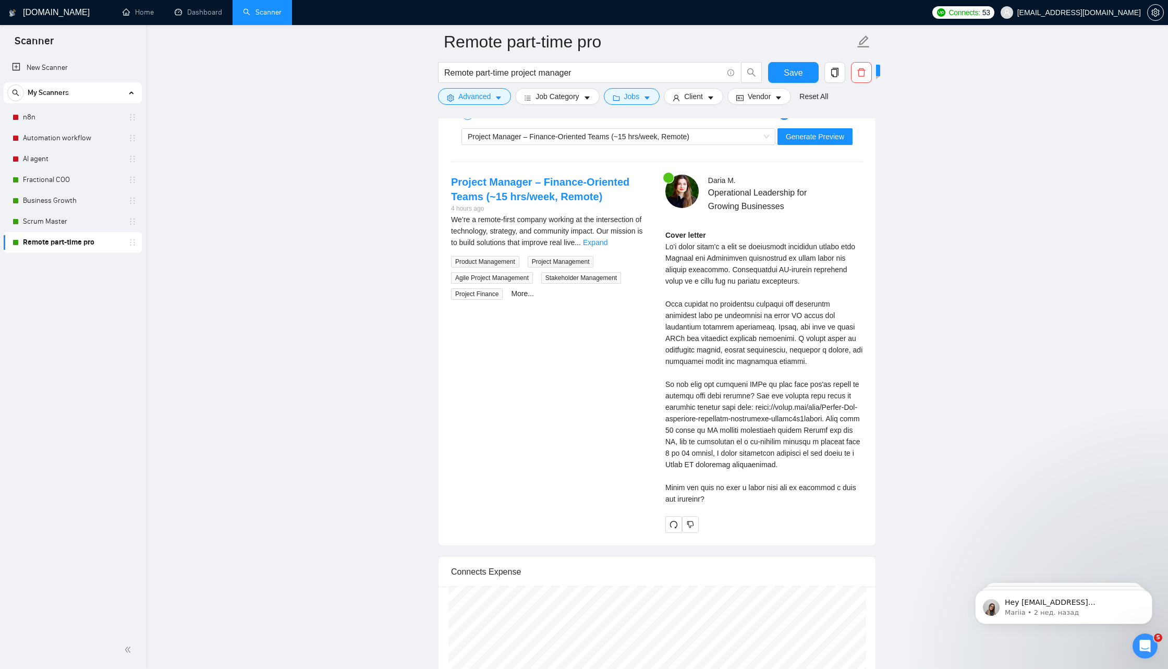
scroll to position [1997, 0]
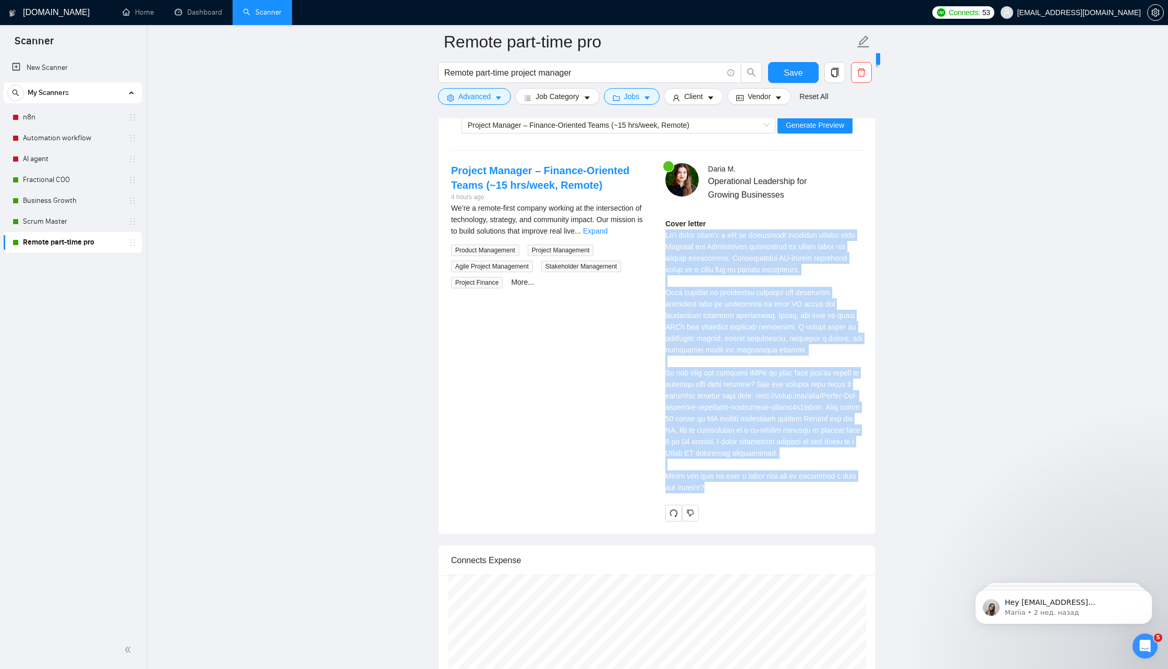
drag, startPoint x: 733, startPoint y: 492, endPoint x: 665, endPoint y: 230, distance: 271.6
click at [665, 230] on div "Daria M . Operational Leadership for Growing Businesses Cover letter" at bounding box center [764, 342] width 214 height 358
copy div "It's clear there's a need to streamline processes within your Finance and Opera…"
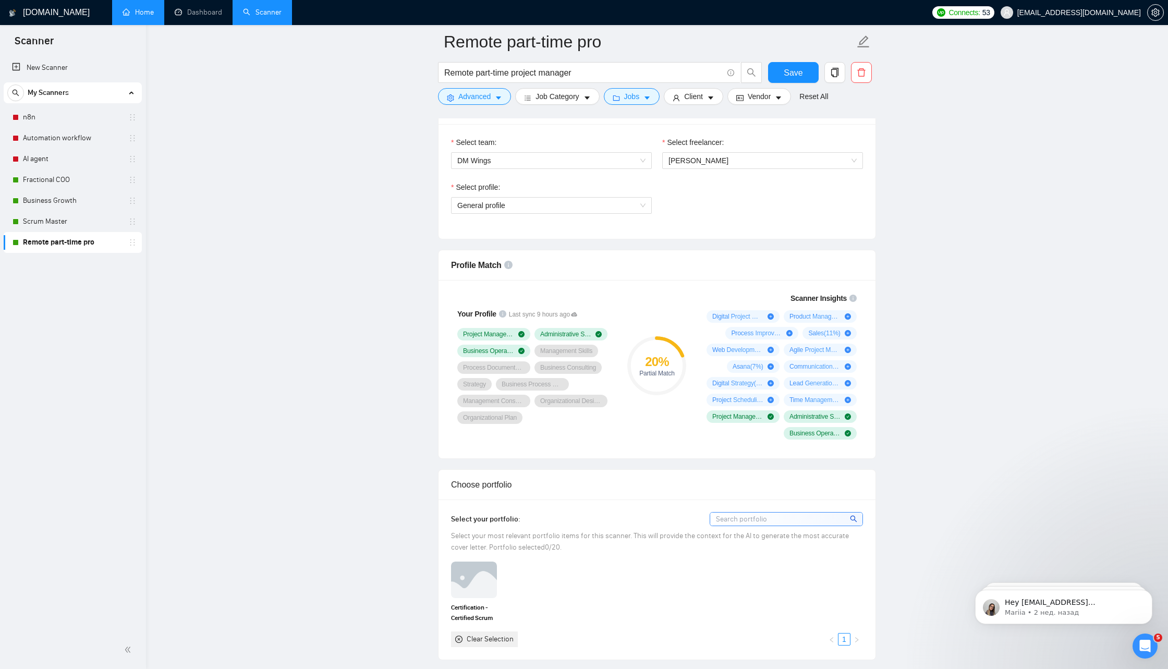
scroll to position [532, 0]
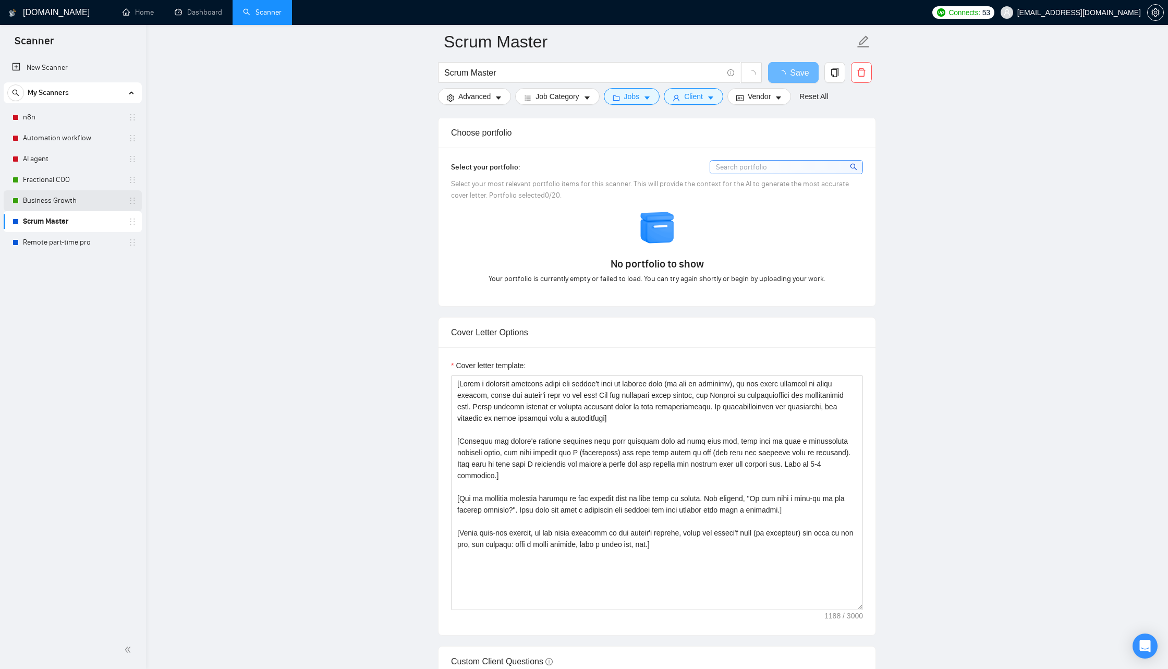
click at [76, 202] on link "Business Growth" at bounding box center [72, 200] width 99 height 21
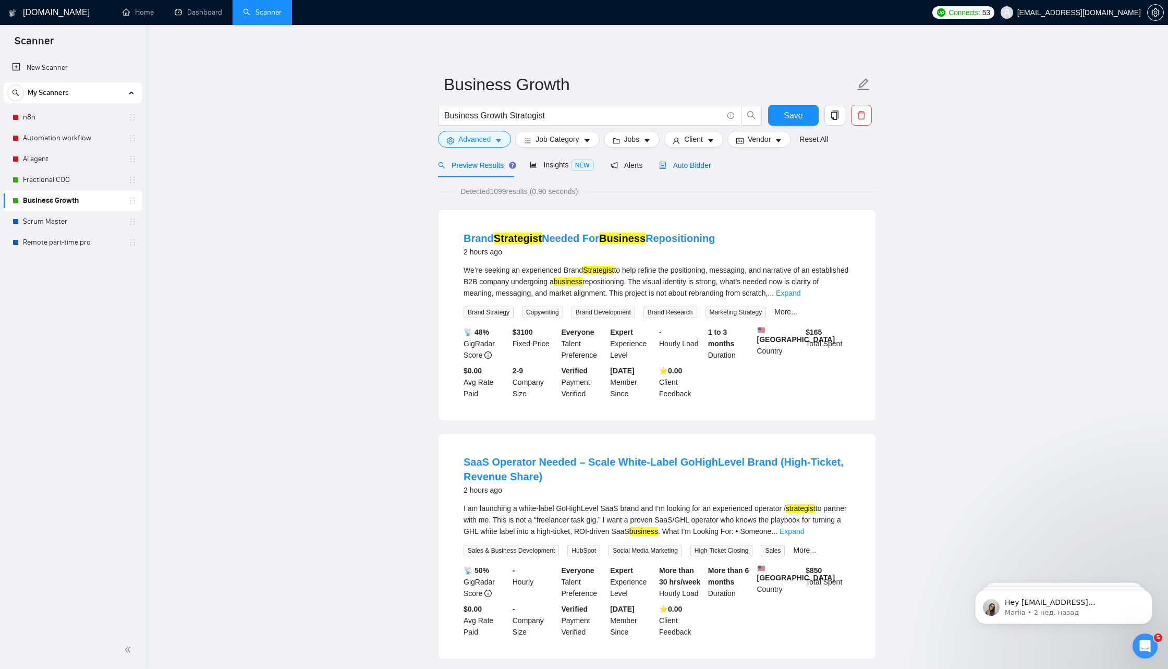
click at [685, 165] on span "Auto Bidder" at bounding box center [685, 165] width 52 height 8
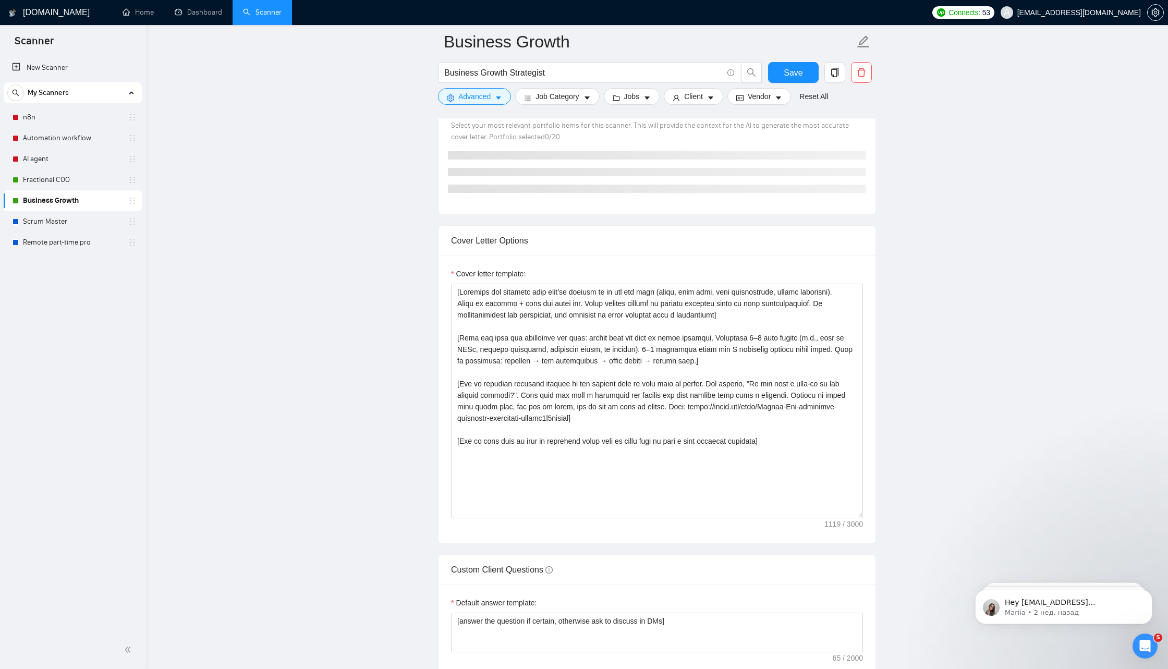
scroll to position [981, 0]
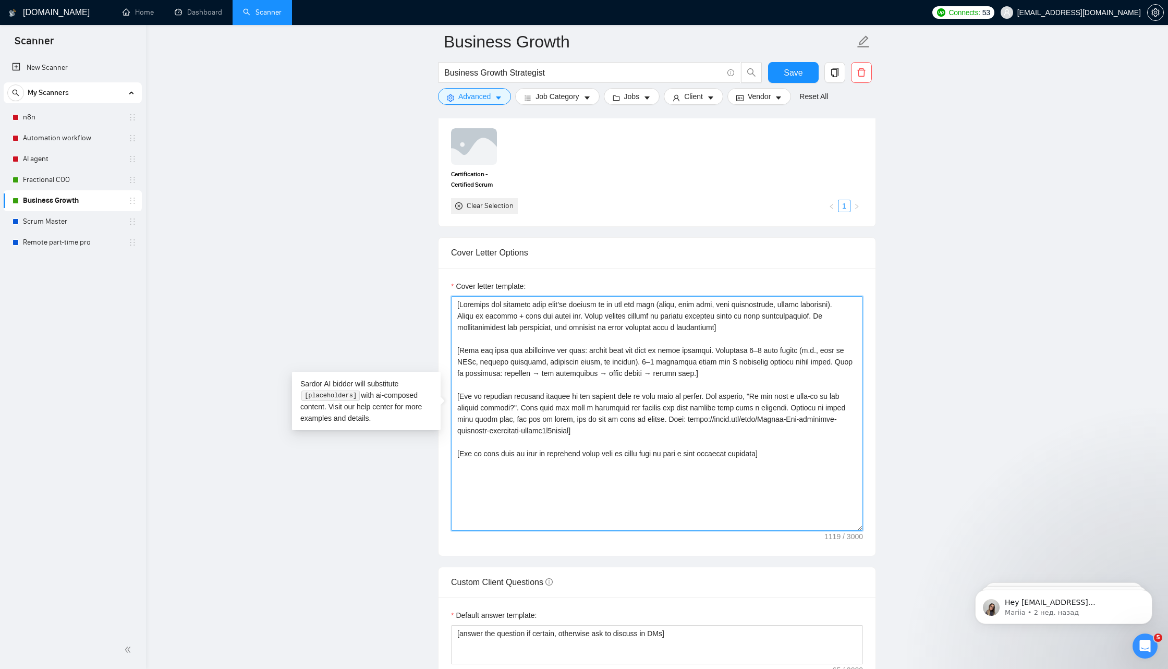
drag, startPoint x: 798, startPoint y: 450, endPoint x: 453, endPoint y: 287, distance: 381.0
click at [453, 287] on div "Cover letter template:" at bounding box center [657, 406] width 412 height 250
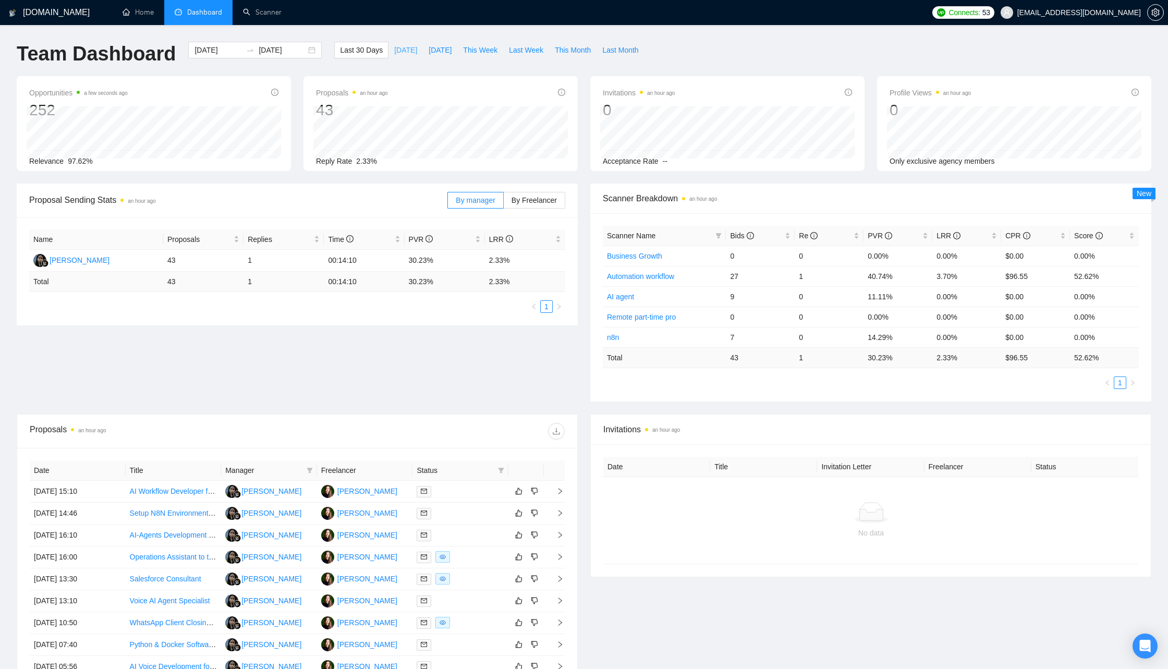
click at [395, 50] on span "[DATE]" at bounding box center [405, 49] width 23 height 11
type input "[DATE]"
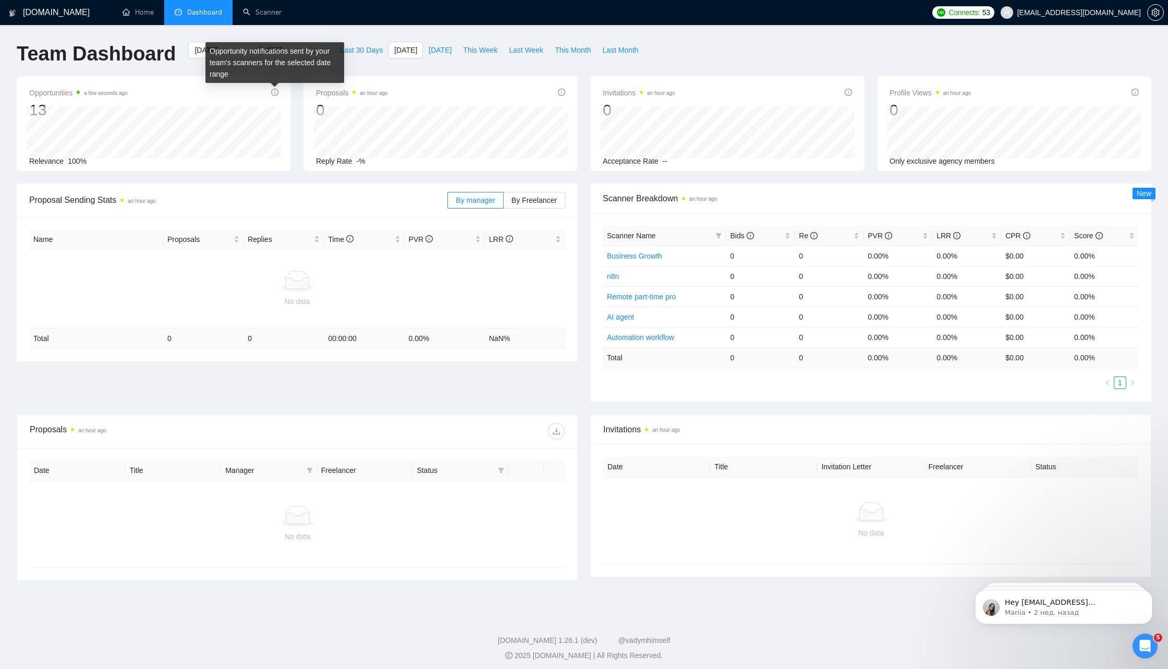
click at [276, 93] on icon "info-circle" at bounding box center [274, 92] width 7 height 7
click at [638, 255] on link "Business Growth" at bounding box center [634, 256] width 55 height 8
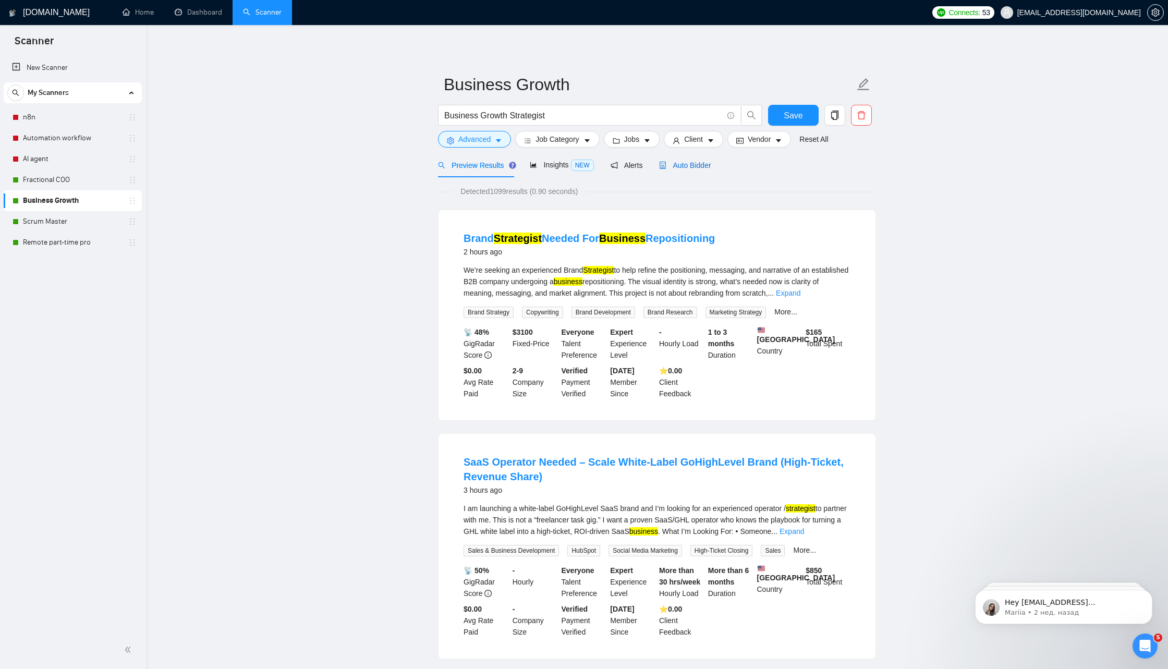
click at [681, 166] on span "Auto Bidder" at bounding box center [685, 165] width 52 height 8
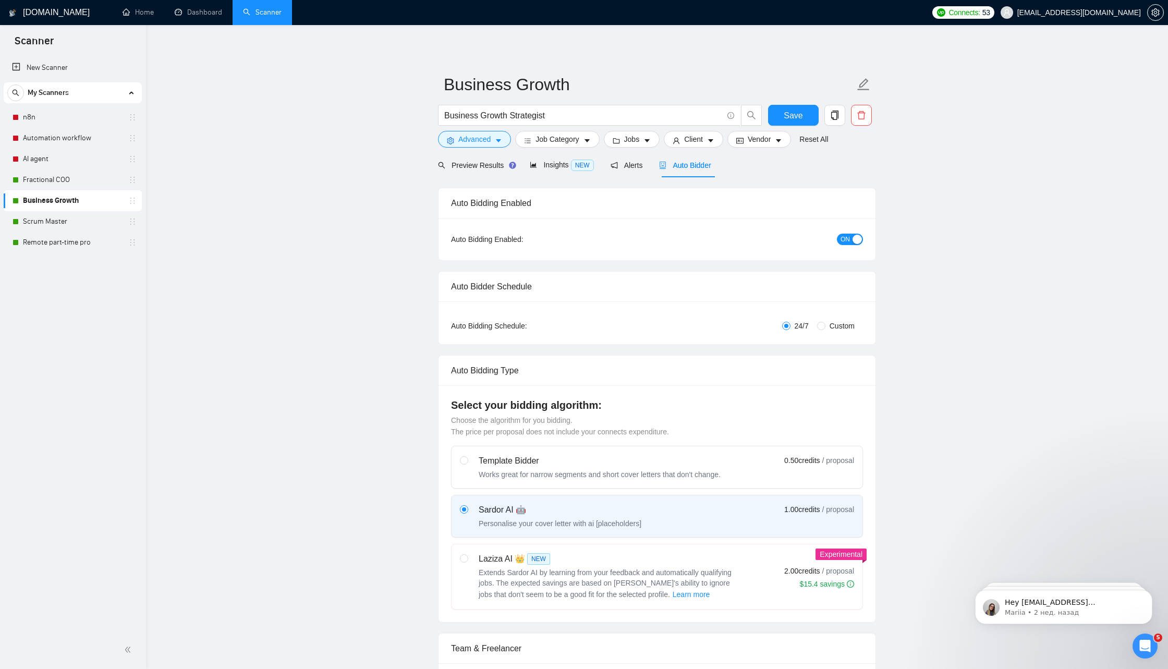
click at [852, 242] on button "ON" at bounding box center [850, 239] width 26 height 11
click at [638, 168] on span "Alerts" at bounding box center [627, 165] width 32 height 8
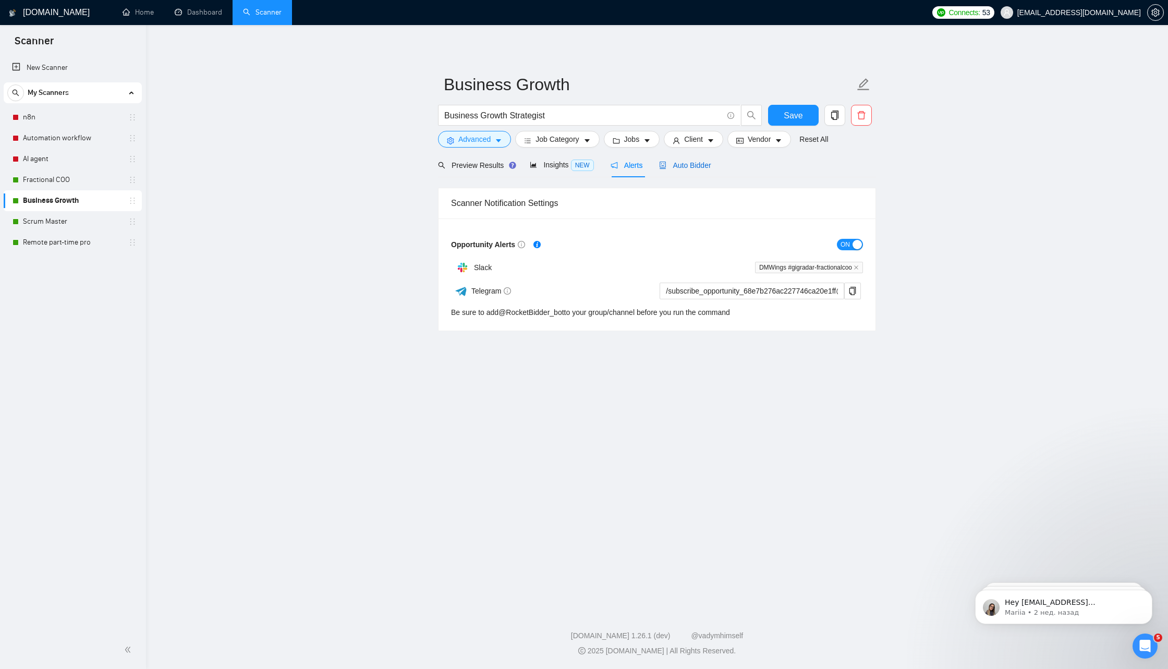
click at [685, 163] on span "Auto Bidder" at bounding box center [685, 165] width 52 height 8
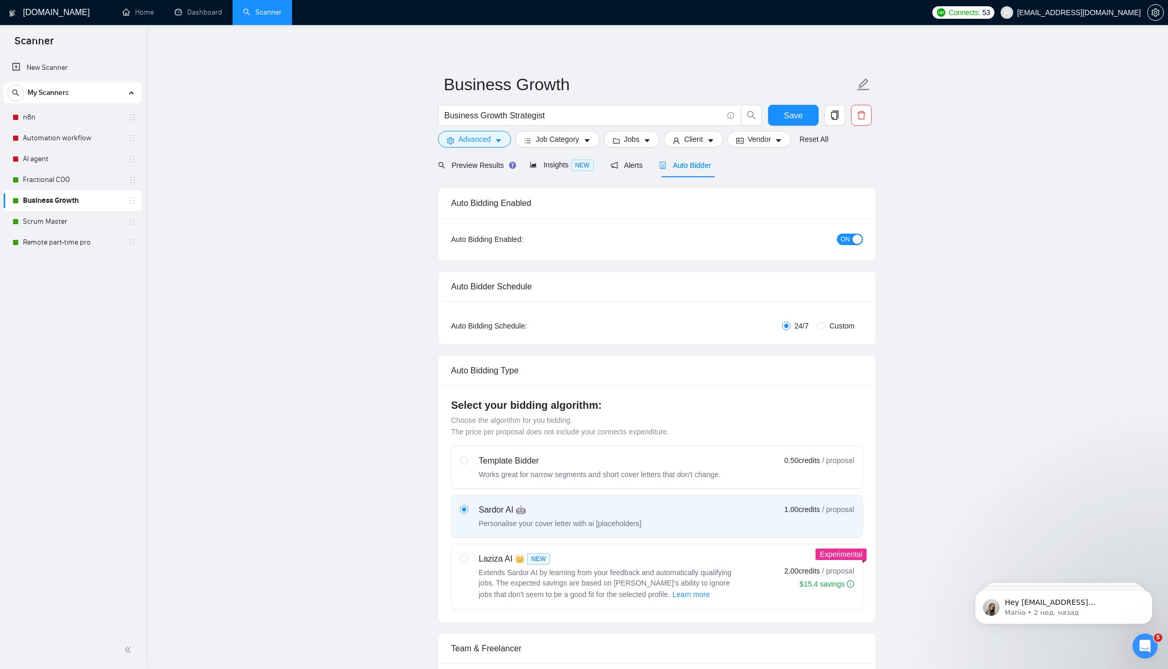
click at [848, 238] on span "ON" at bounding box center [845, 239] width 9 height 11
click at [804, 119] on button "Save" at bounding box center [793, 115] width 51 height 21
click at [81, 184] on link "Fractional COO" at bounding box center [72, 180] width 99 height 21
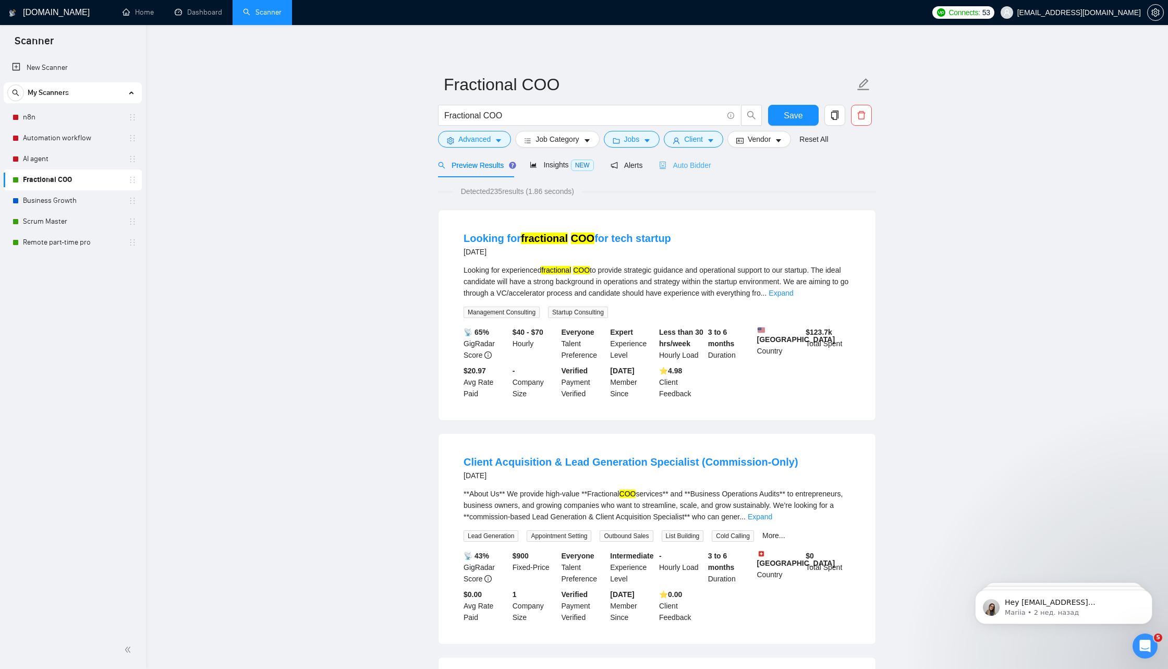
click at [696, 172] on div "Auto Bidder" at bounding box center [685, 165] width 52 height 25
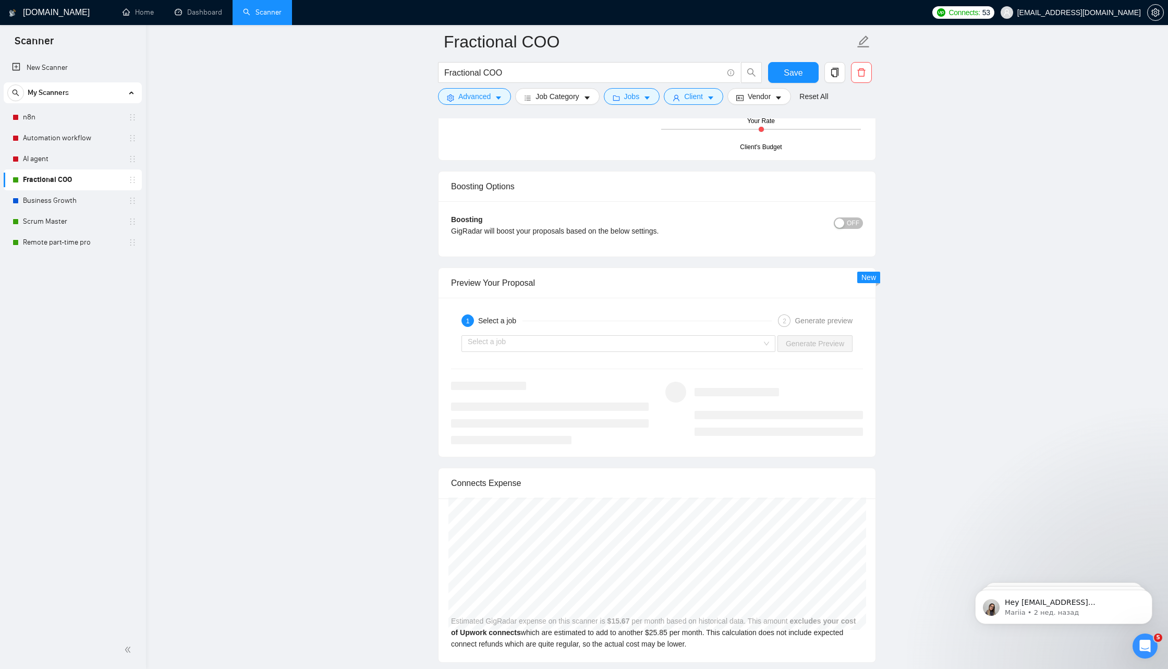
scroll to position [1811, 0]
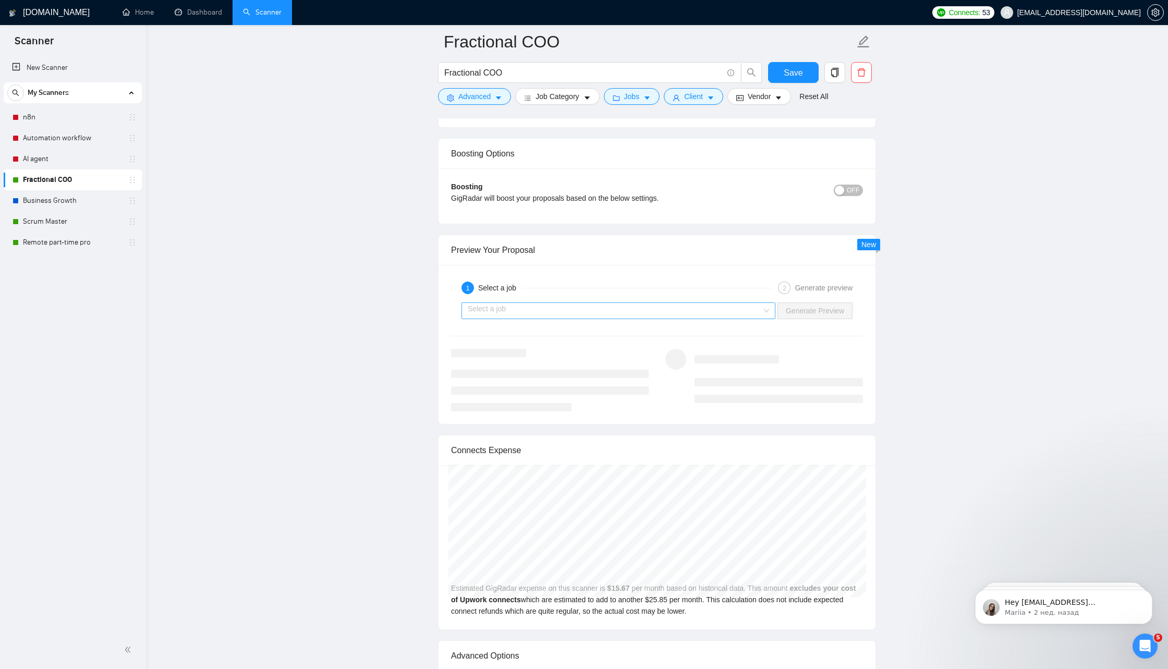
click at [661, 308] on input "search" at bounding box center [615, 311] width 294 height 16
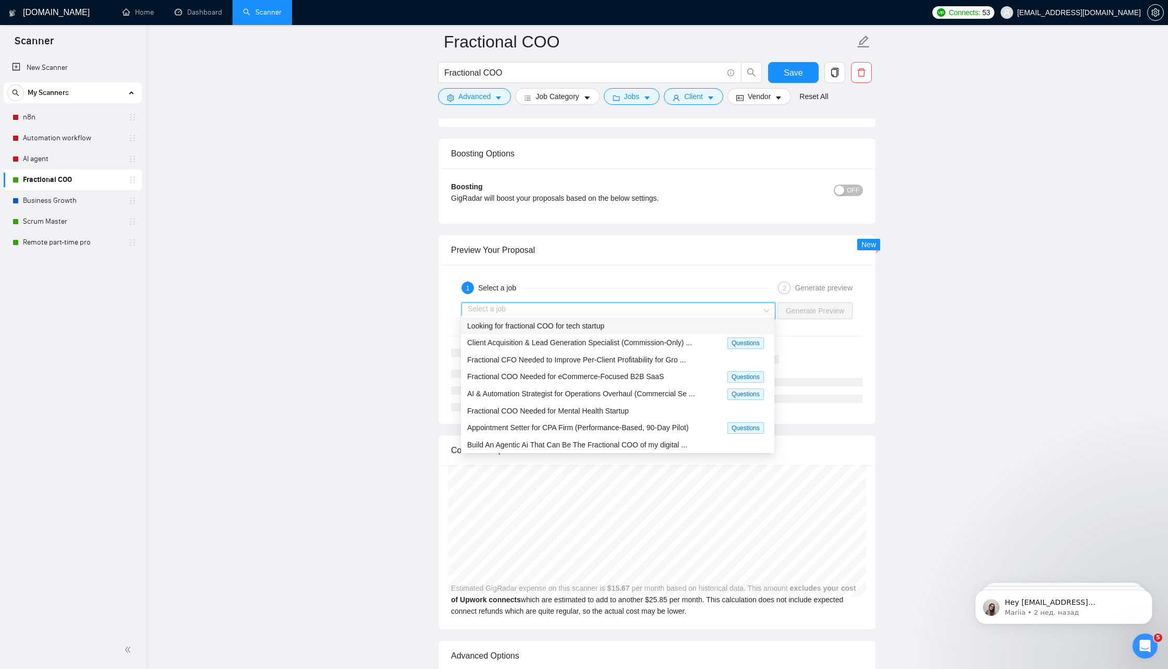
click at [624, 327] on div "Looking for fractional COO for tech startup" at bounding box center [617, 325] width 301 height 11
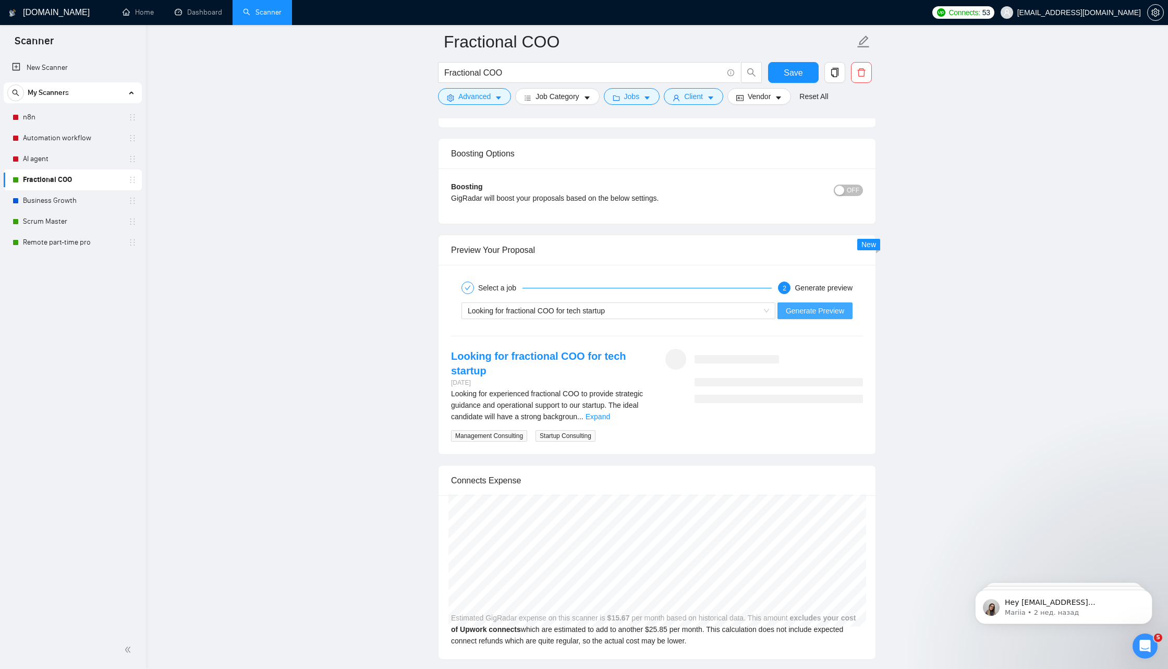
click at [806, 307] on span "Generate Preview" at bounding box center [815, 310] width 58 height 11
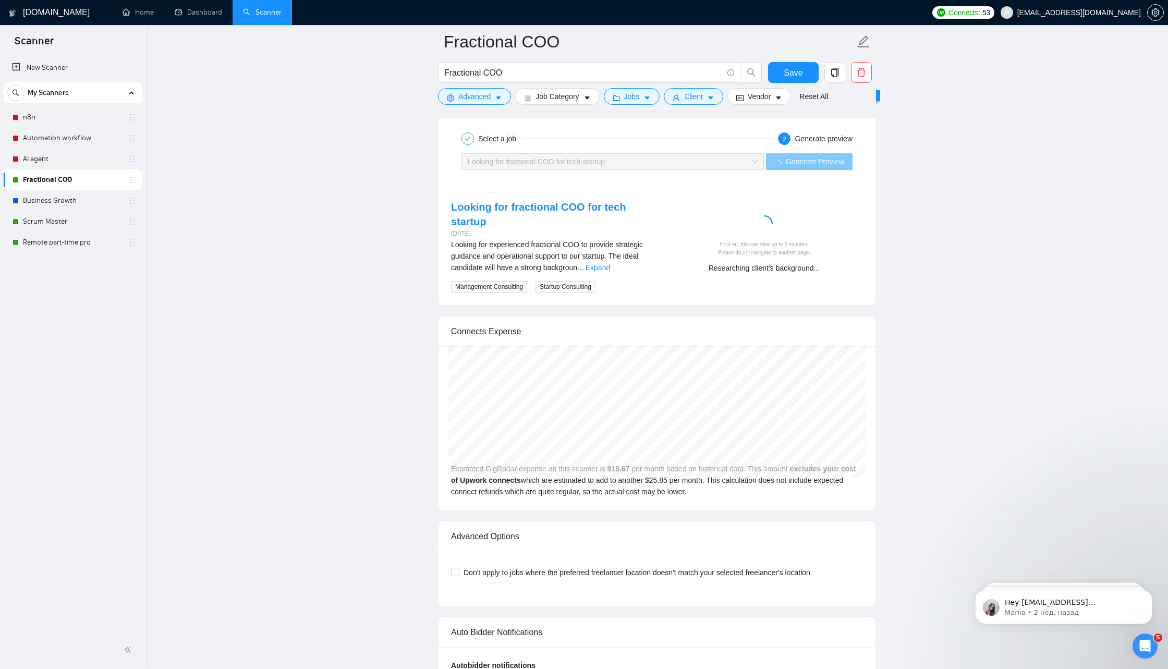
scroll to position [1957, 0]
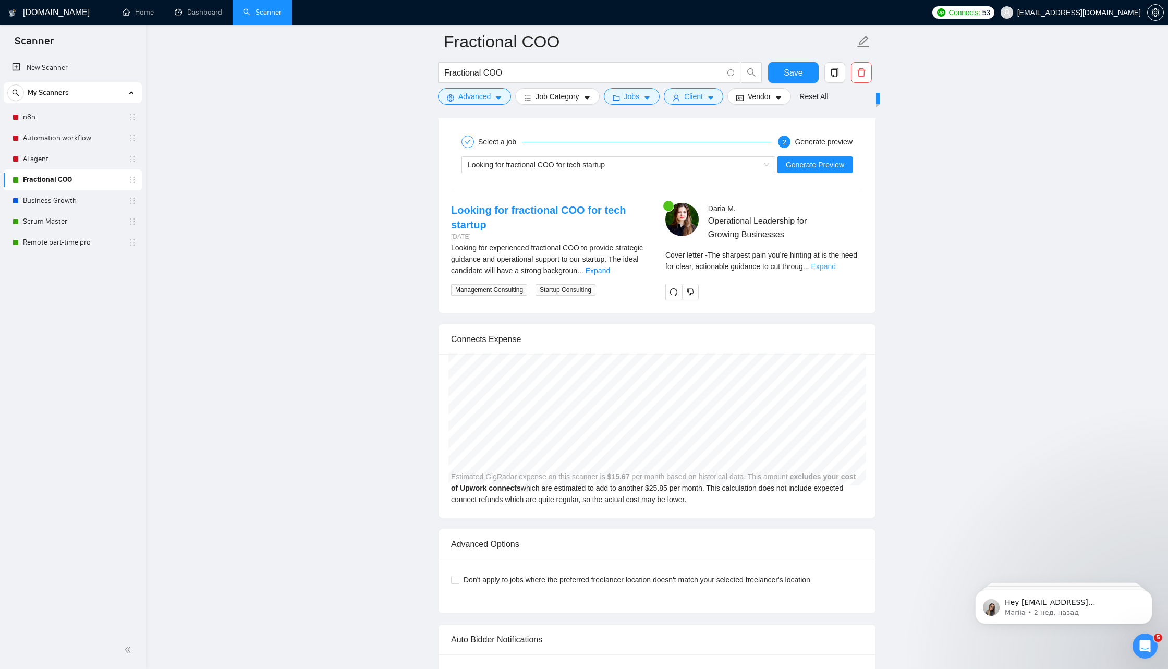
click at [836, 262] on link "Expand" at bounding box center [824, 266] width 25 height 8
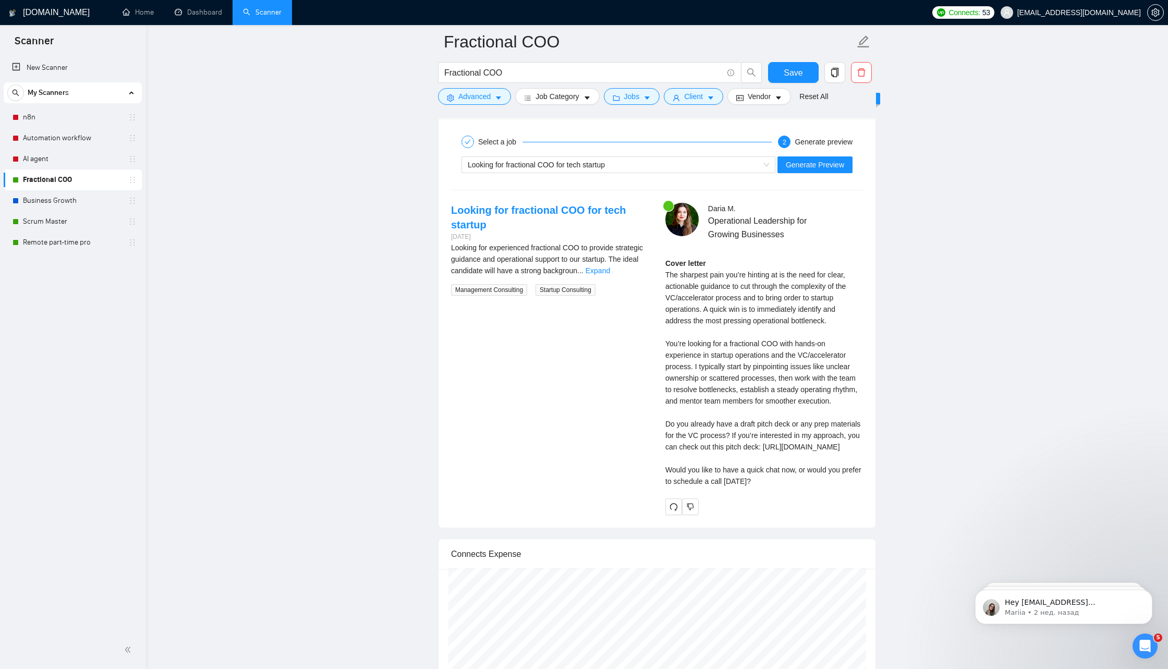
drag, startPoint x: 666, startPoint y: 269, endPoint x: 800, endPoint y: 507, distance: 273.3
click at [800, 487] on div "Cover letter The sharpest pain you’re hinting at is the need for clear, actiona…" at bounding box center [765, 373] width 198 height 230
copy div "The sharpest pain you’re hinting at is the need for clear, actionable guidance …"
click at [560, 157] on div "Looking for fractional COO for tech startup" at bounding box center [614, 165] width 292 height 16
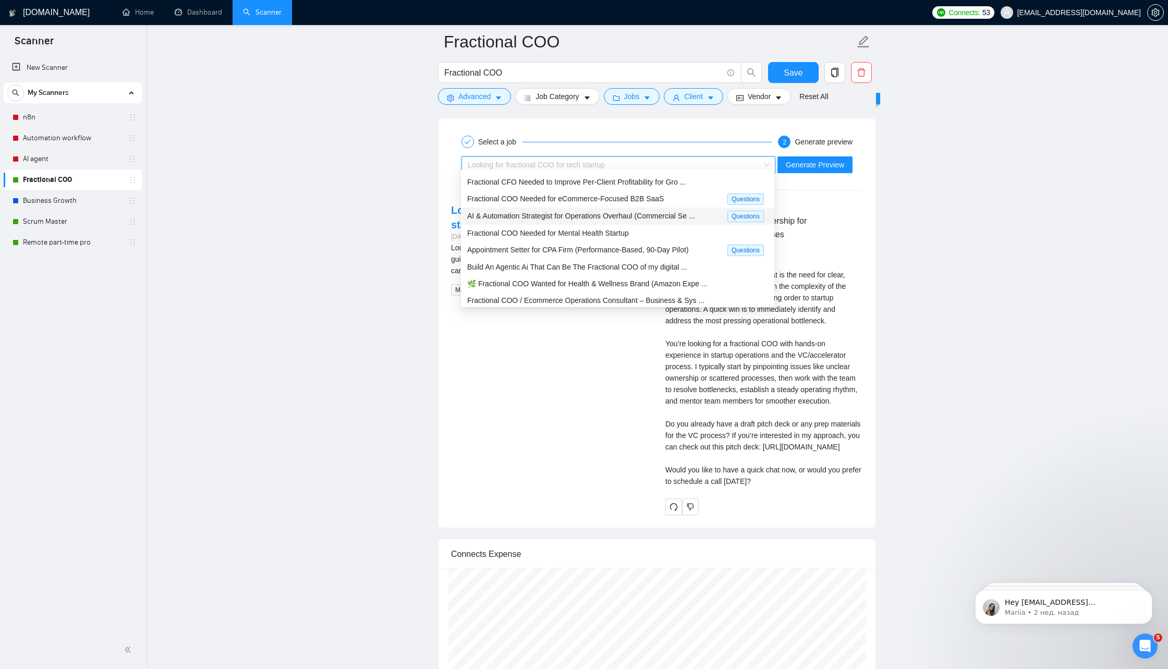
scroll to position [34, 0]
click at [575, 229] on span "Fractional COO Needed for Mental Health Startup" at bounding box center [548, 230] width 162 height 8
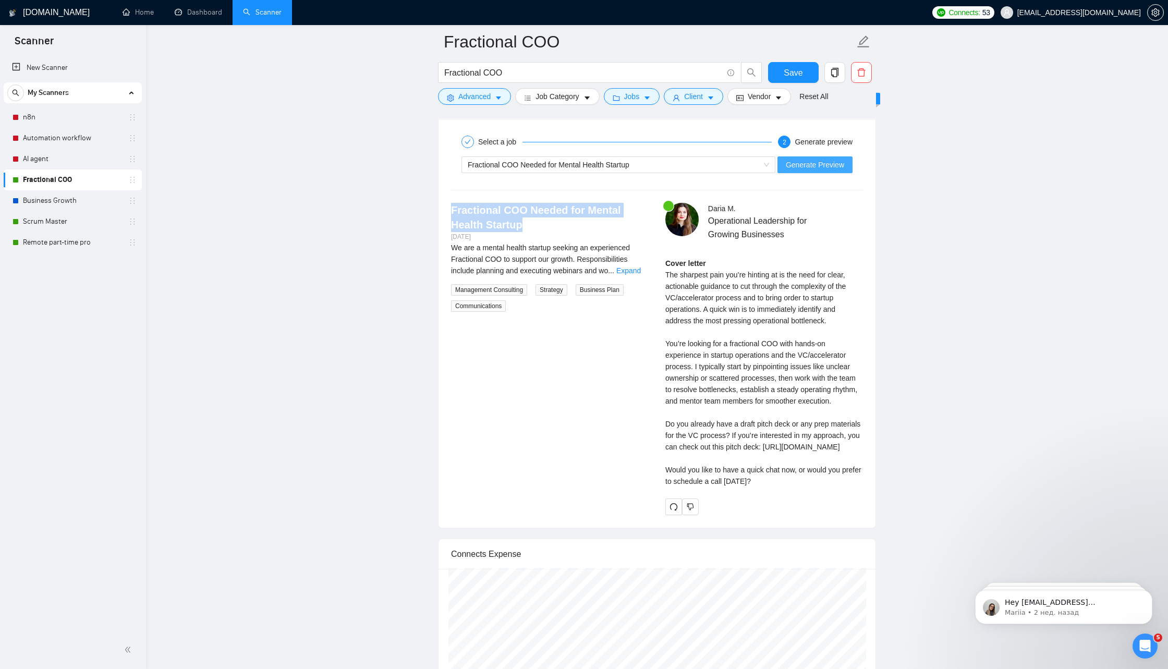
click at [814, 161] on span "Generate Preview" at bounding box center [815, 164] width 58 height 11
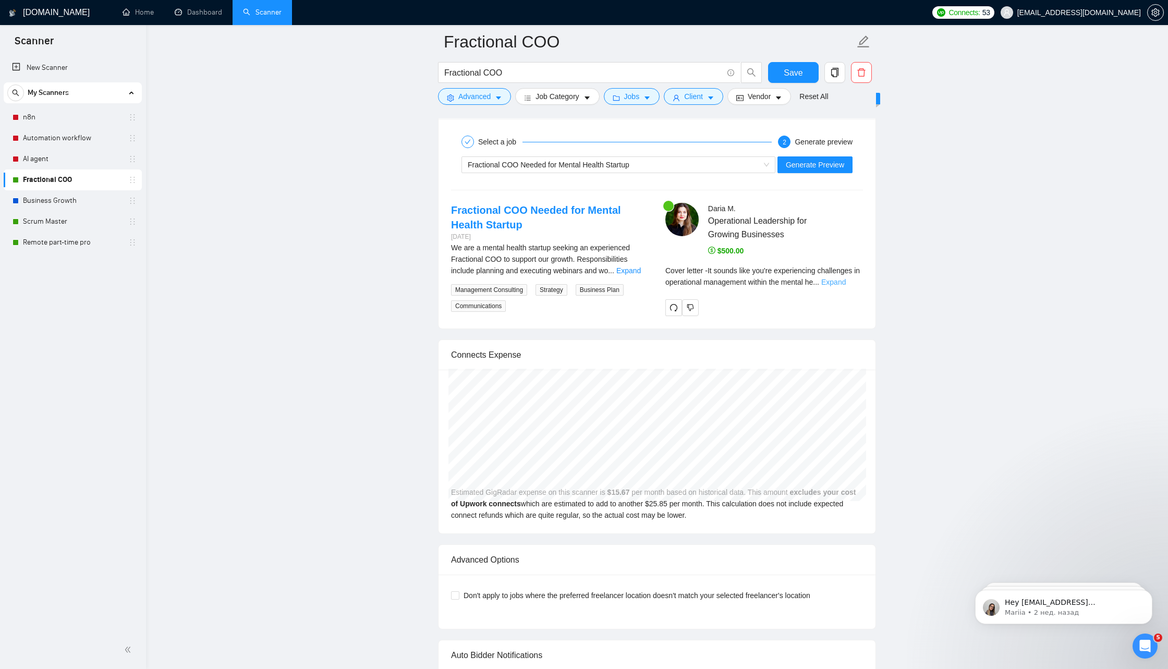
click at [843, 279] on link "Expand" at bounding box center [834, 282] width 25 height 8
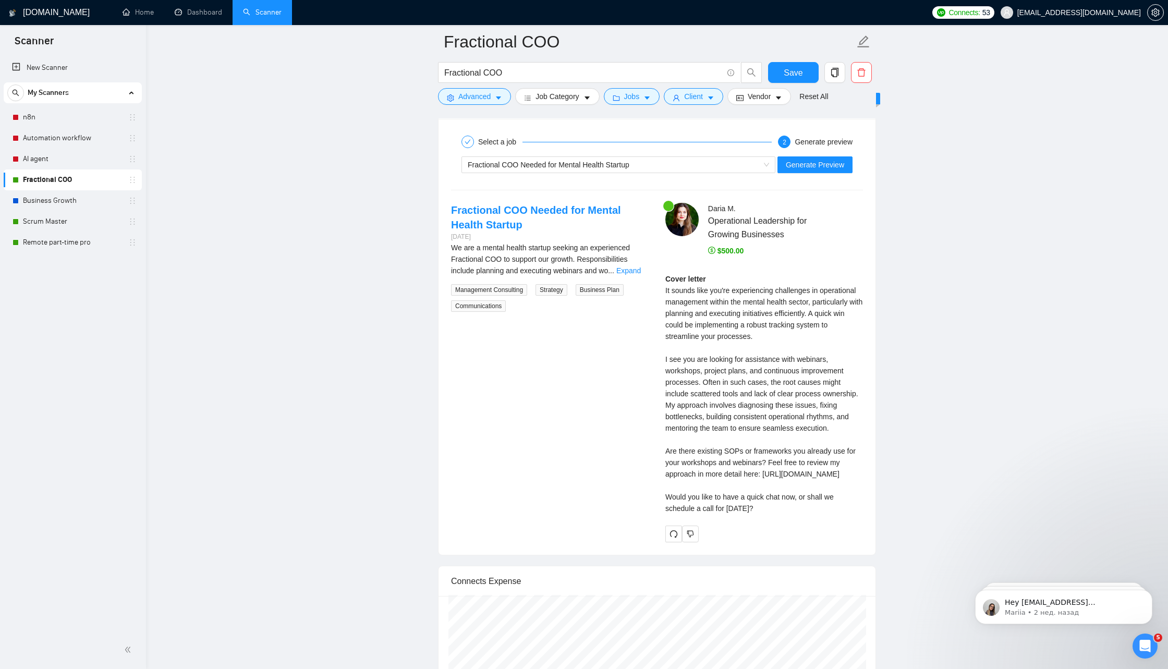
drag, startPoint x: 773, startPoint y: 537, endPoint x: 665, endPoint y: 288, distance: 271.0
click at [665, 288] on div "Daria M . Operational Leadership for Growing Businesses $500.00 Cover letter" at bounding box center [764, 372] width 214 height 339
copy div "It sounds like you're experiencing challenges in operational management within …"
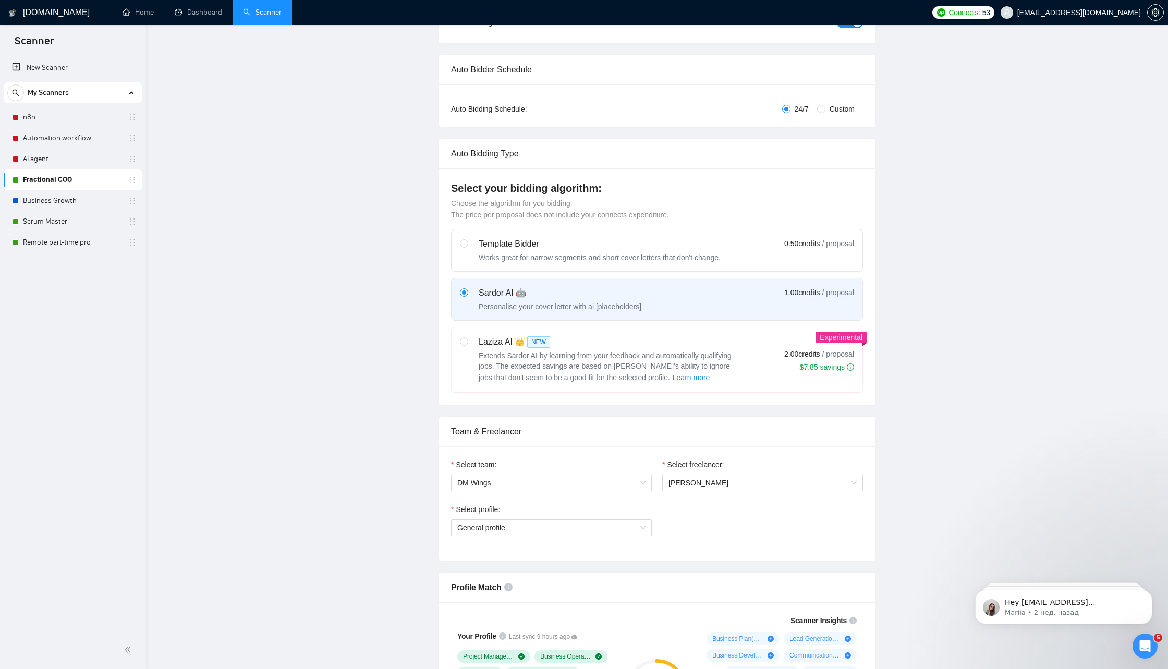
scroll to position [0, 0]
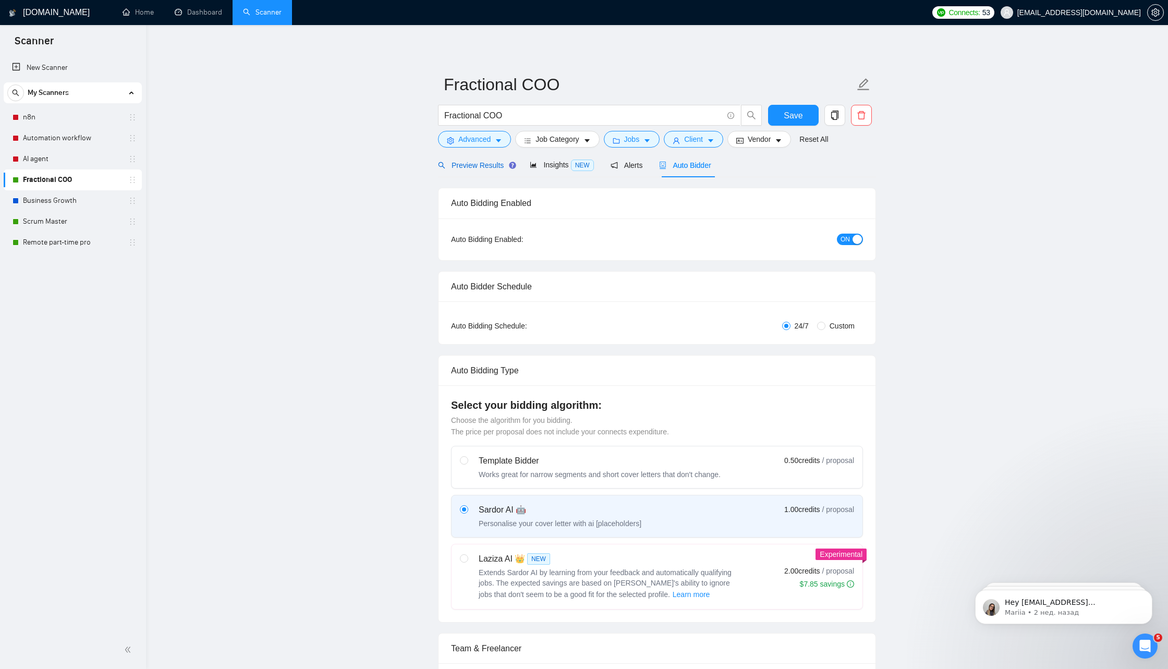
click at [483, 167] on span "Preview Results" at bounding box center [475, 165] width 75 height 8
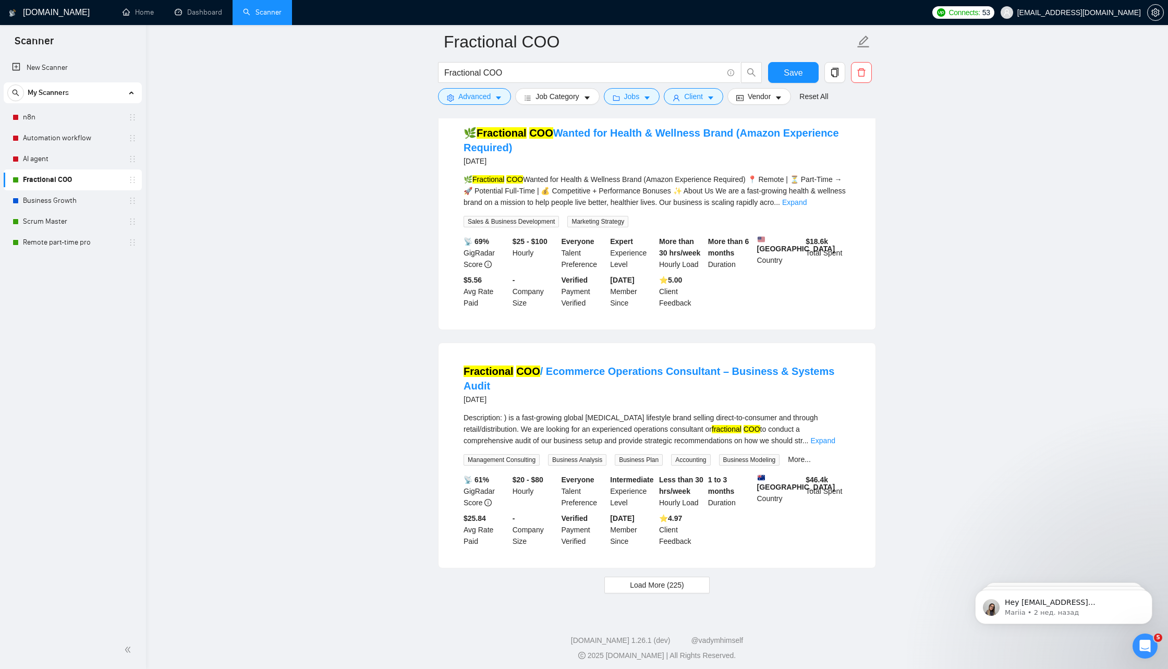
scroll to position [1947, 0]
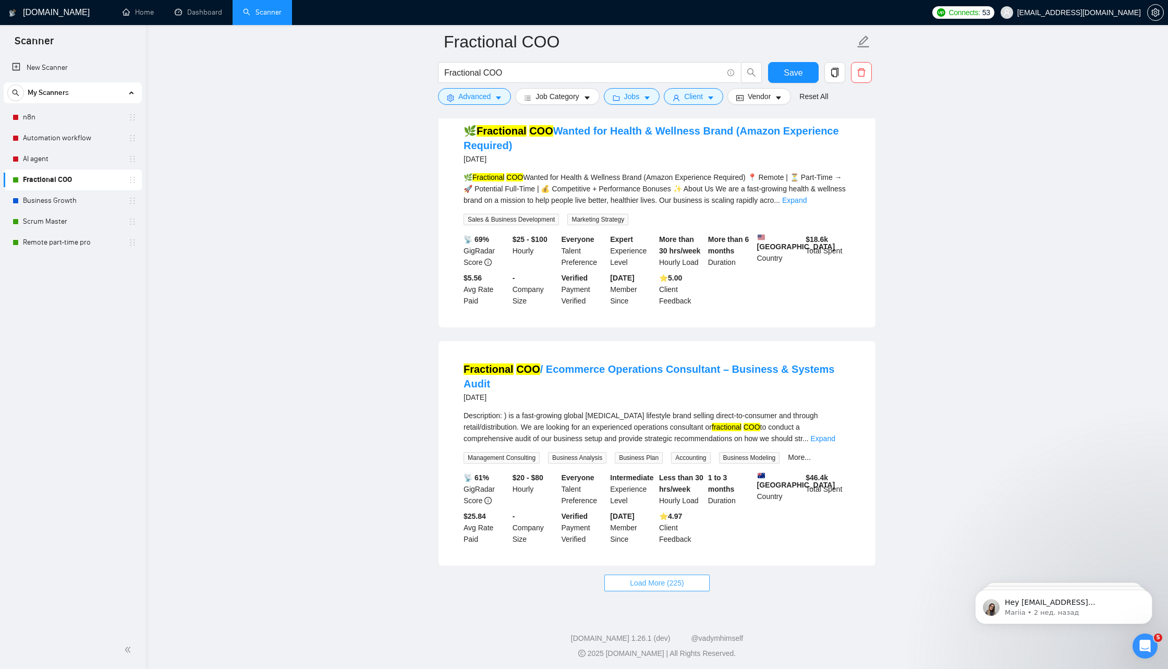
click at [665, 589] on span "Load More (225)" at bounding box center [657, 582] width 54 height 11
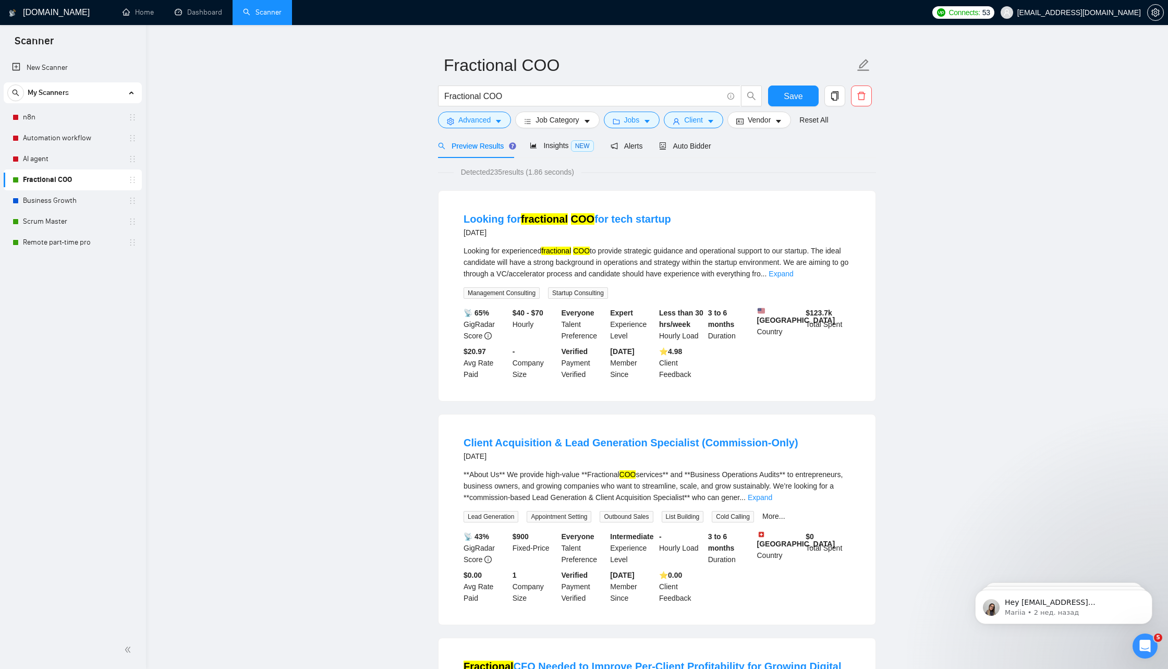
scroll to position [0, 0]
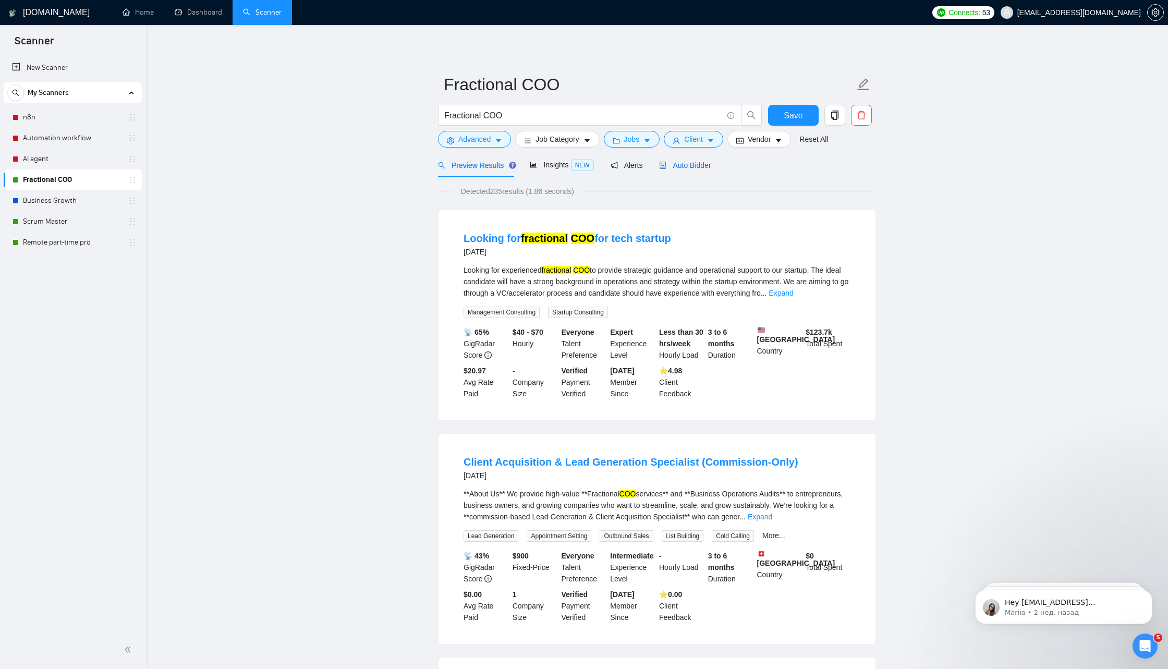
click at [684, 169] on div "Auto Bidder" at bounding box center [685, 165] width 52 height 11
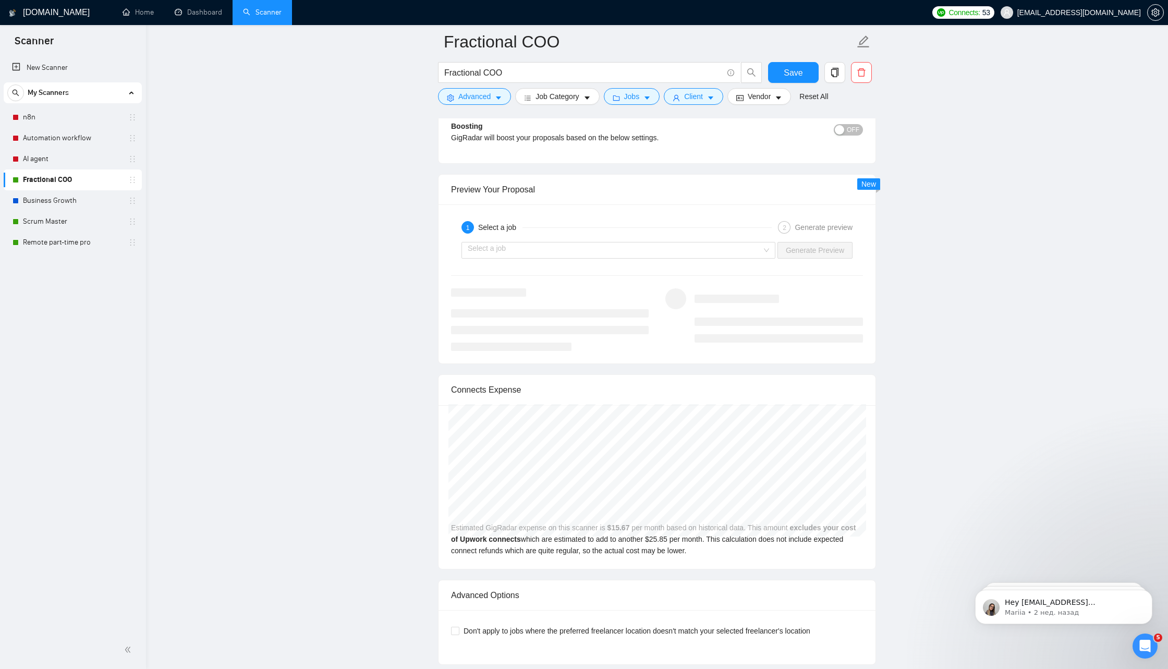
scroll to position [1839, 0]
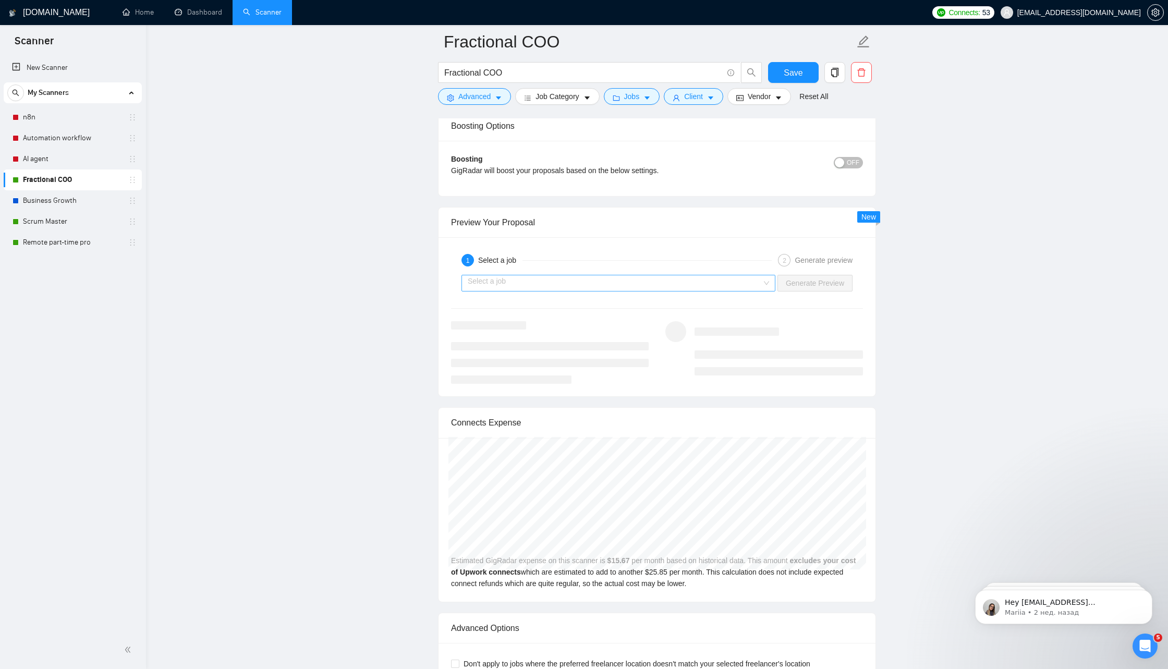
click at [550, 283] on input "search" at bounding box center [615, 283] width 294 height 16
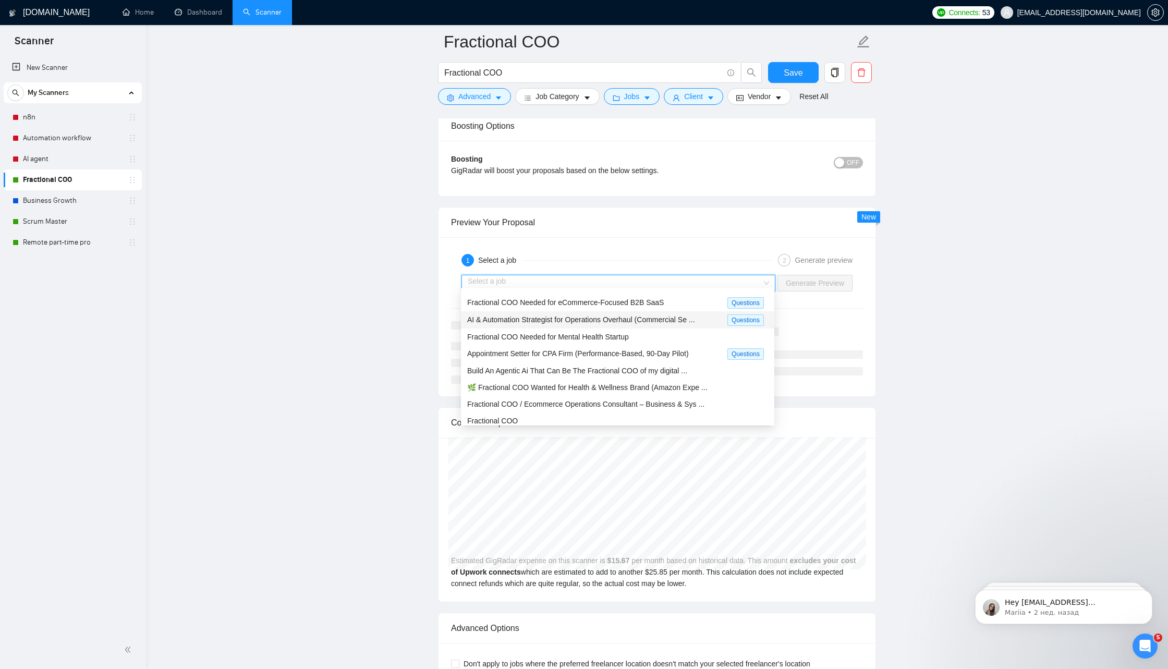
scroll to position [46, 0]
click at [621, 302] on span "Fractional COO Needed for eCommerce-Focused B2B SaaS" at bounding box center [565, 302] width 197 height 8
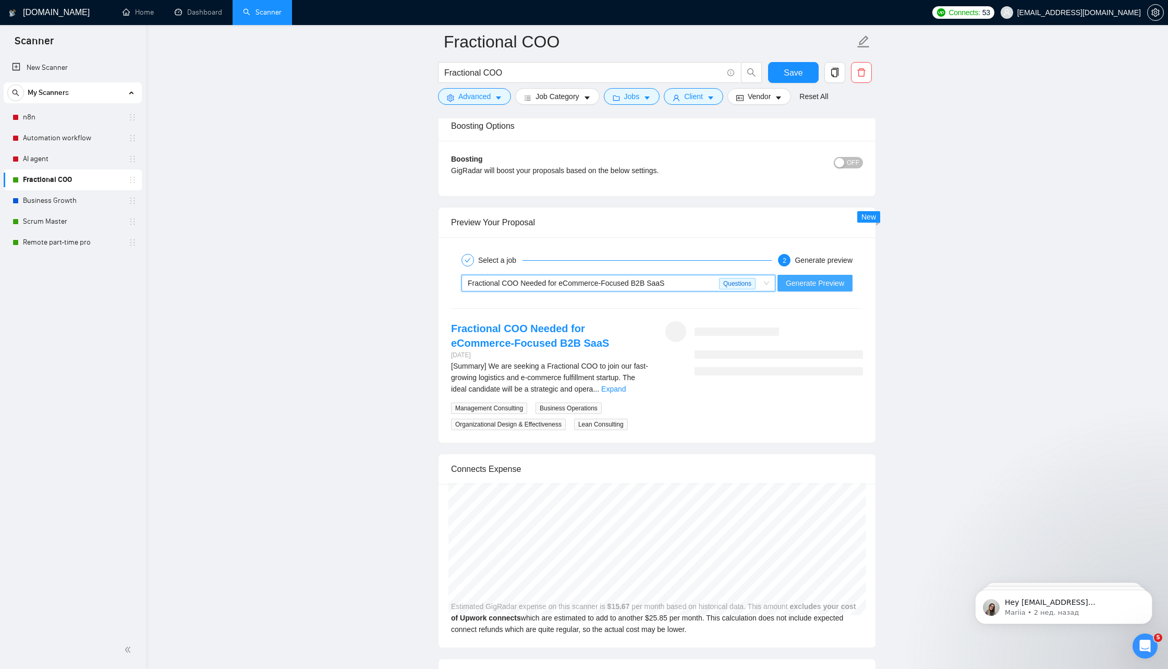
click at [817, 278] on span "Generate Preview" at bounding box center [815, 283] width 58 height 11
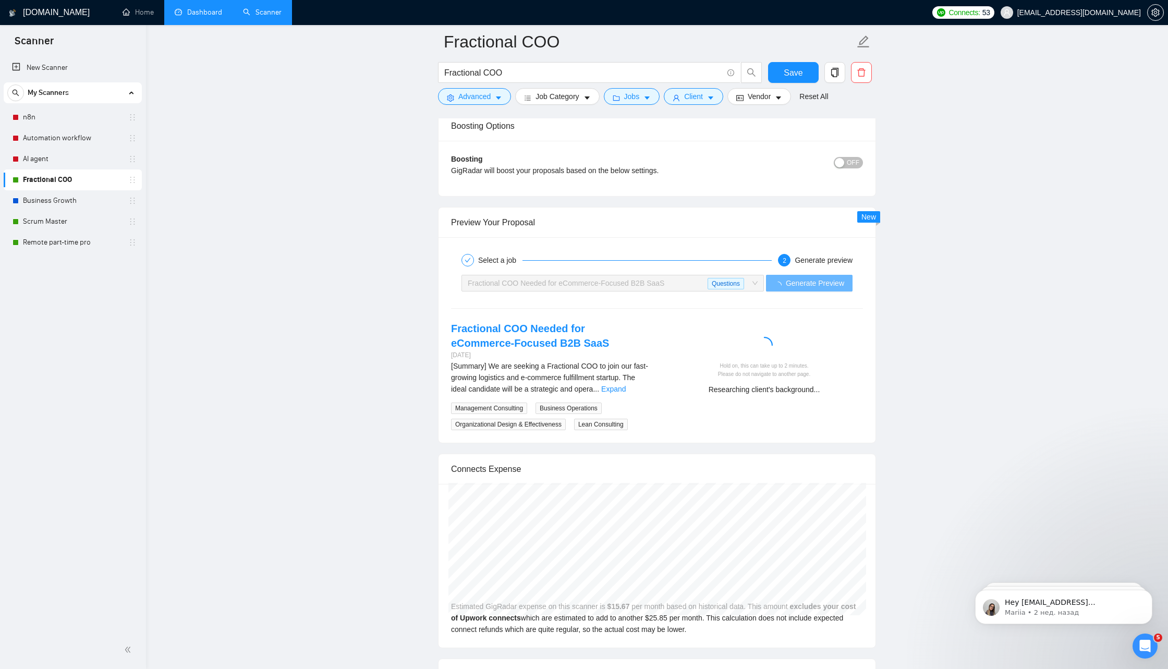
click at [196, 9] on link "Dashboard" at bounding box center [198, 12] width 47 height 9
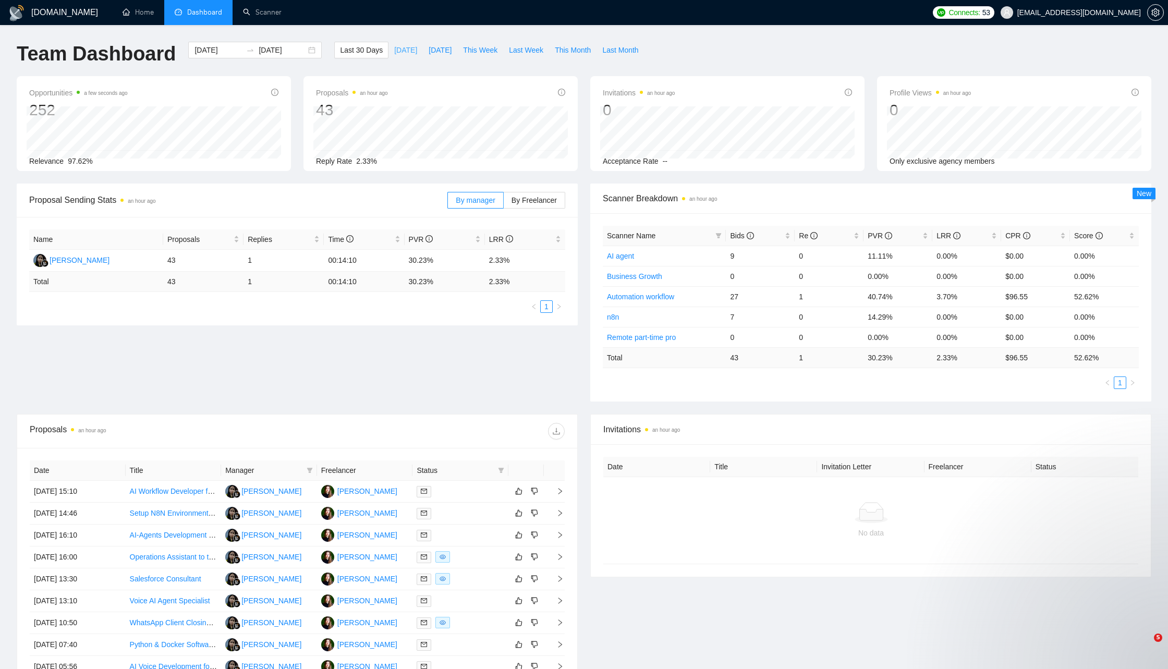
click at [394, 53] on span "[DATE]" at bounding box center [405, 49] width 23 height 11
type input "[DATE]"
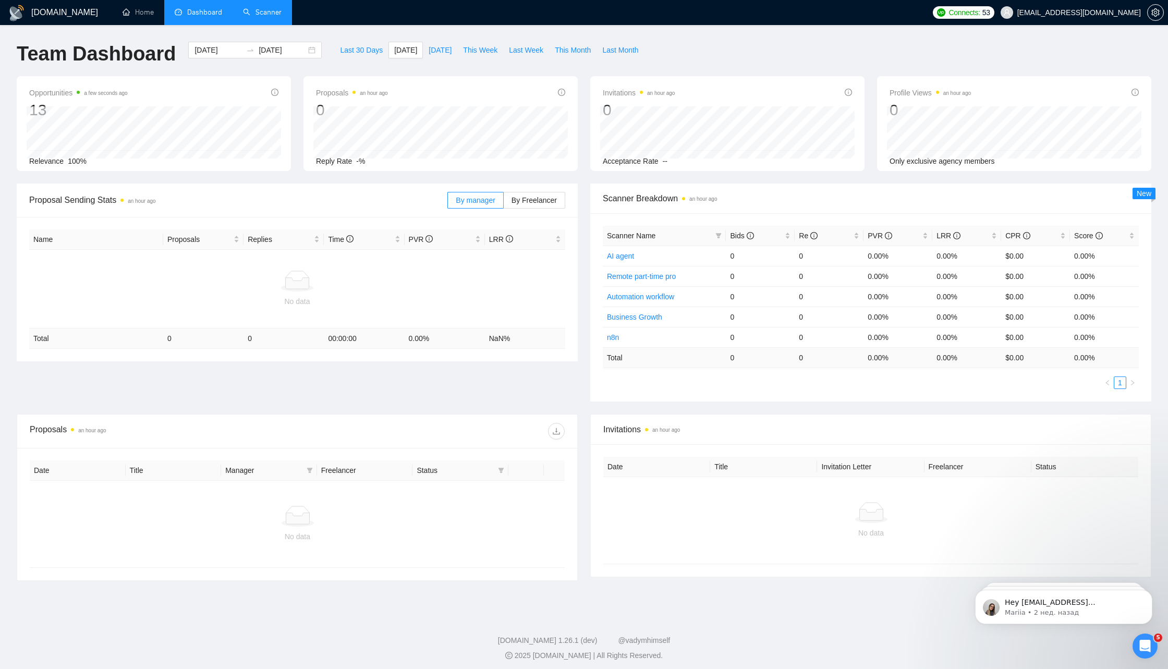
click at [272, 15] on link "Scanner" at bounding box center [262, 12] width 39 height 9
